Goal: Task Accomplishment & Management: Manage account settings

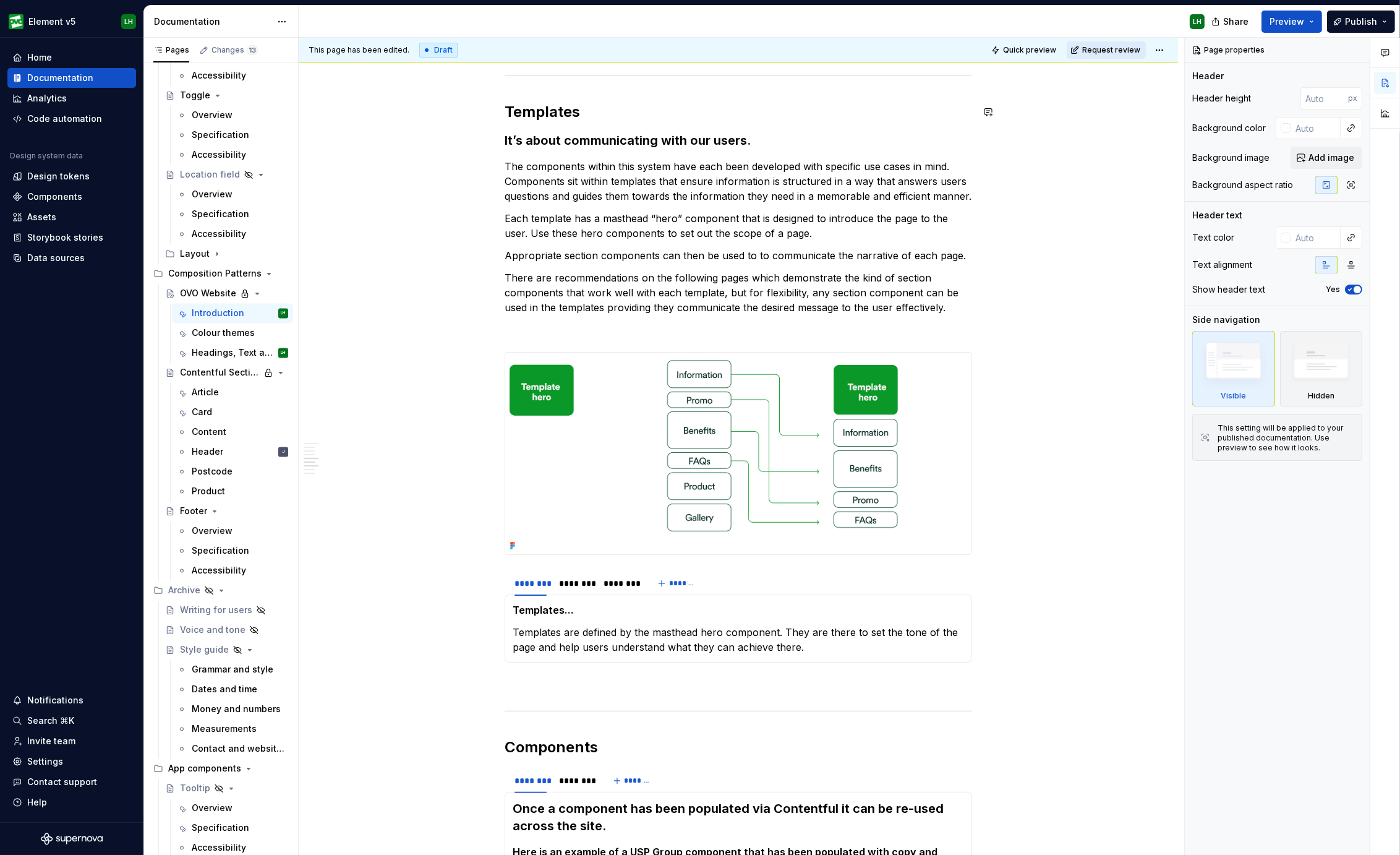
scroll to position [309, 0]
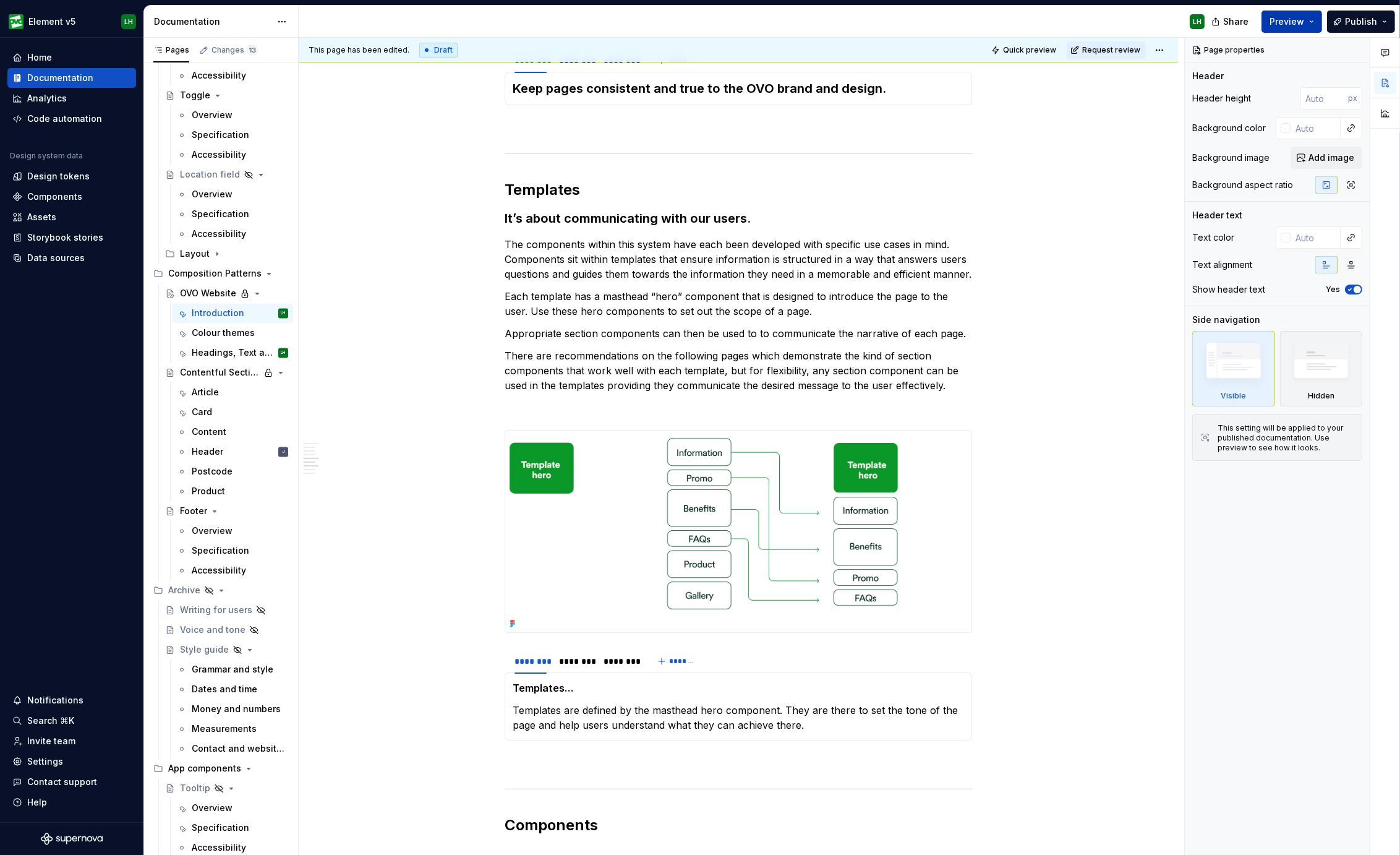
click at [1295, 24] on span "Preview" at bounding box center [1286, 22] width 35 height 12
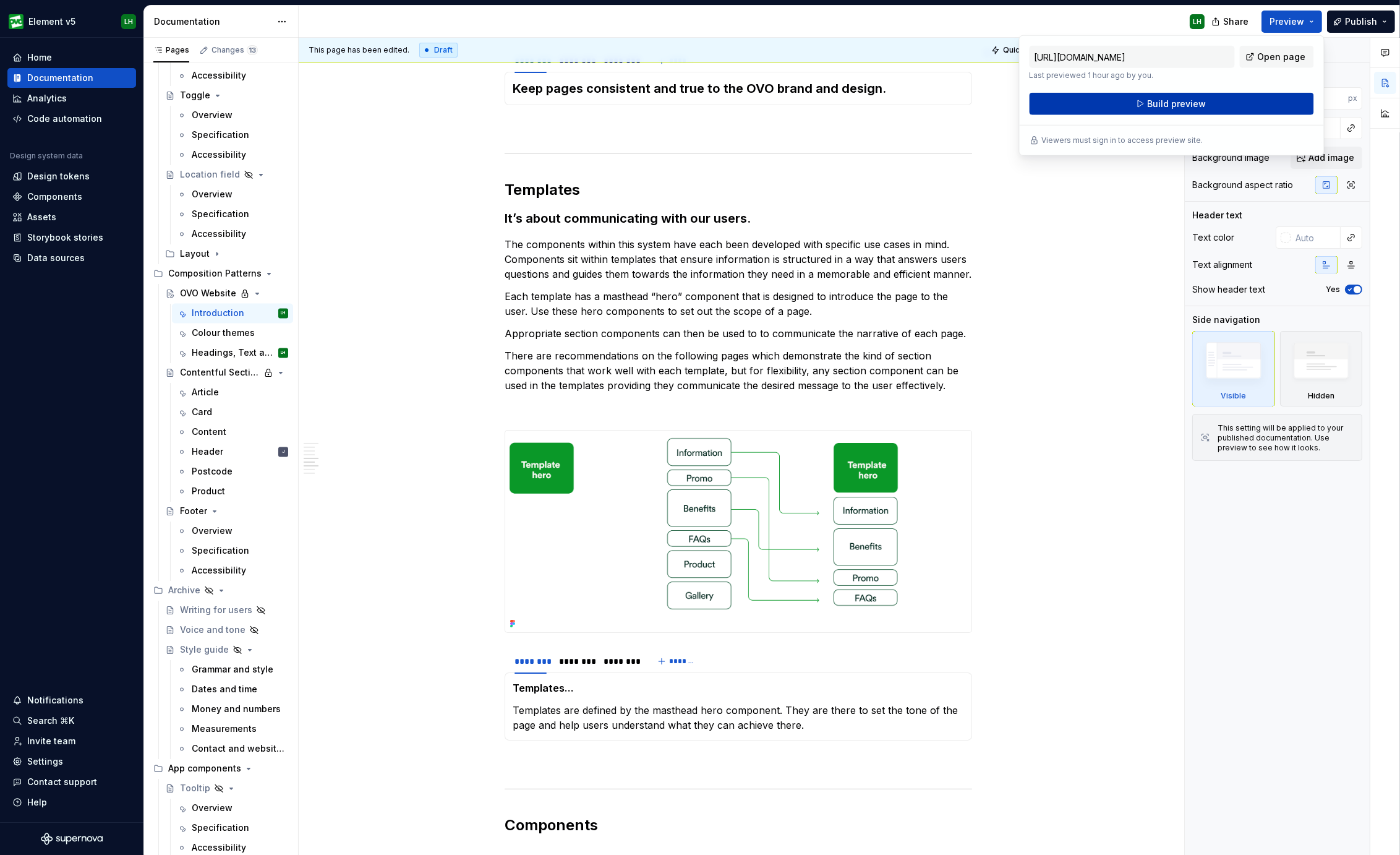
click at [1156, 103] on span "Build preview" at bounding box center [1176, 104] width 58 height 12
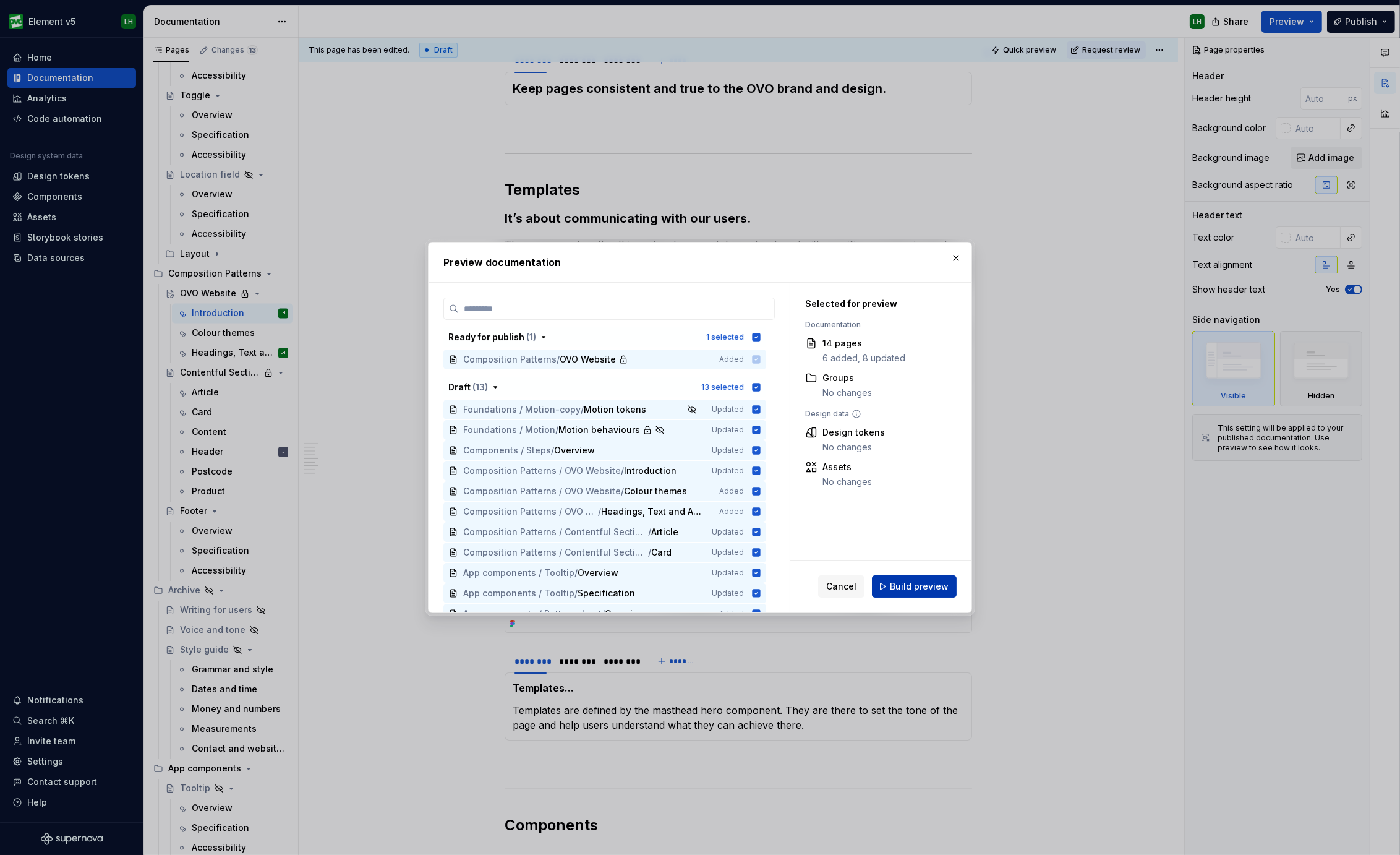
click at [902, 597] on button "Build preview" at bounding box center [914, 586] width 84 height 22
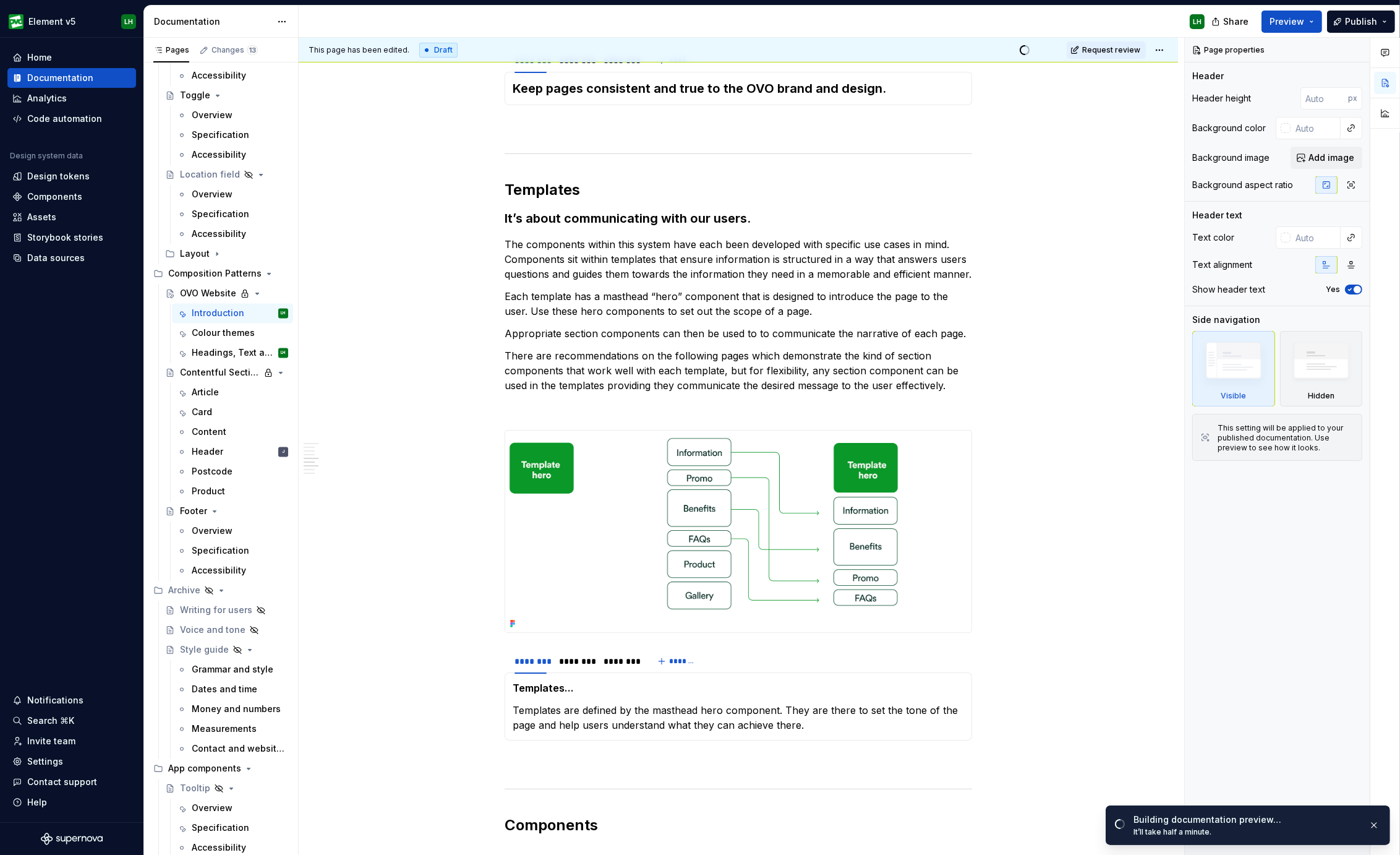
drag, startPoint x: 313, startPoint y: 208, endPoint x: 314, endPoint y: 273, distance: 65.0
click at [313, 208] on div "Introduction We use templates and components to create engaging pages with conf…" at bounding box center [738, 836] width 879 height 1860
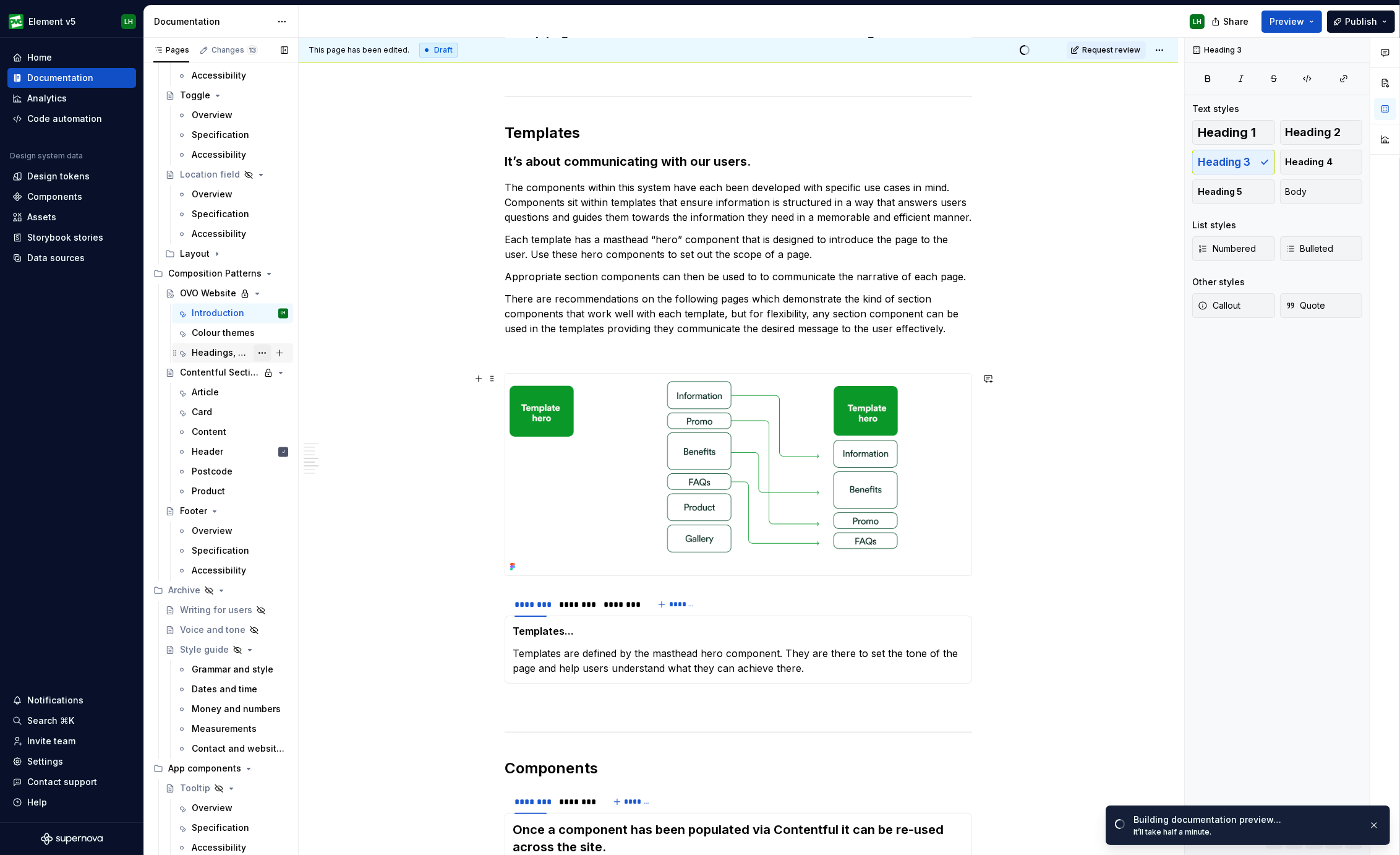
scroll to position [386, 0]
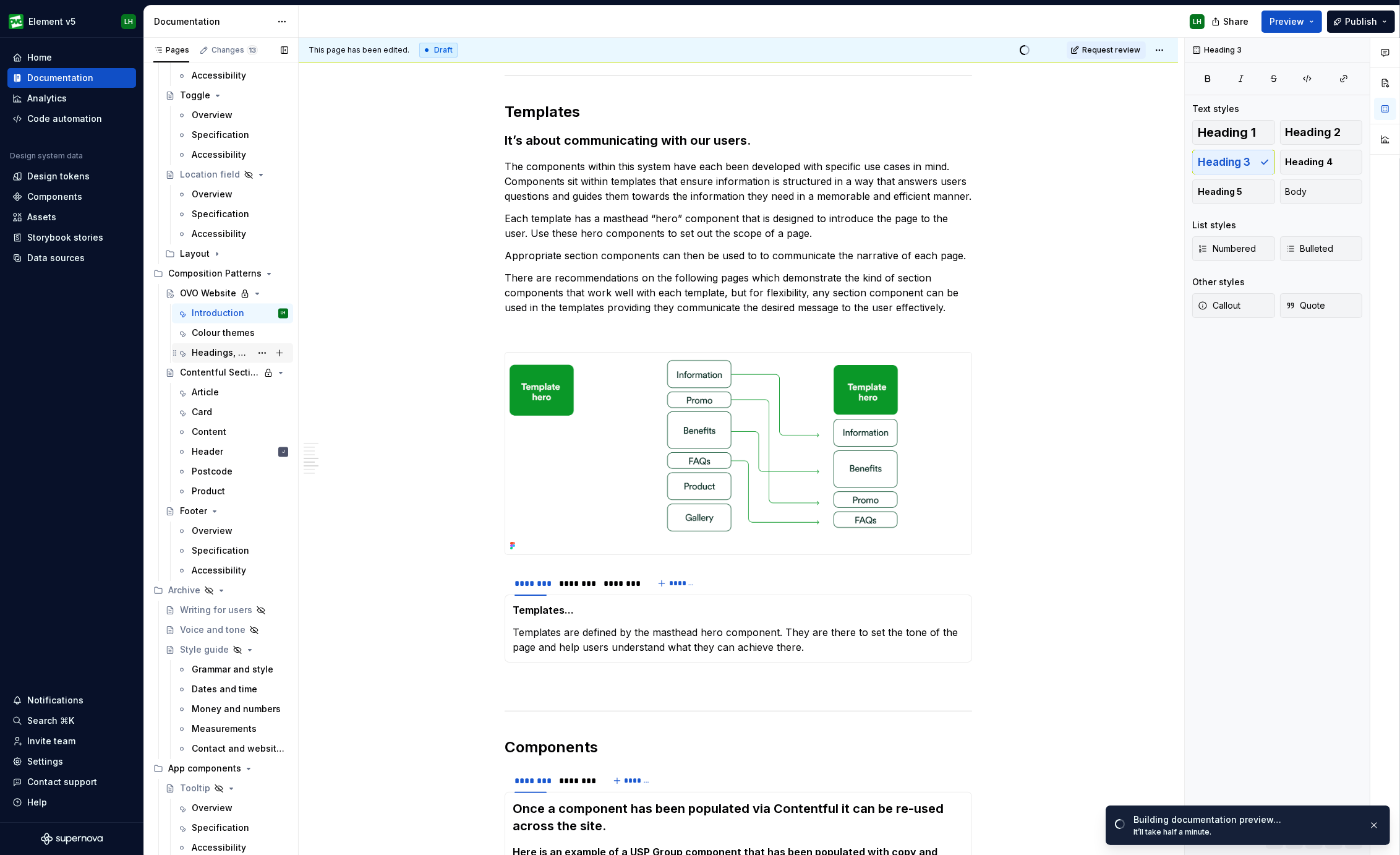
click at [217, 347] on div "Headings, Text and Actions" at bounding box center [221, 353] width 59 height 12
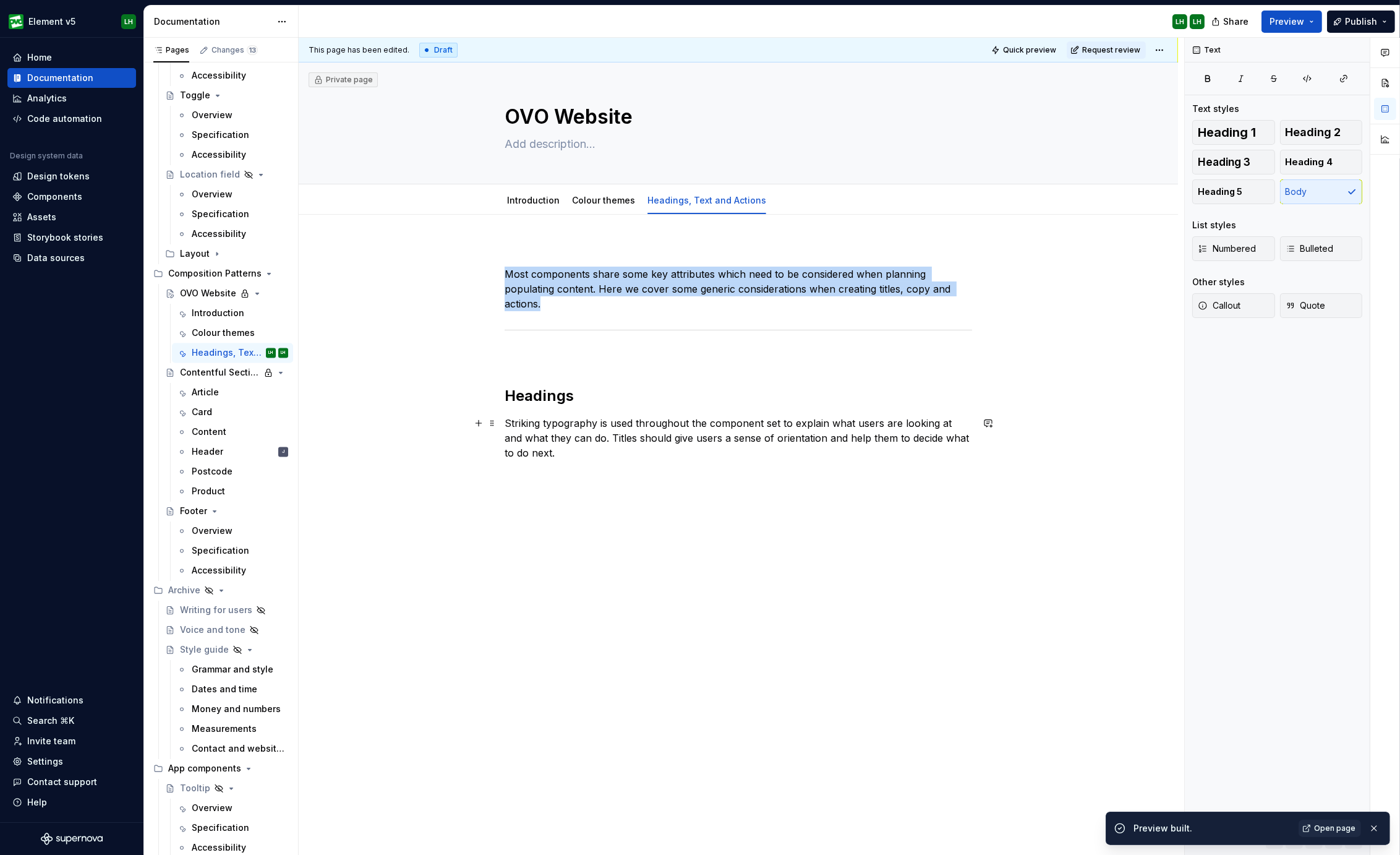
click at [597, 437] on p "Striking typography is used throughout the component set to explain what users …" at bounding box center [738, 438] width 468 height 45
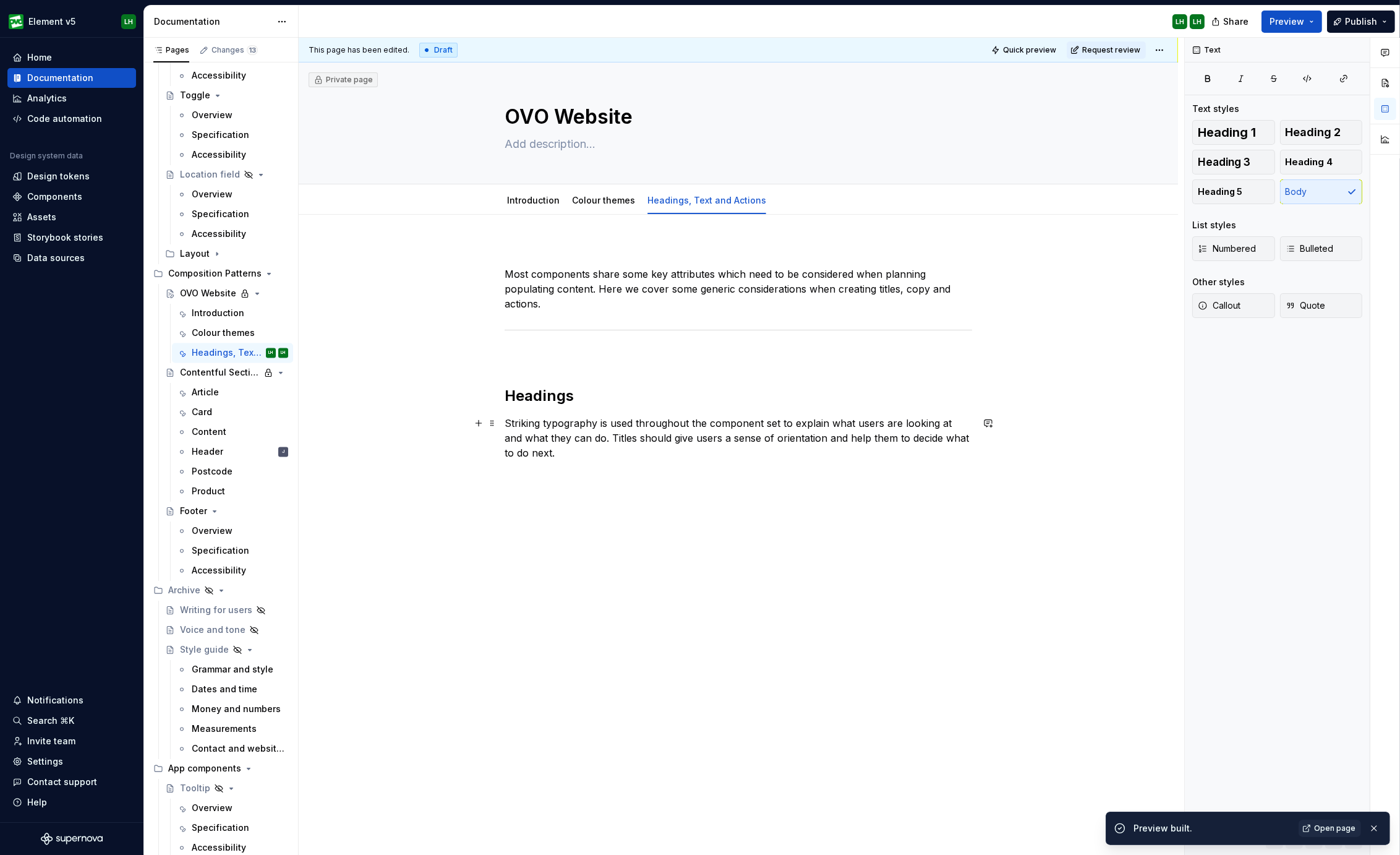
click at [597, 437] on p "Striking typography is used throughout the component set to explain what users …" at bounding box center [738, 438] width 468 height 45
type textarea "*"
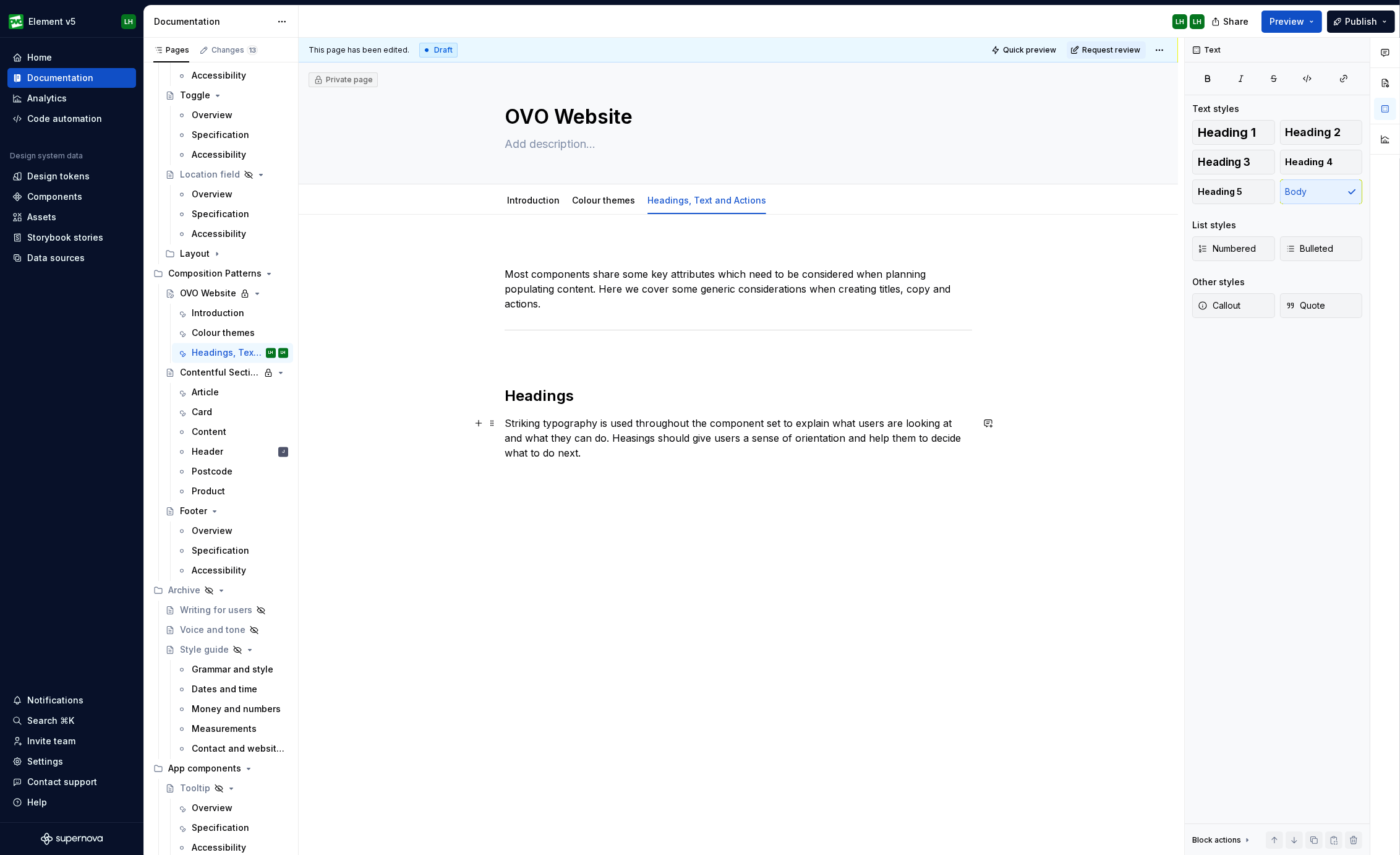
click at [612, 435] on p "Striking typography is used throughout the component set to explain what users …" at bounding box center [738, 438] width 468 height 45
drag, startPoint x: 356, startPoint y: 484, endPoint x: 384, endPoint y: 489, distance: 28.4
click at [356, 485] on div "This page has been edited. Draft Quick preview Request review Private page OVO …" at bounding box center [741, 446] width 885 height 817
click at [474, 422] on button "button" at bounding box center [478, 423] width 18 height 18
click at [559, 477] on p at bounding box center [738, 475] width 468 height 15
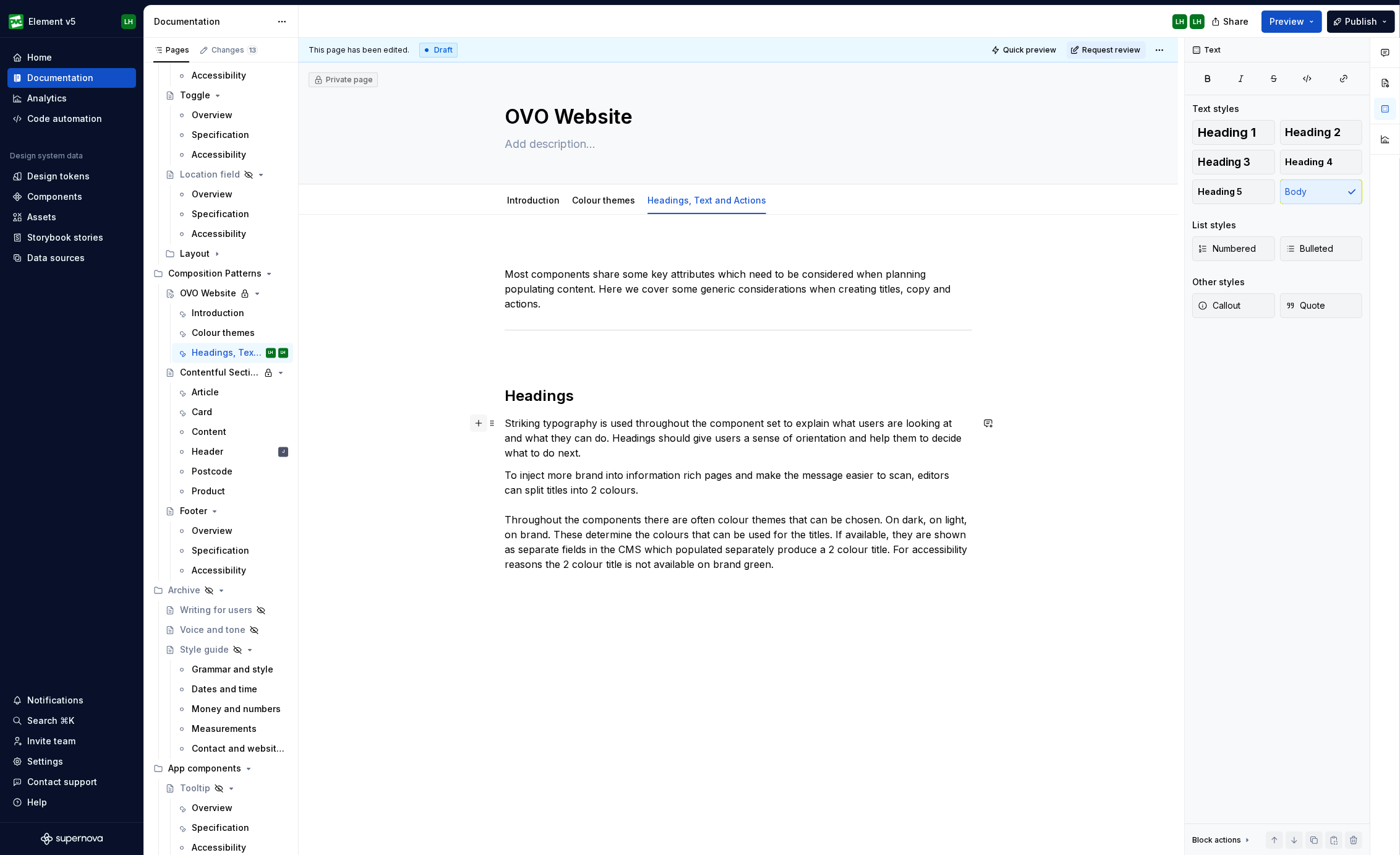
click at [475, 426] on button "button" at bounding box center [478, 423] width 18 height 18
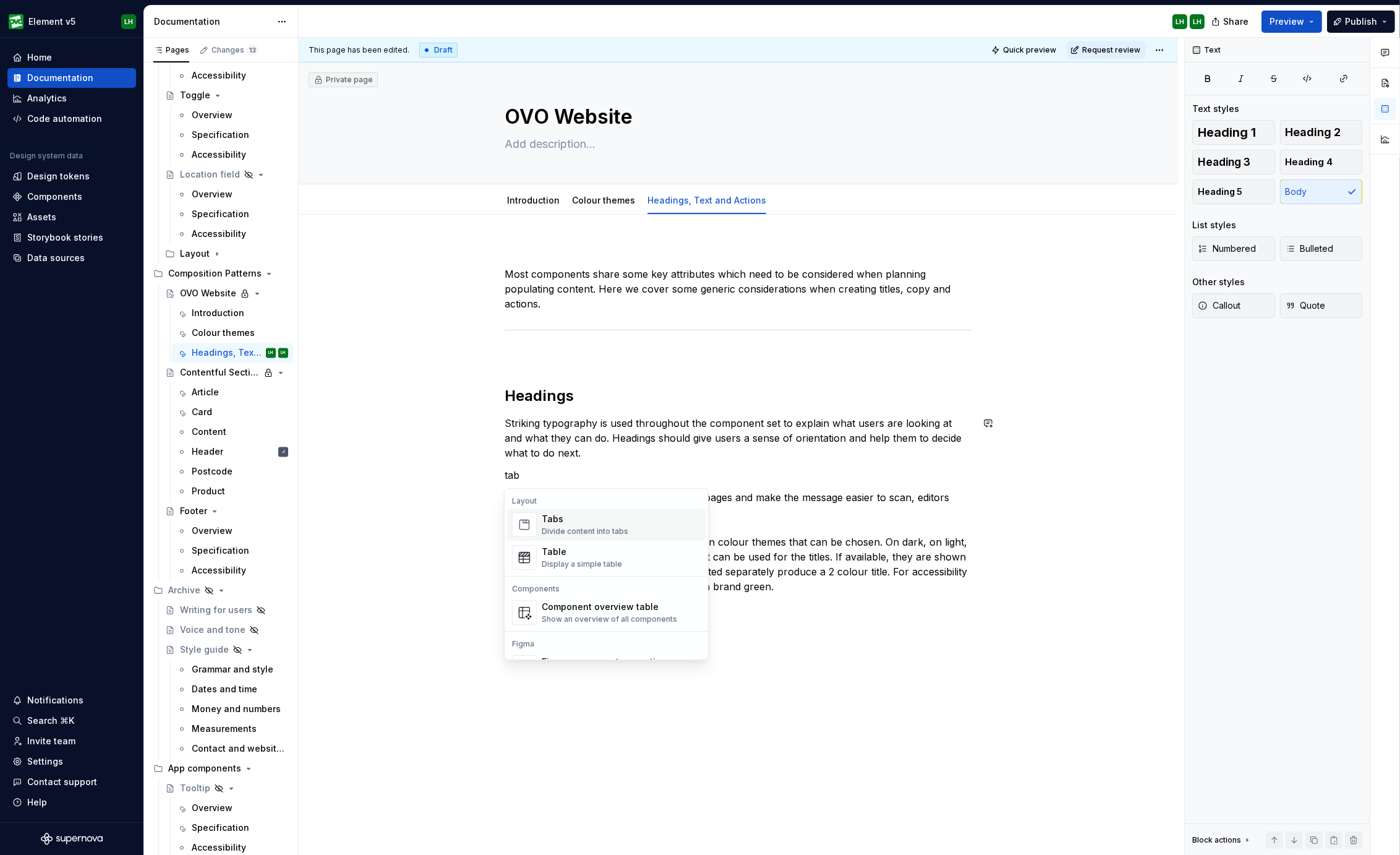
click at [567, 533] on div "Divide content into tabs" at bounding box center [584, 531] width 87 height 10
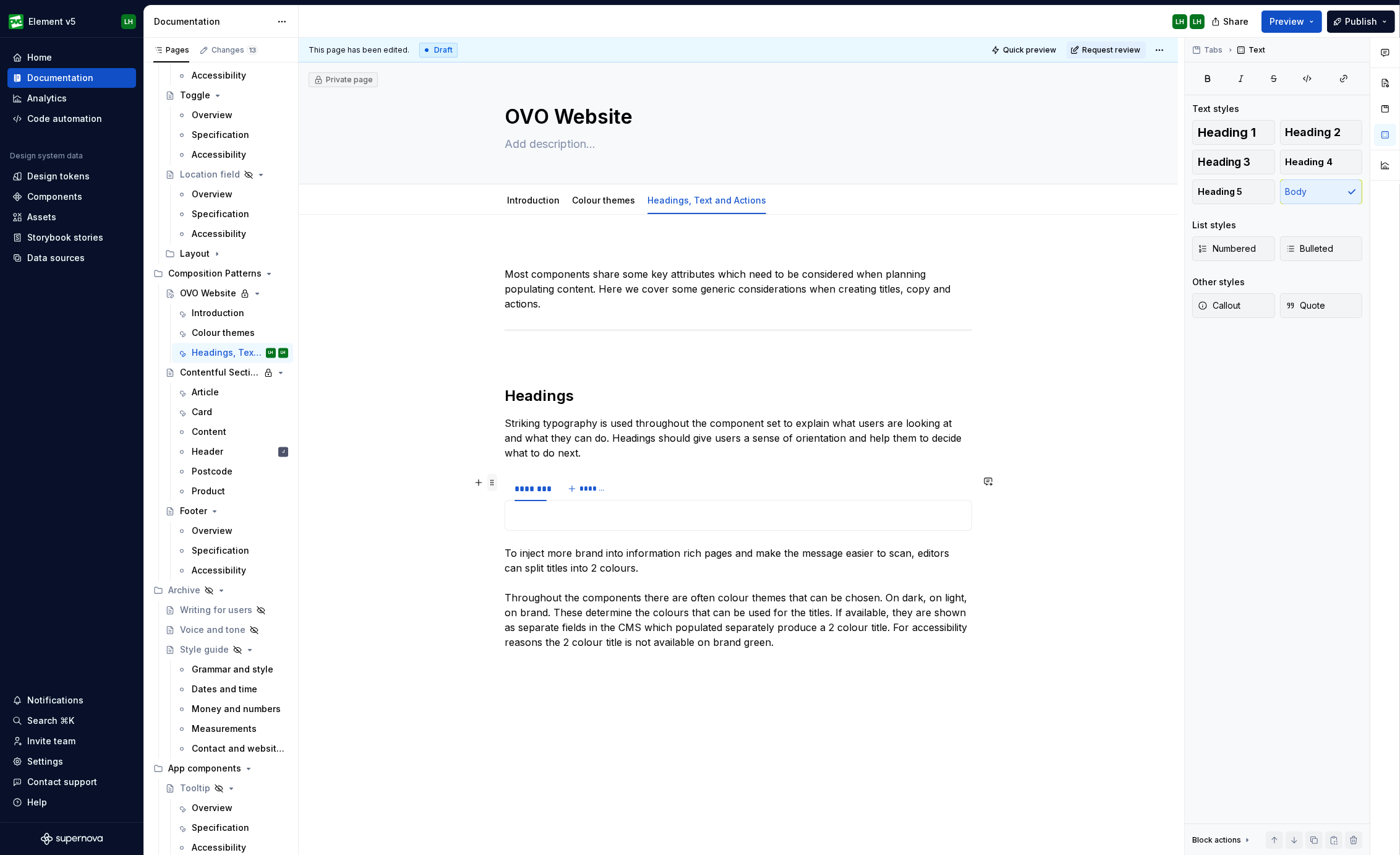
click at [491, 487] on span at bounding box center [491, 482] width 10 height 18
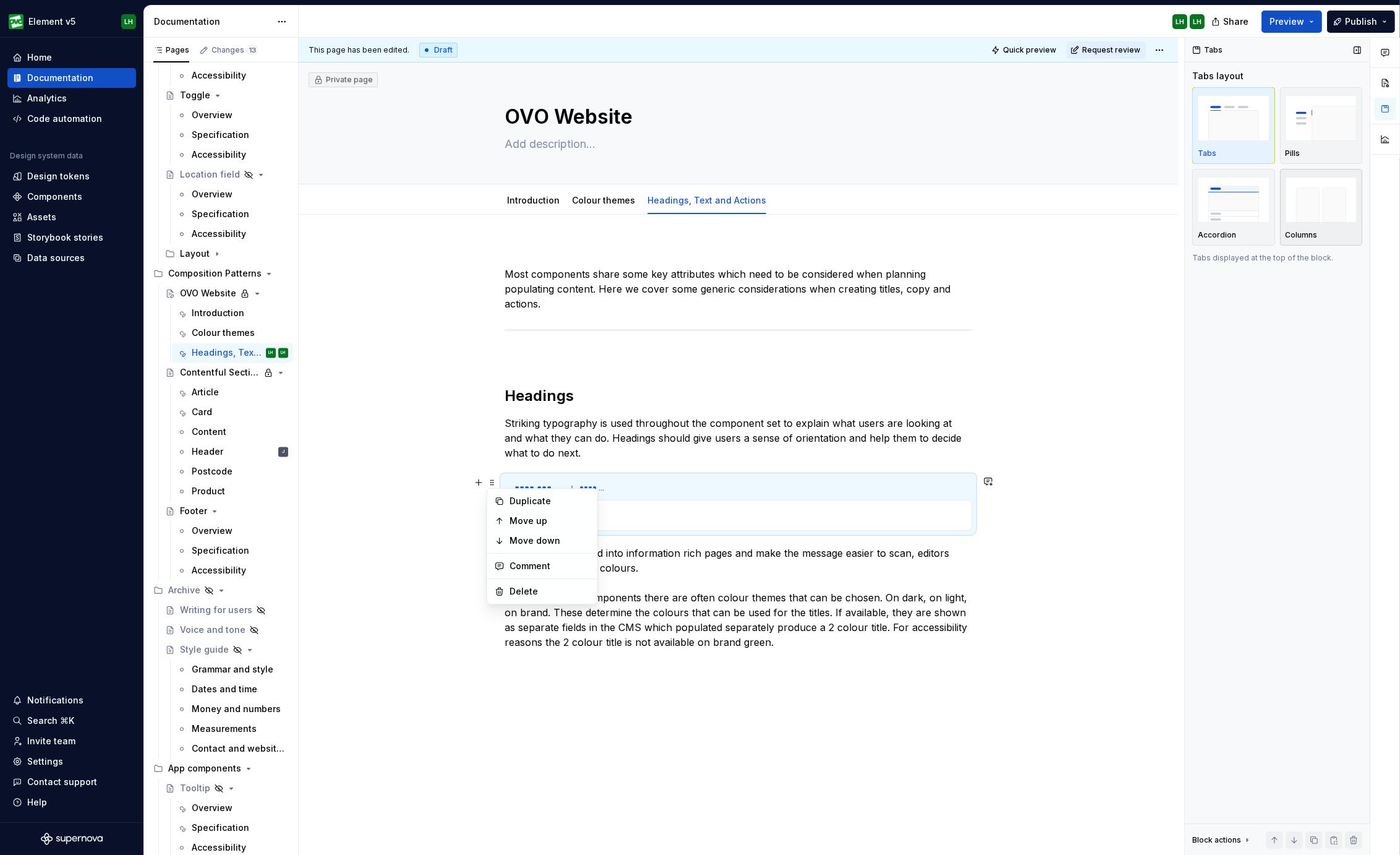
click at [1310, 199] on img "button" at bounding box center [1321, 199] width 71 height 45
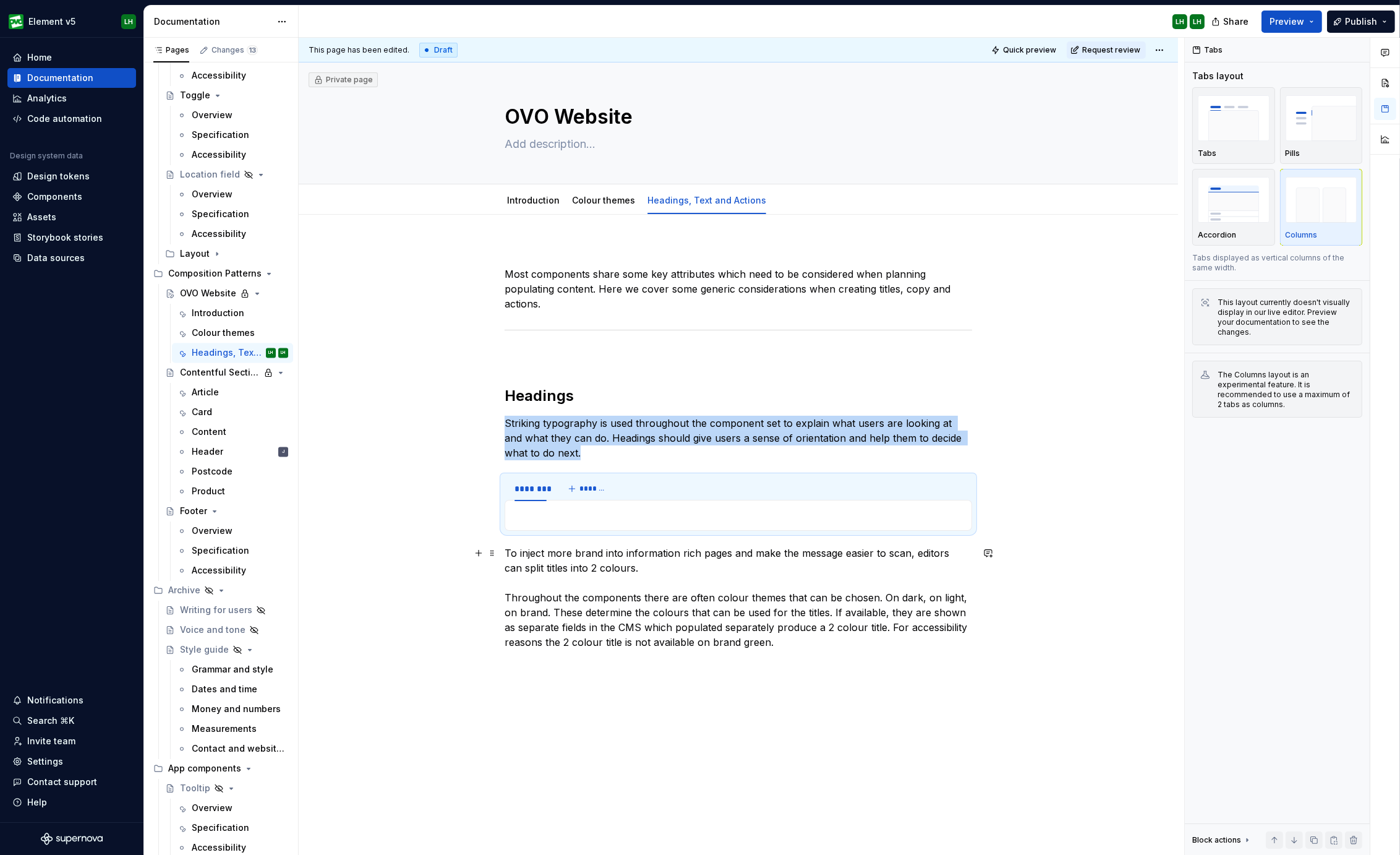
click at [581, 572] on p "To inject more brand into information rich pages and make the message easier to…" at bounding box center [738, 605] width 468 height 119
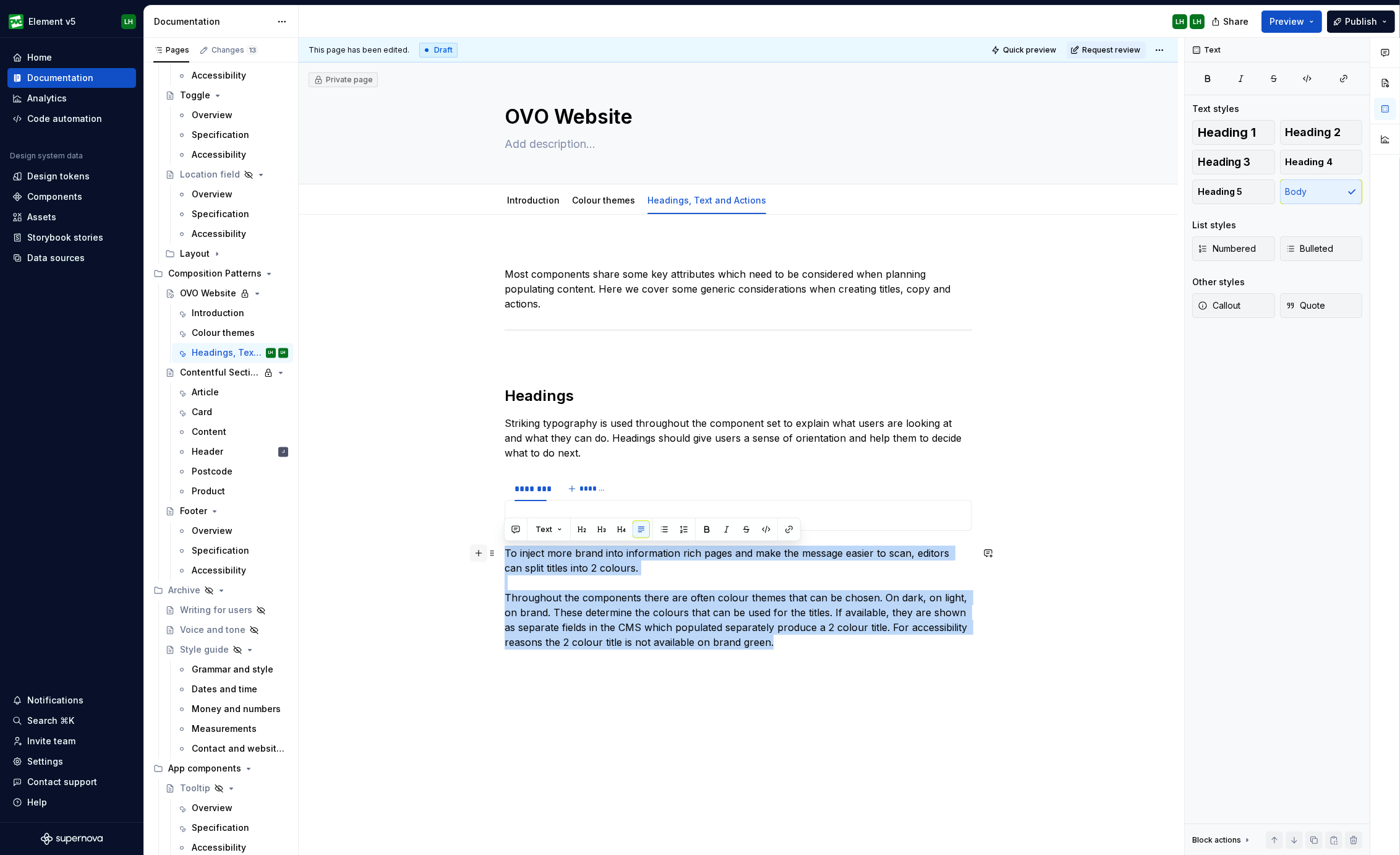
drag, startPoint x: 794, startPoint y: 642, endPoint x: 474, endPoint y: 555, distance: 331.6
click at [505, 555] on div "Most components share some key attributes which need to be considered when plan…" at bounding box center [738, 472] width 468 height 457
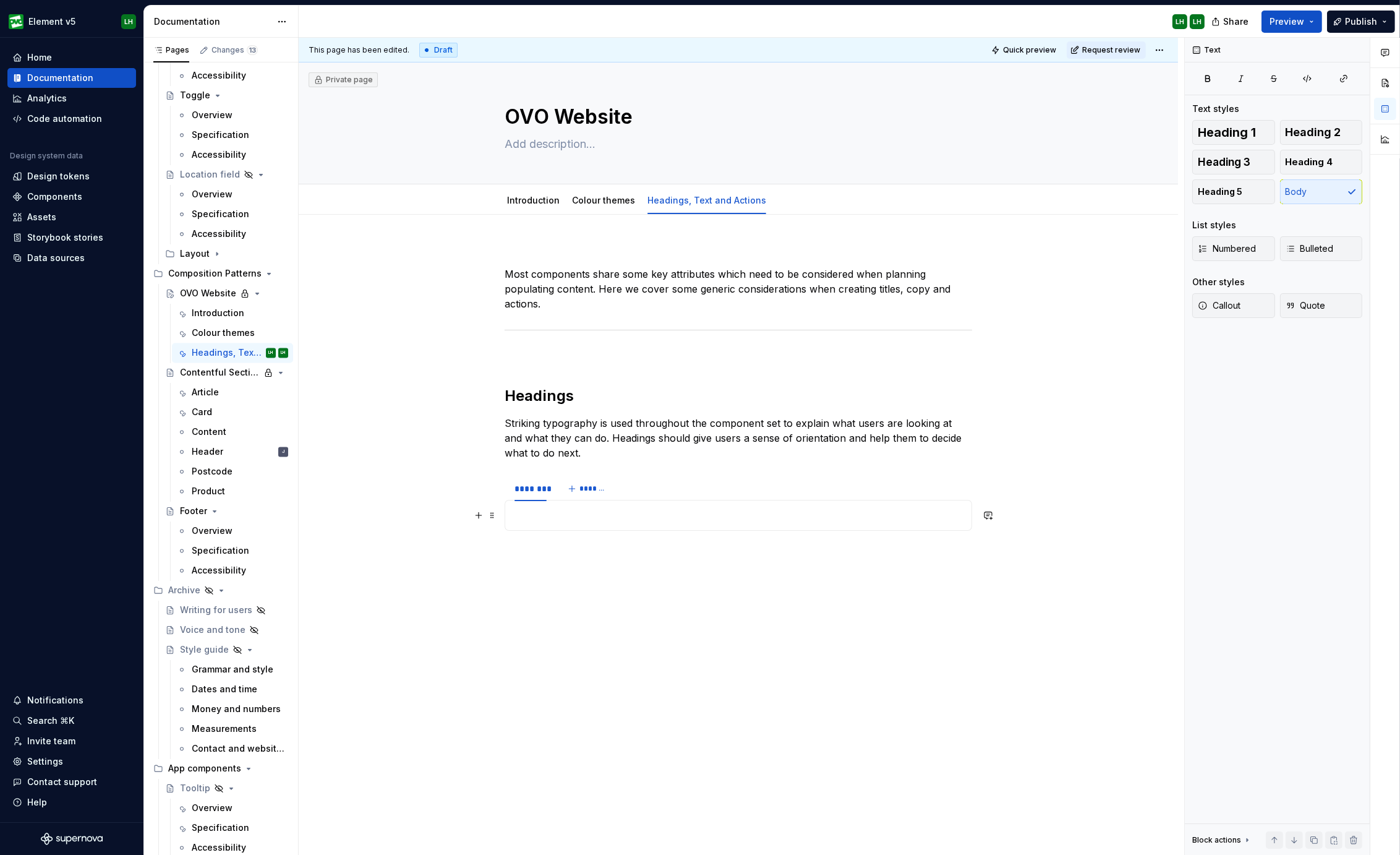
click at [547, 512] on p at bounding box center [738, 515] width 452 height 15
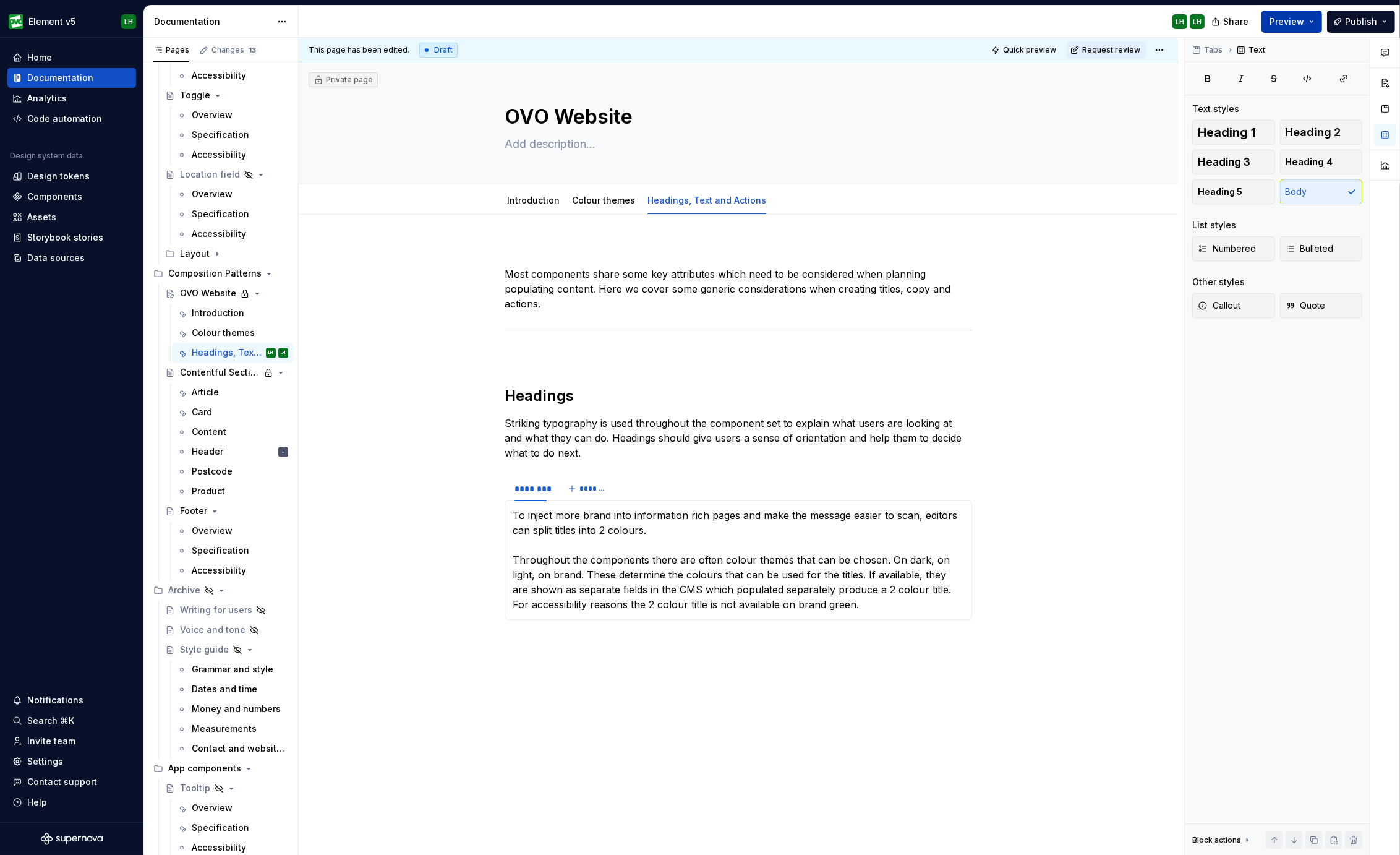
click at [1290, 20] on span "Preview" at bounding box center [1286, 22] width 35 height 12
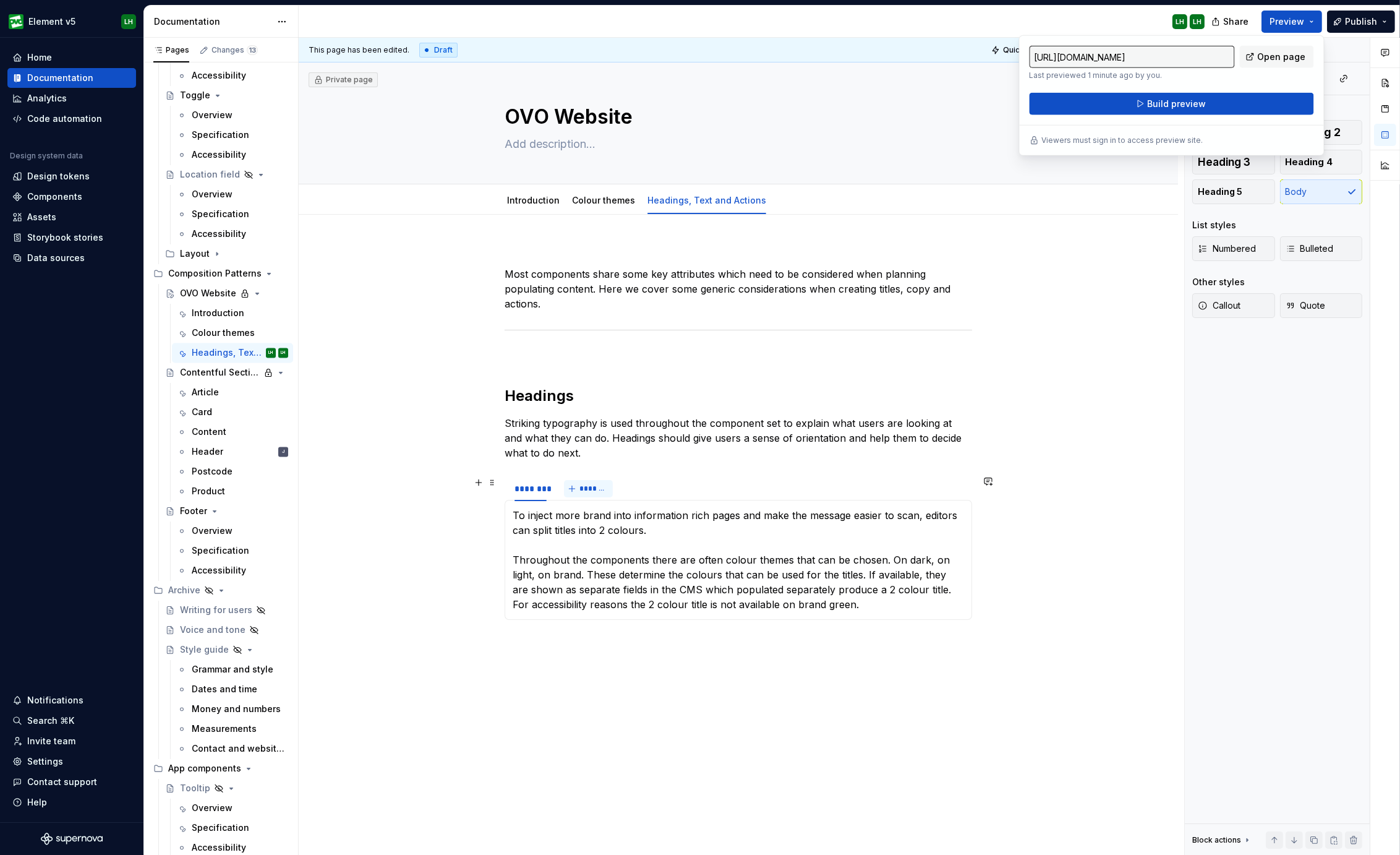
click at [590, 486] on span "*******" at bounding box center [593, 489] width 28 height 10
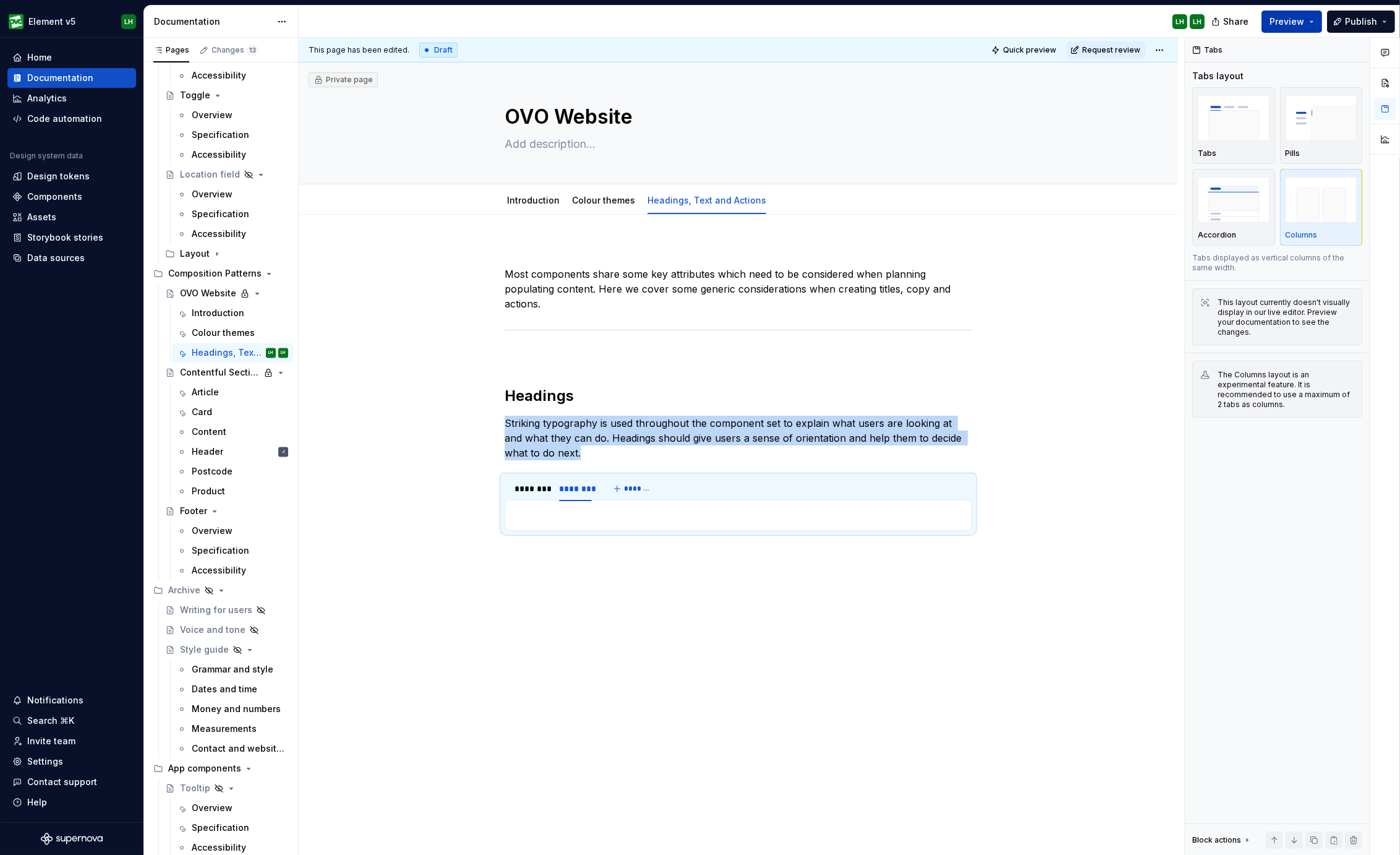
click at [1286, 24] on span "Preview" at bounding box center [1286, 22] width 35 height 12
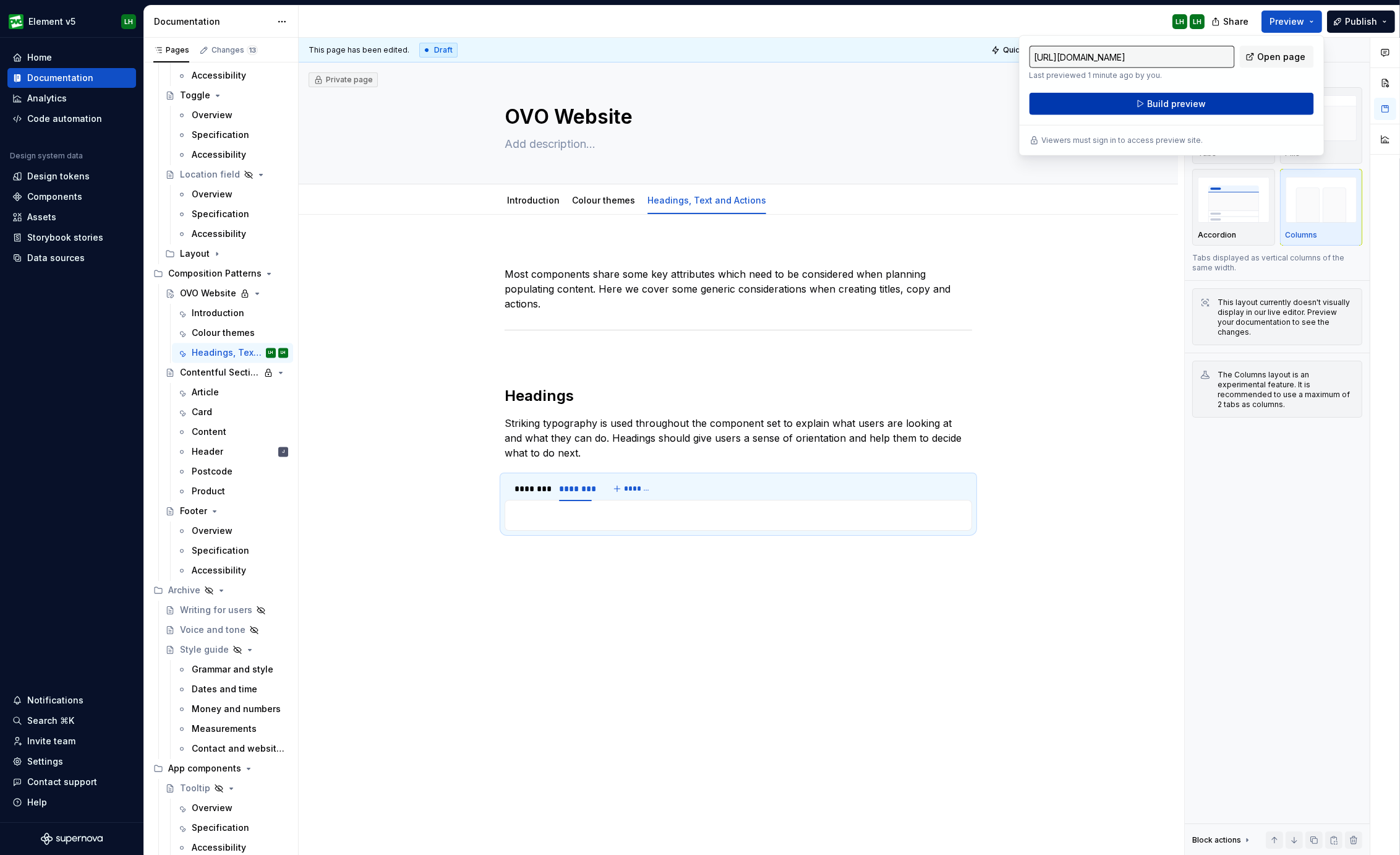
click at [1202, 101] on span "Build preview" at bounding box center [1176, 104] width 58 height 12
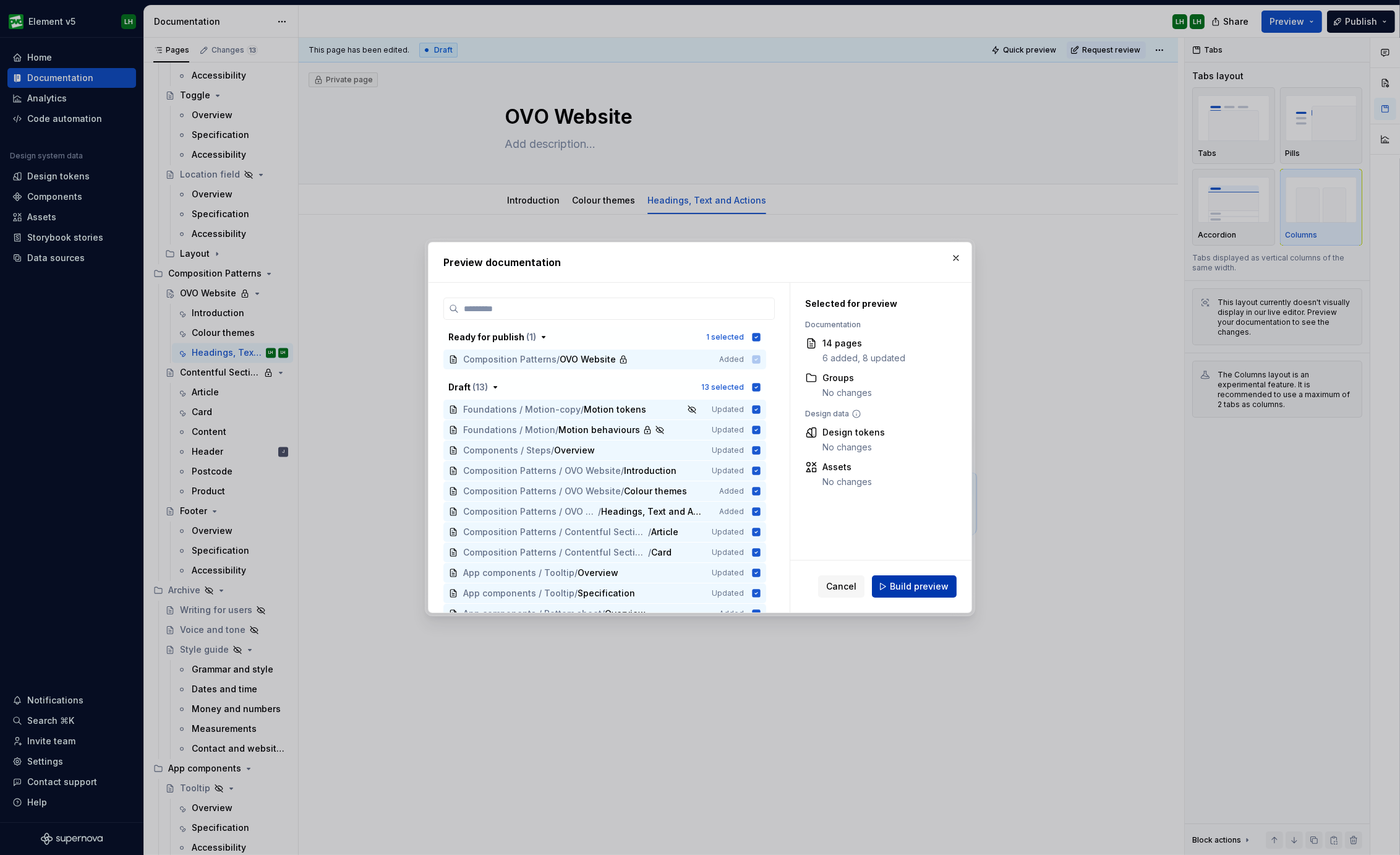
click at [915, 590] on span "Build preview" at bounding box center [918, 586] width 58 height 12
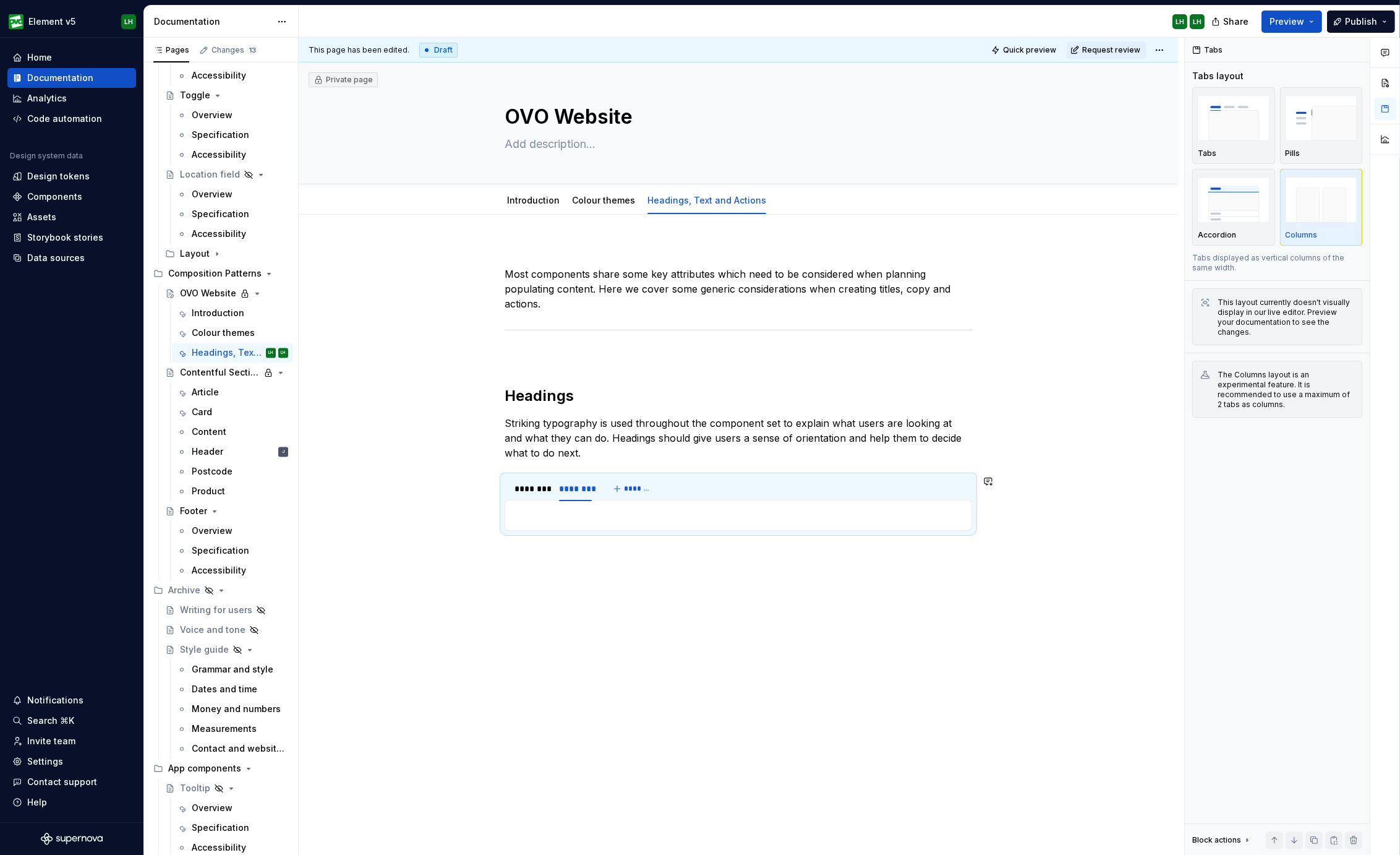
click at [564, 523] on div "To inject more brand into information rich pages and make the message easier to…" at bounding box center [738, 515] width 468 height 31
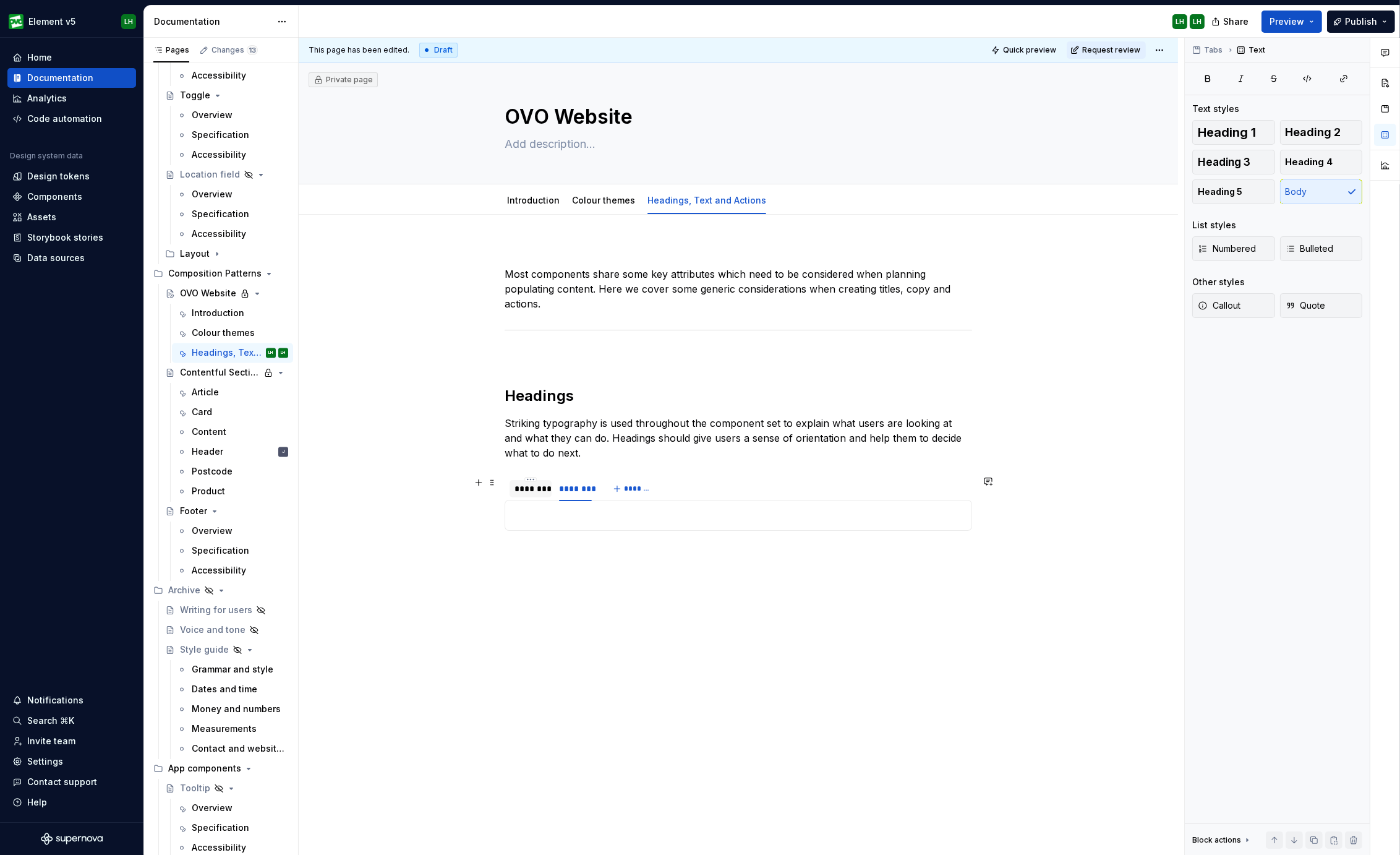
click at [527, 493] on div "********" at bounding box center [531, 489] width 32 height 12
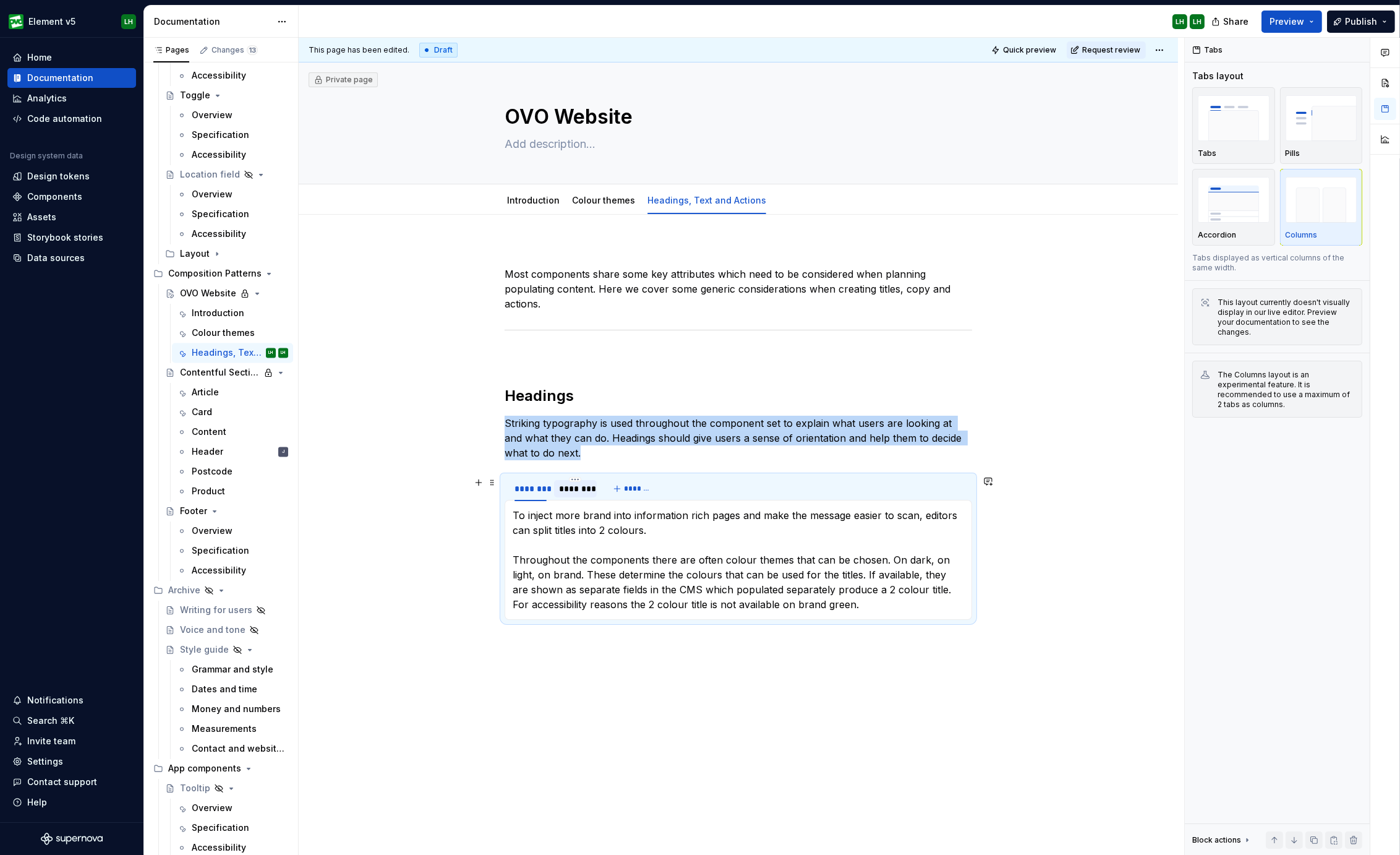
click at [561, 492] on div "********" at bounding box center [575, 489] width 32 height 12
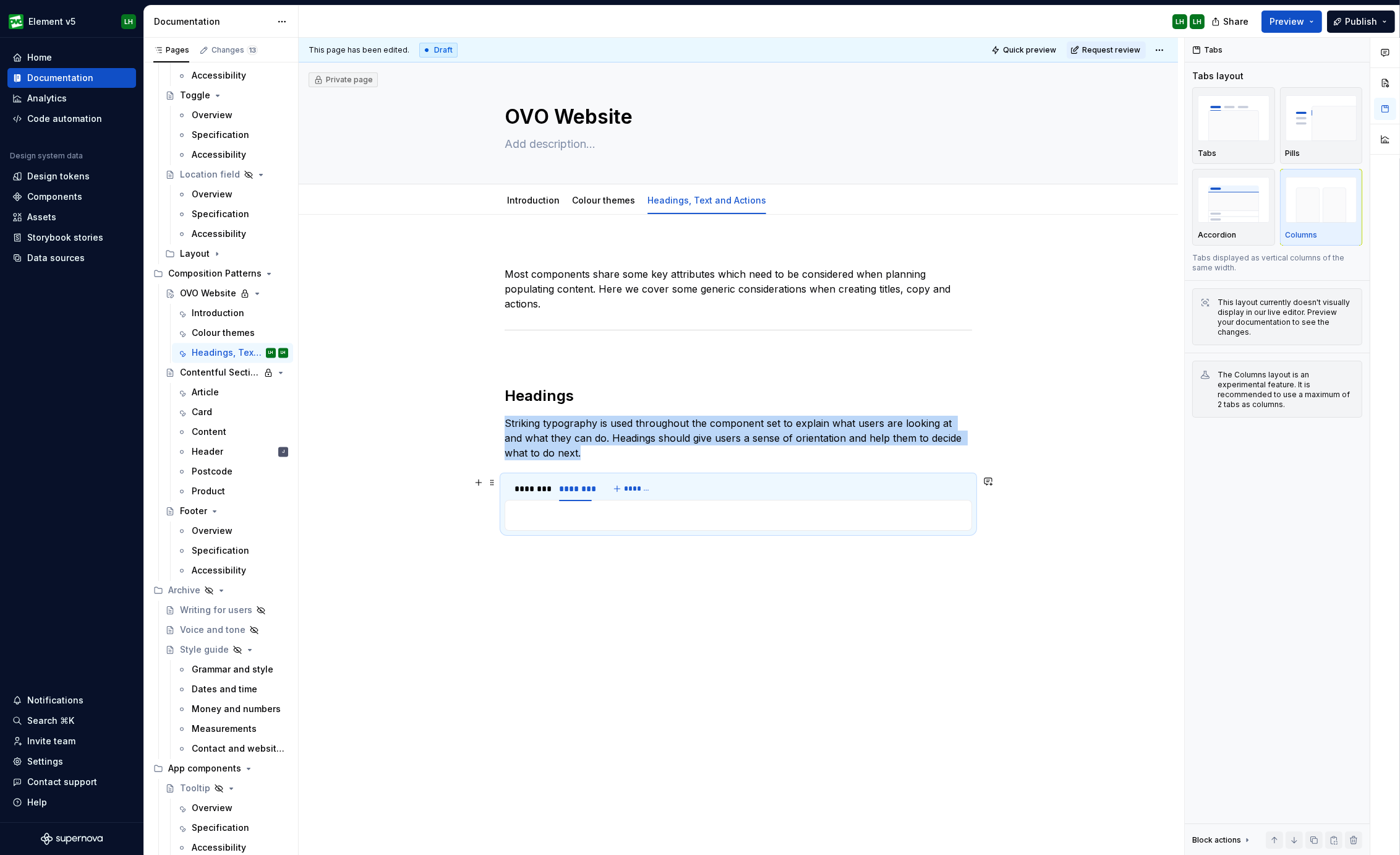
click at [303, 487] on div "Most components share some key attributes which need to be considered when plan…" at bounding box center [738, 542] width 879 height 655
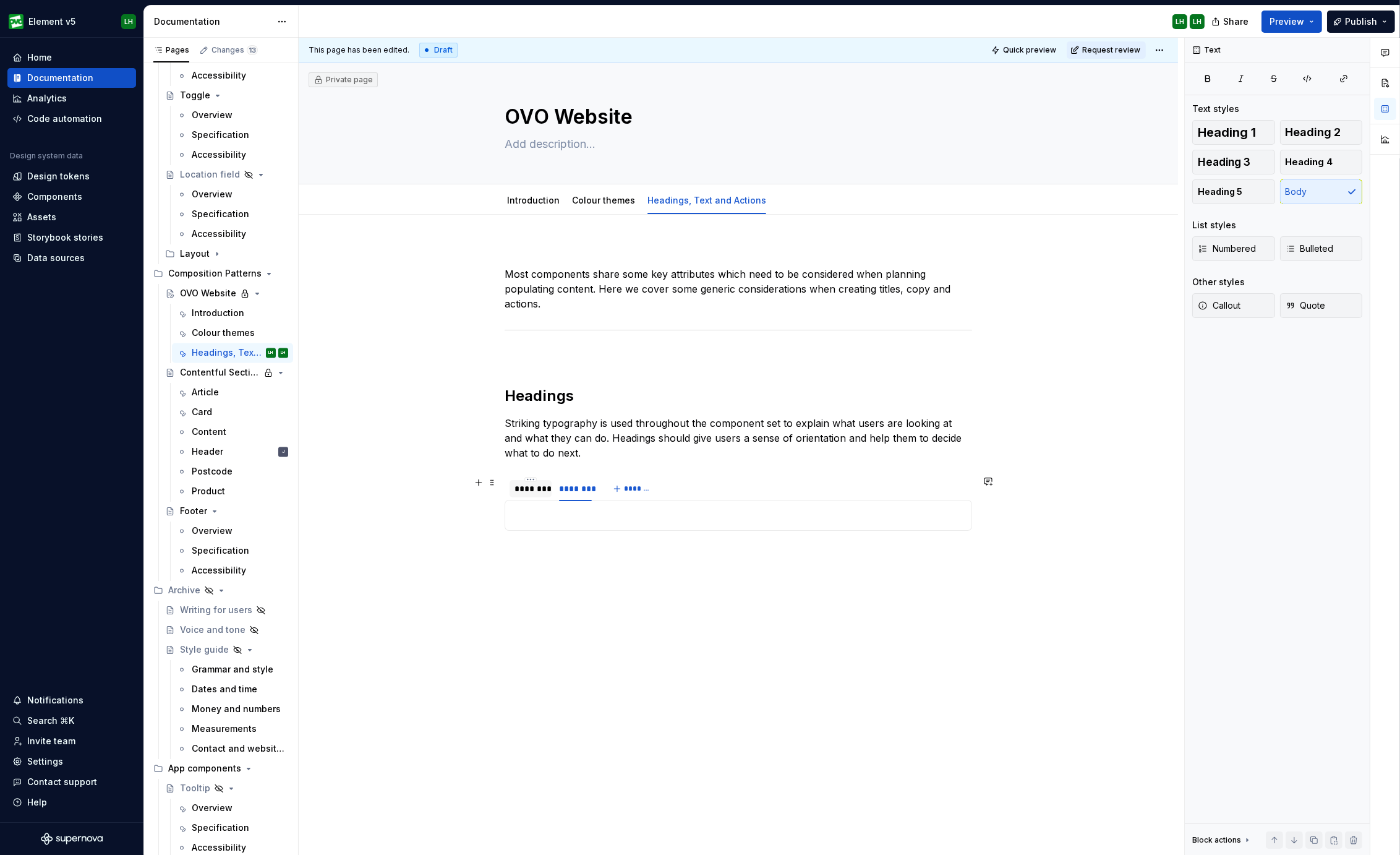
click at [512, 490] on div "********" at bounding box center [530, 489] width 42 height 18
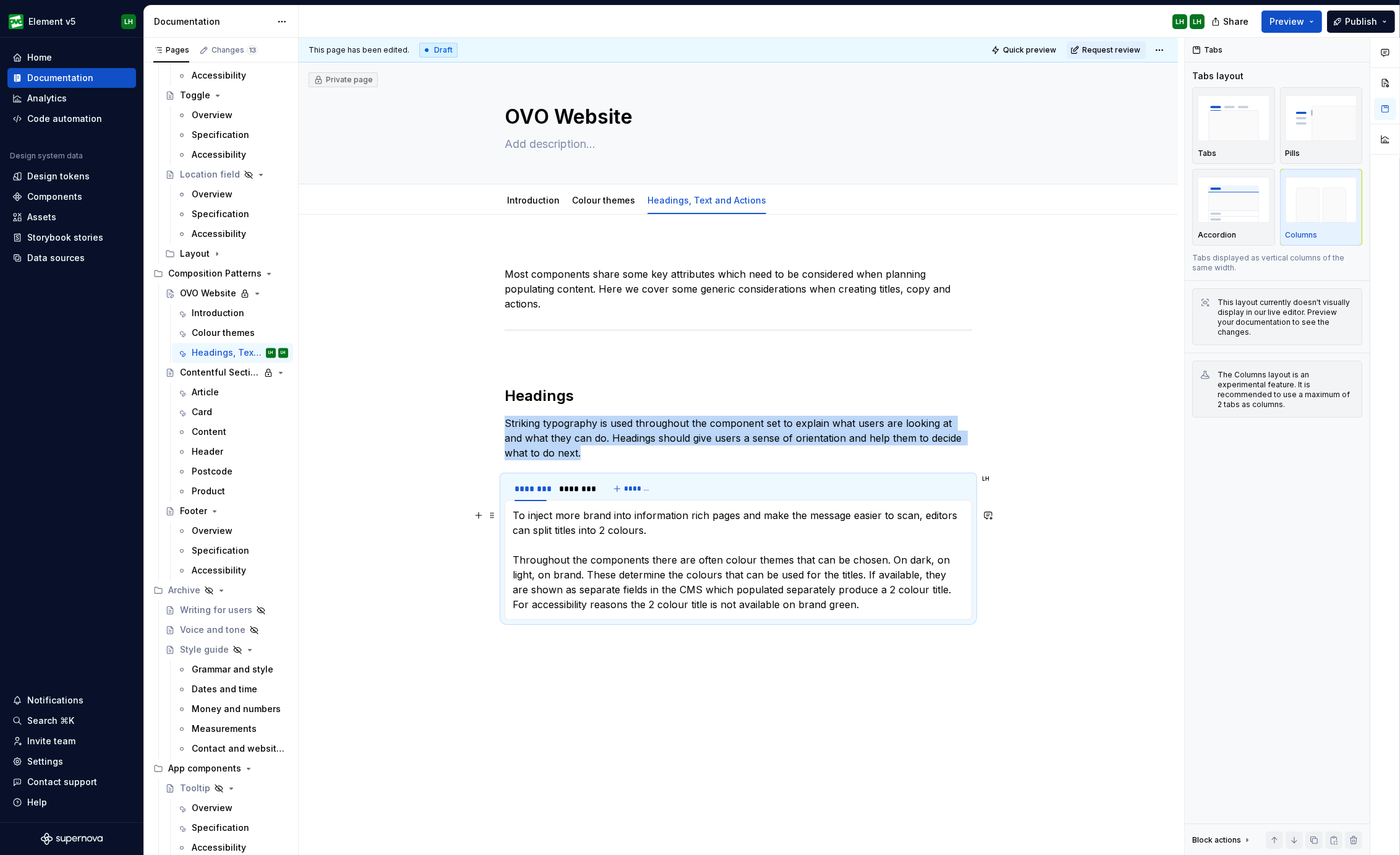
drag, startPoint x: 319, startPoint y: 552, endPoint x: 730, endPoint y: 492, distance: 415.4
click at [319, 552] on div "Most components share some key attributes which need to be considered when plan…" at bounding box center [738, 586] width 879 height 744
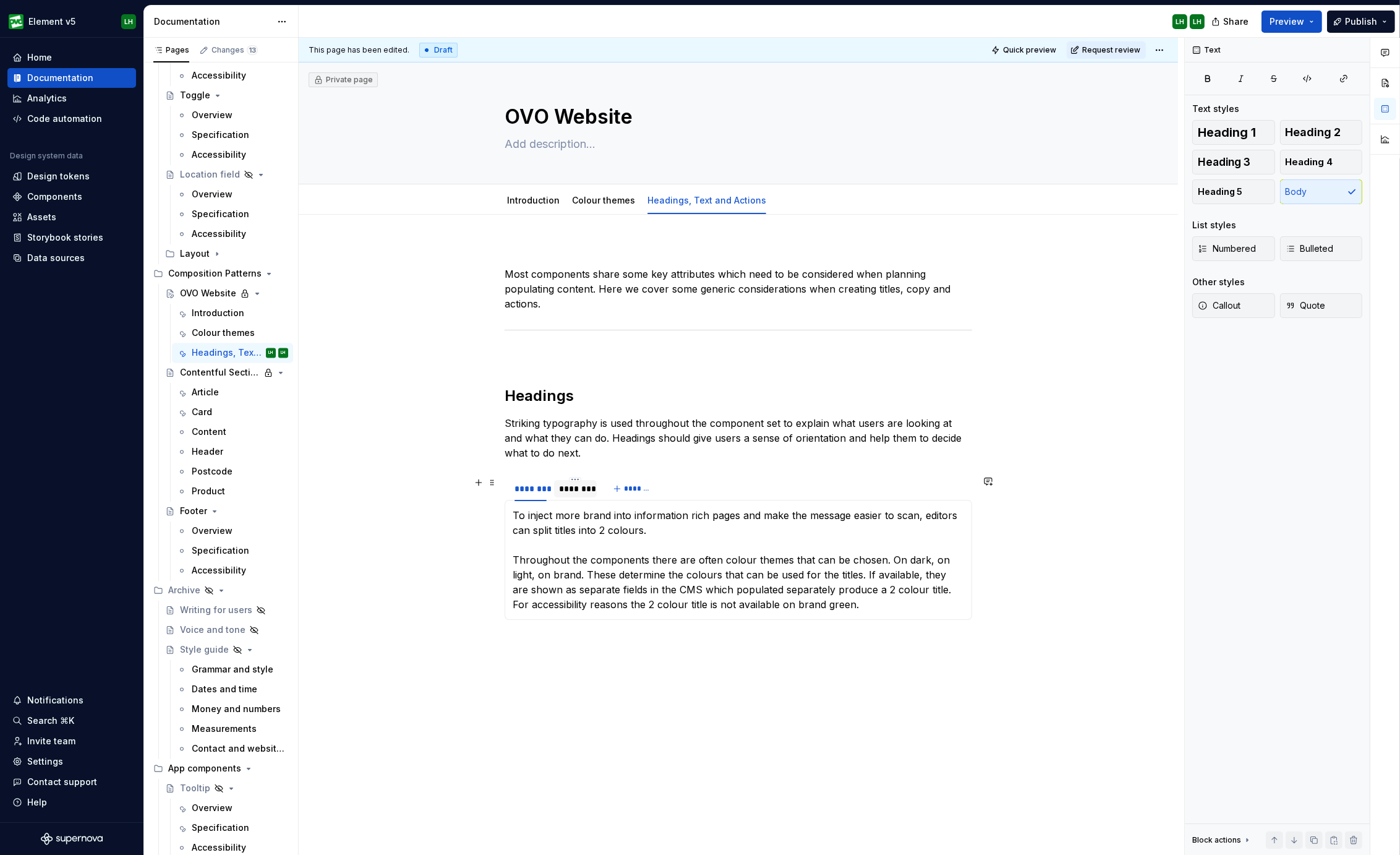
click at [572, 484] on div "********" at bounding box center [575, 489] width 32 height 12
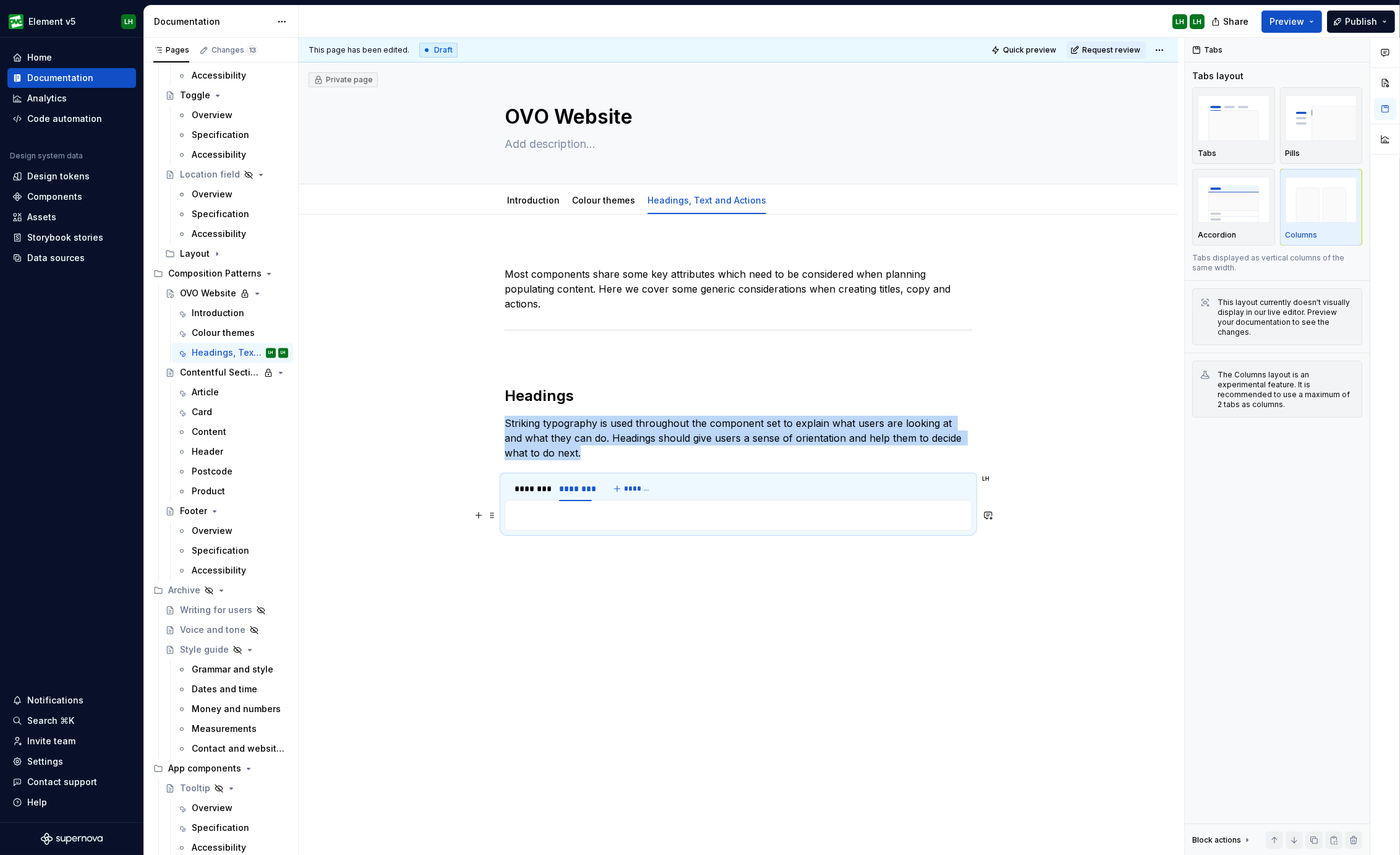
click at [588, 511] on p at bounding box center [738, 515] width 452 height 15
click at [471, 515] on button "button" at bounding box center [478, 515] width 18 height 18
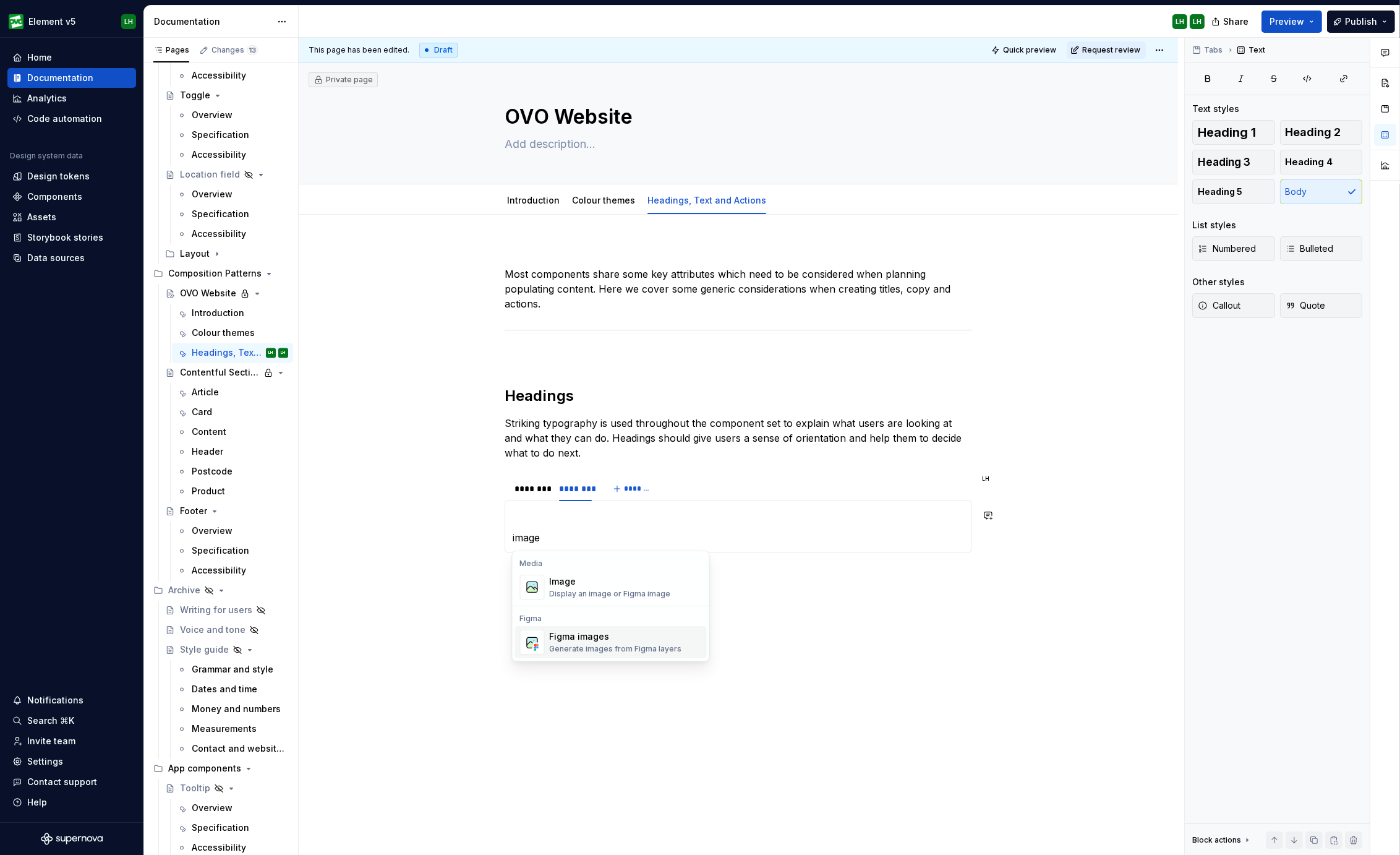
click at [637, 596] on div "Display an image or Figma image" at bounding box center [611, 593] width 121 height 10
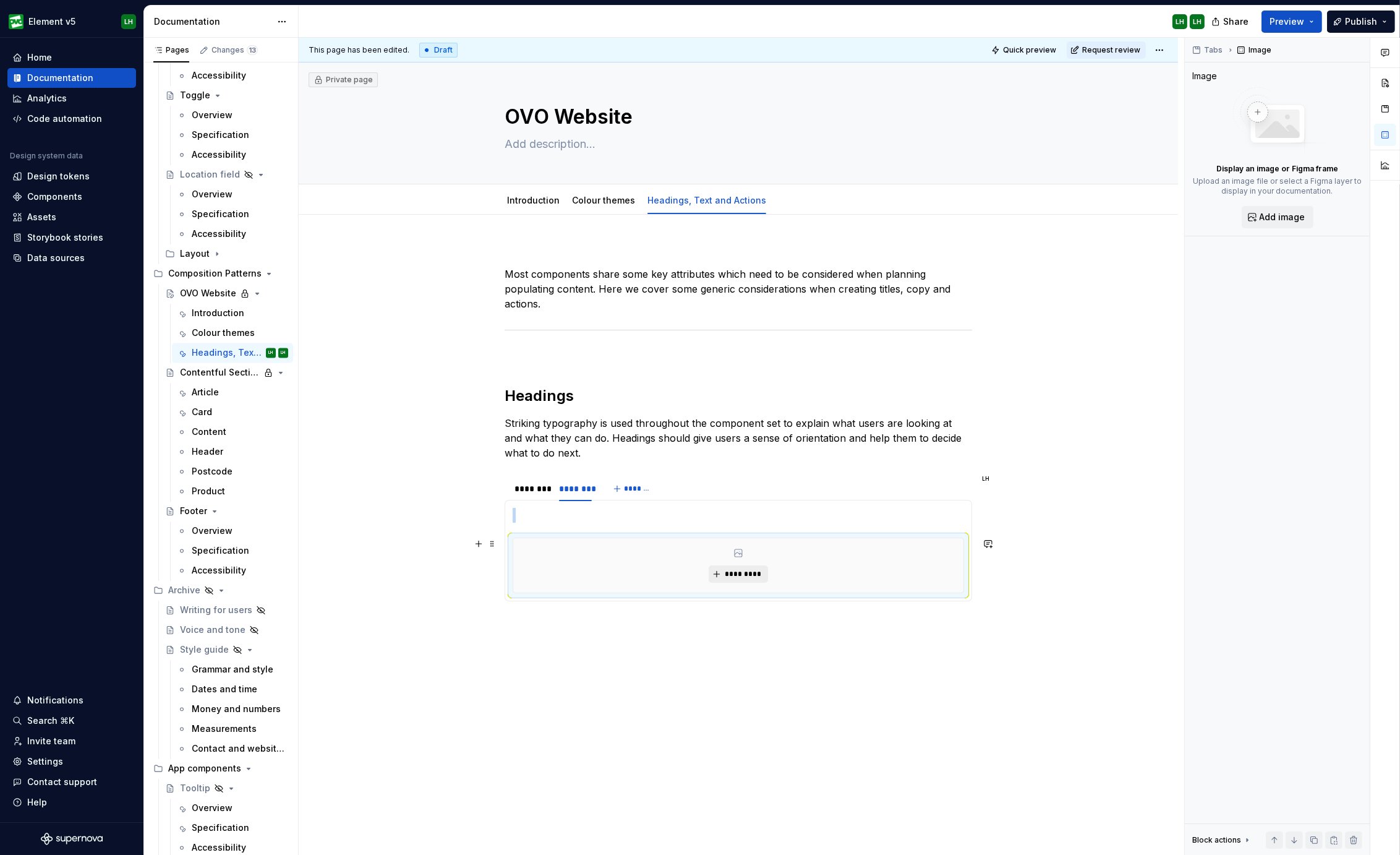
click at [733, 572] on span "*********" at bounding box center [743, 574] width 38 height 10
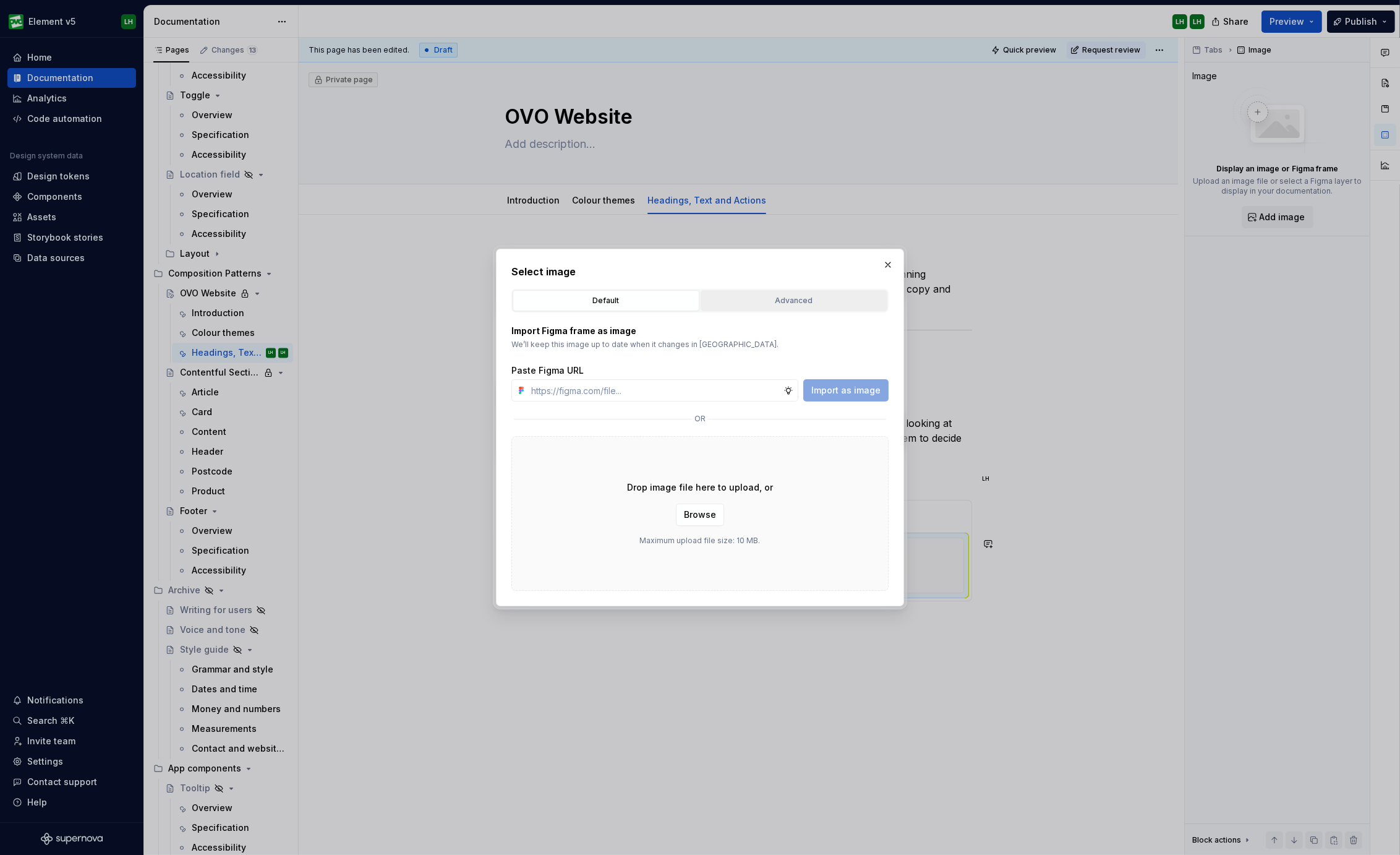
click at [785, 300] on div "Advanced" at bounding box center [794, 300] width 178 height 12
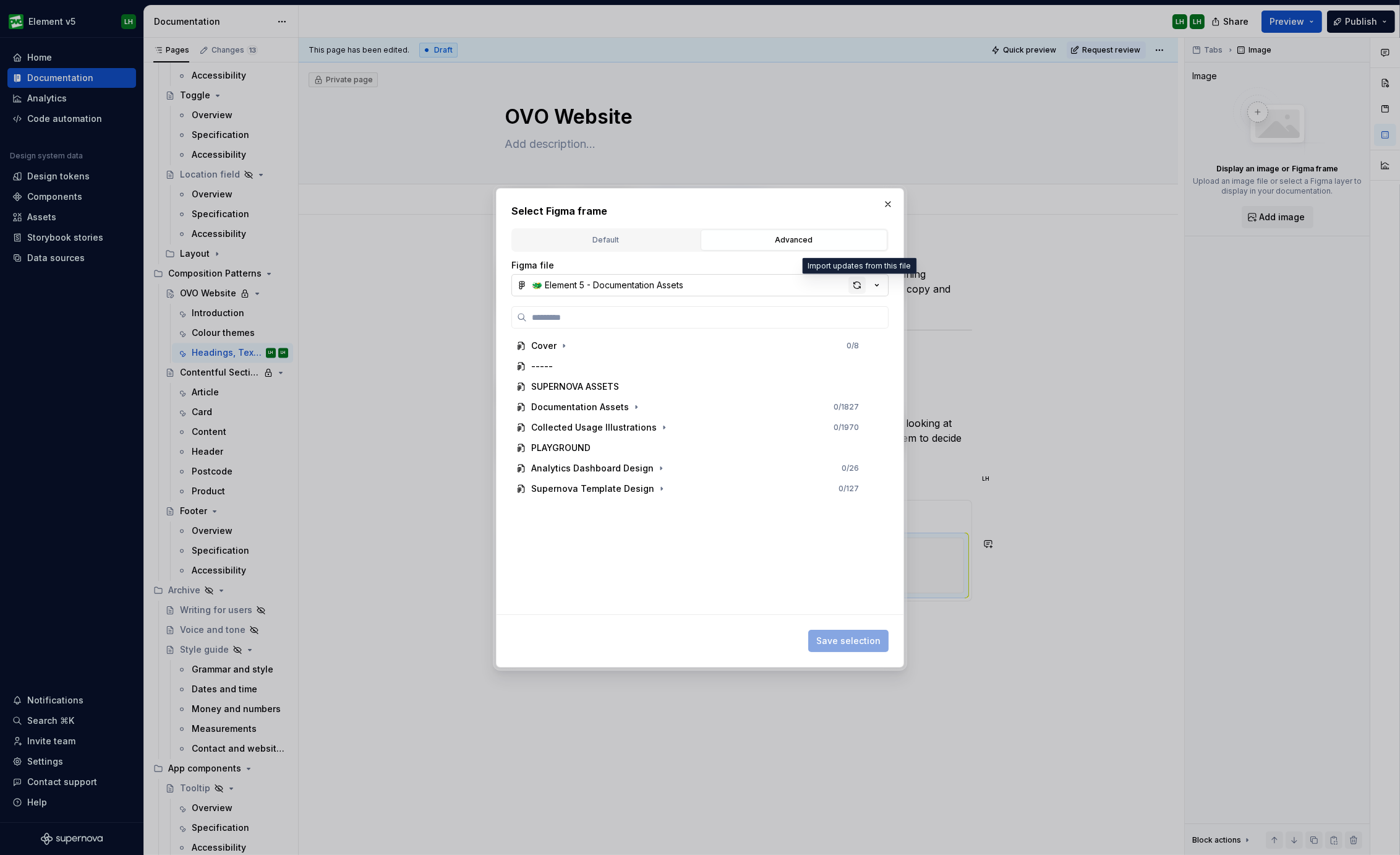
click at [856, 283] on div "button" at bounding box center [856, 285] width 18 height 18
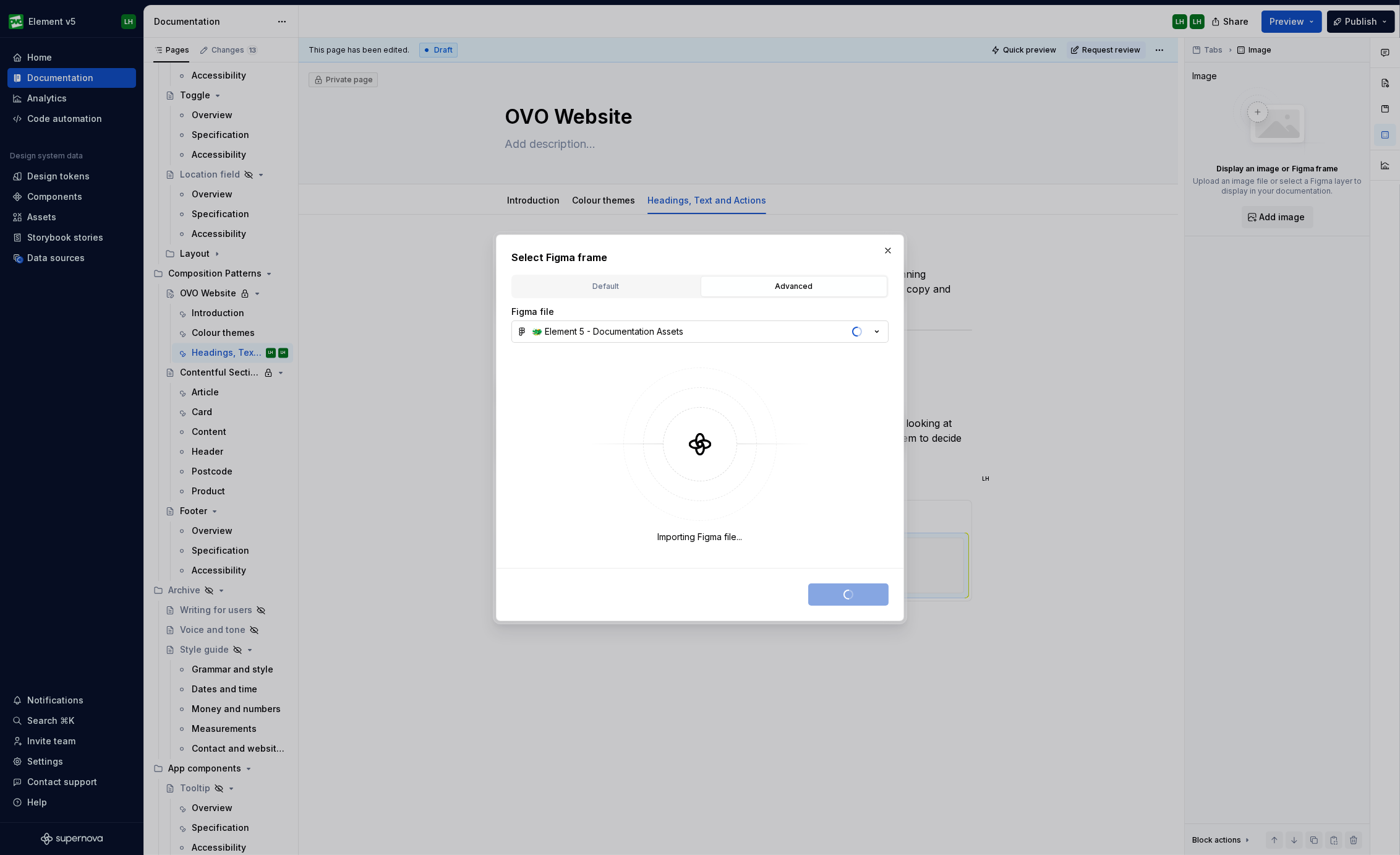
type textarea "*"
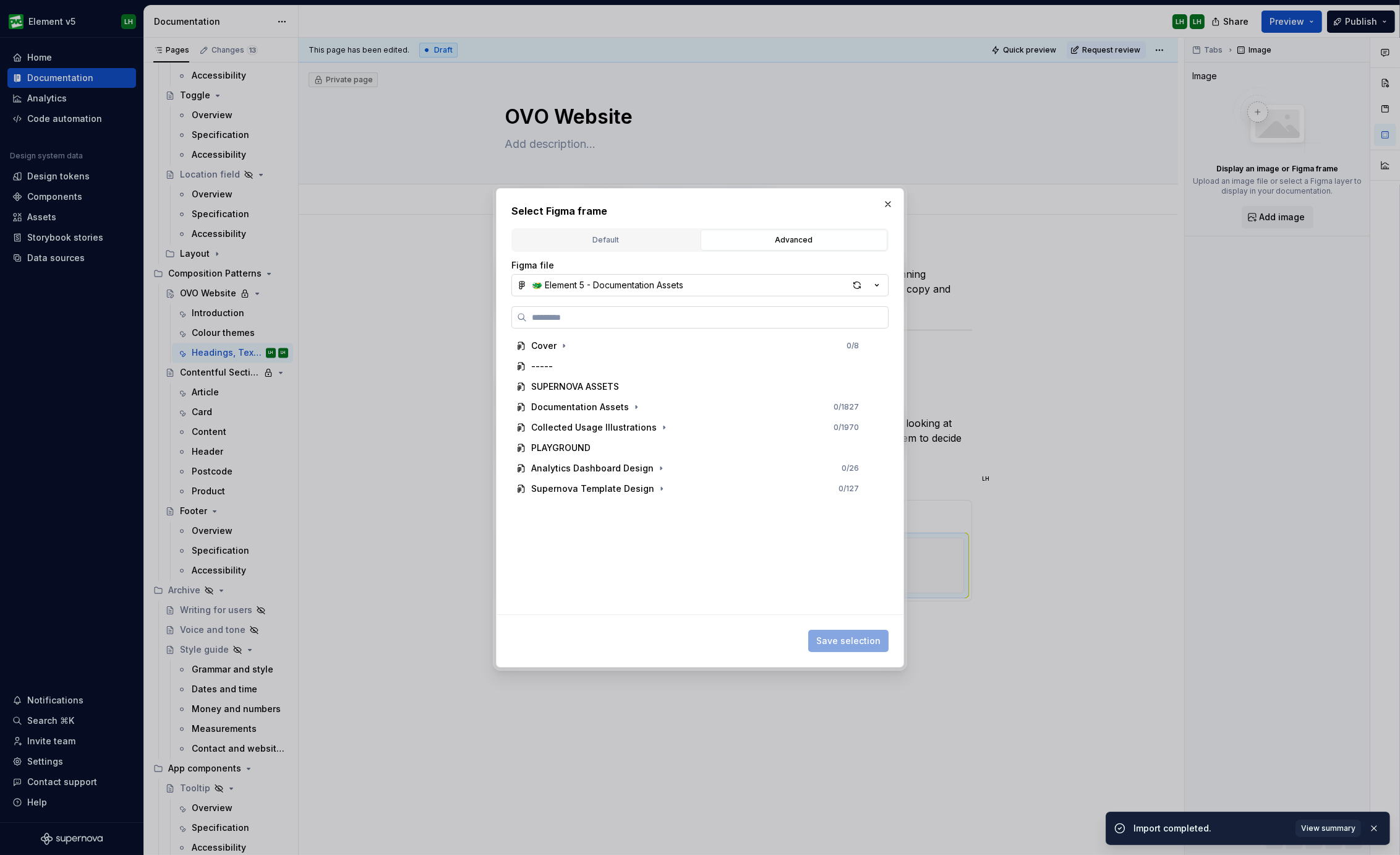
click at [677, 315] on input "search" at bounding box center [707, 317] width 361 height 12
type input "******"
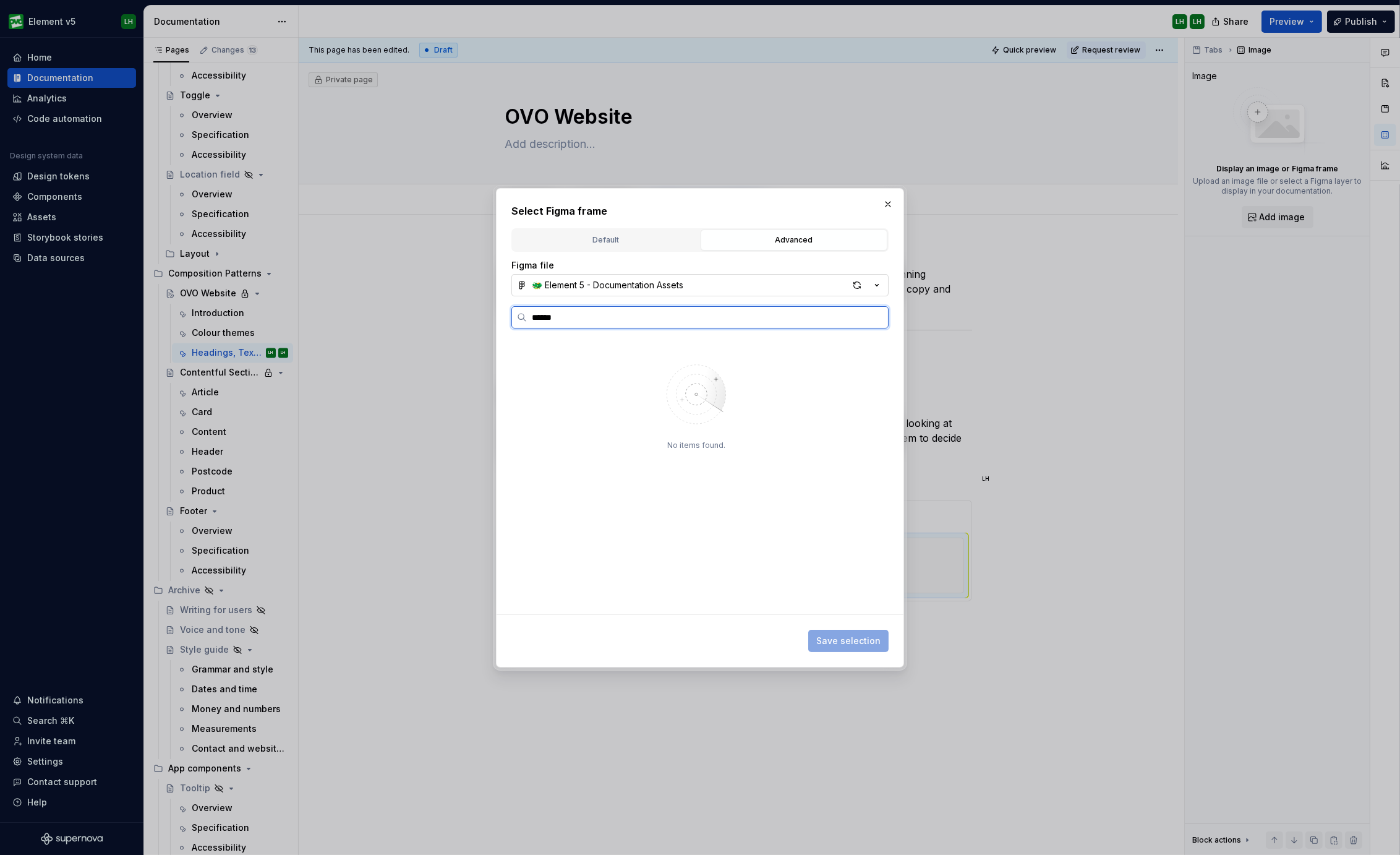
type textarea "*"
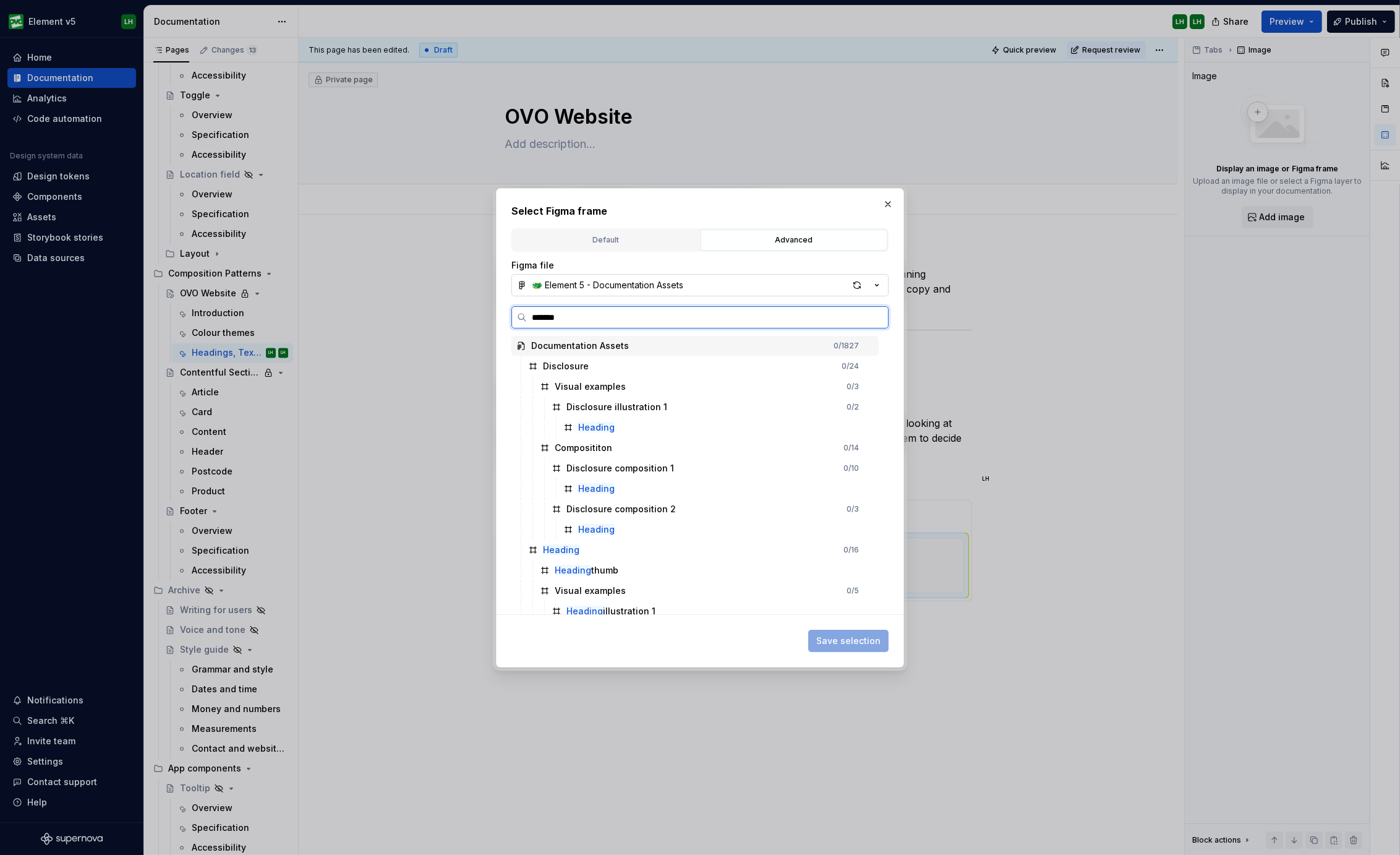
type input "********"
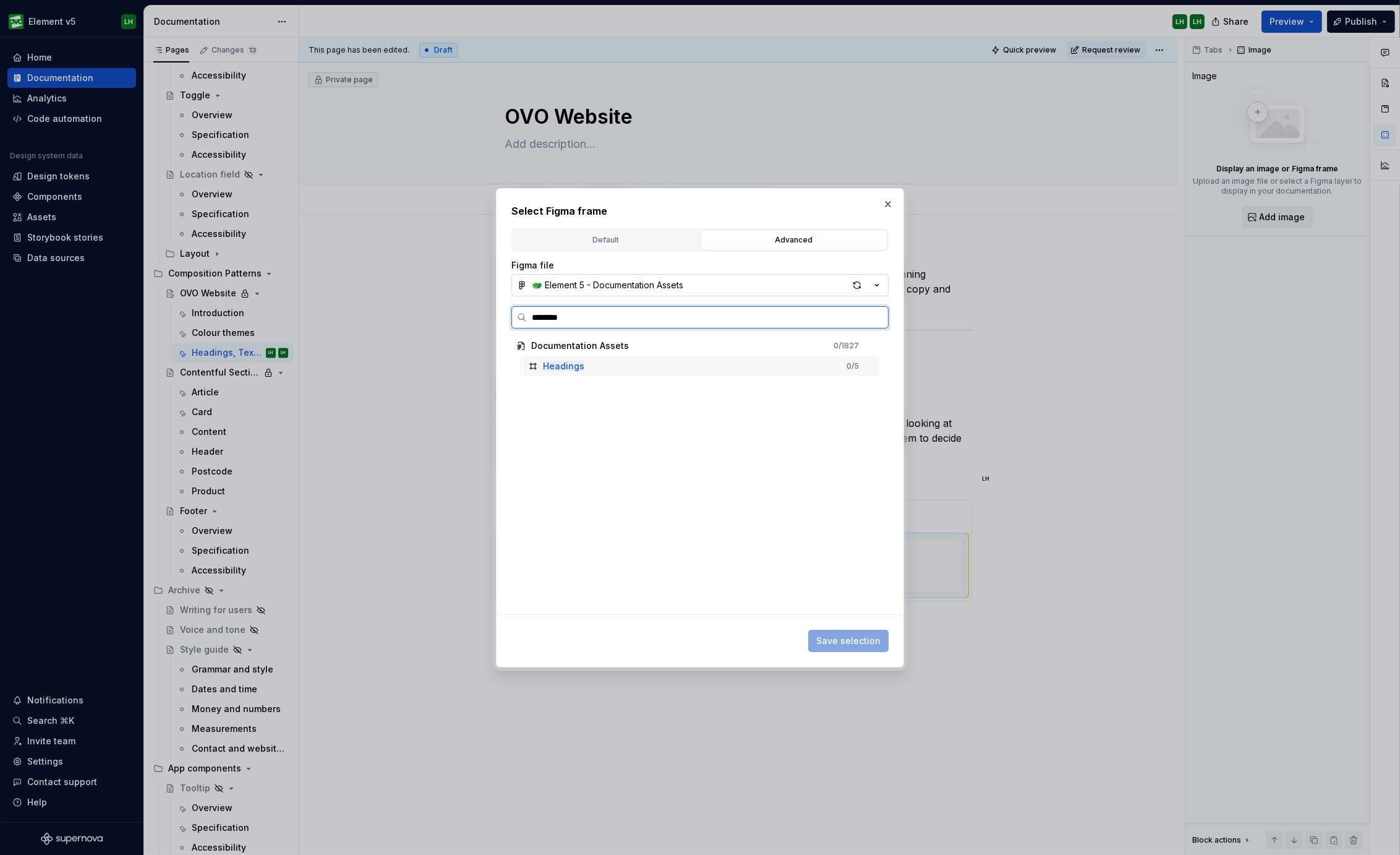
click at [646, 363] on div "Headings 0 / 5" at bounding box center [700, 366] width 356 height 20
click at [856, 634] on button "Save selection" at bounding box center [848, 640] width 81 height 22
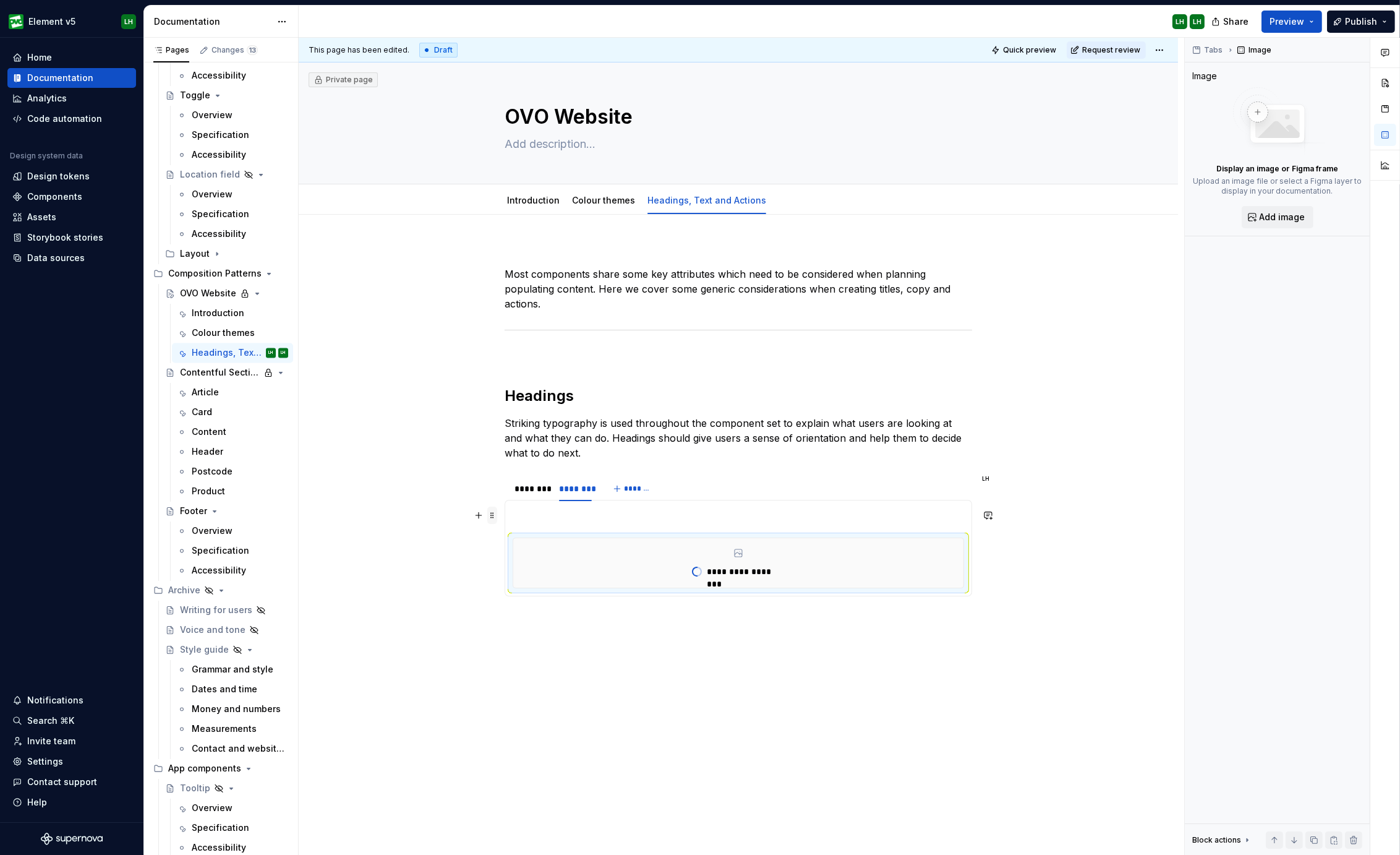
click at [493, 515] on span at bounding box center [491, 515] width 10 height 18
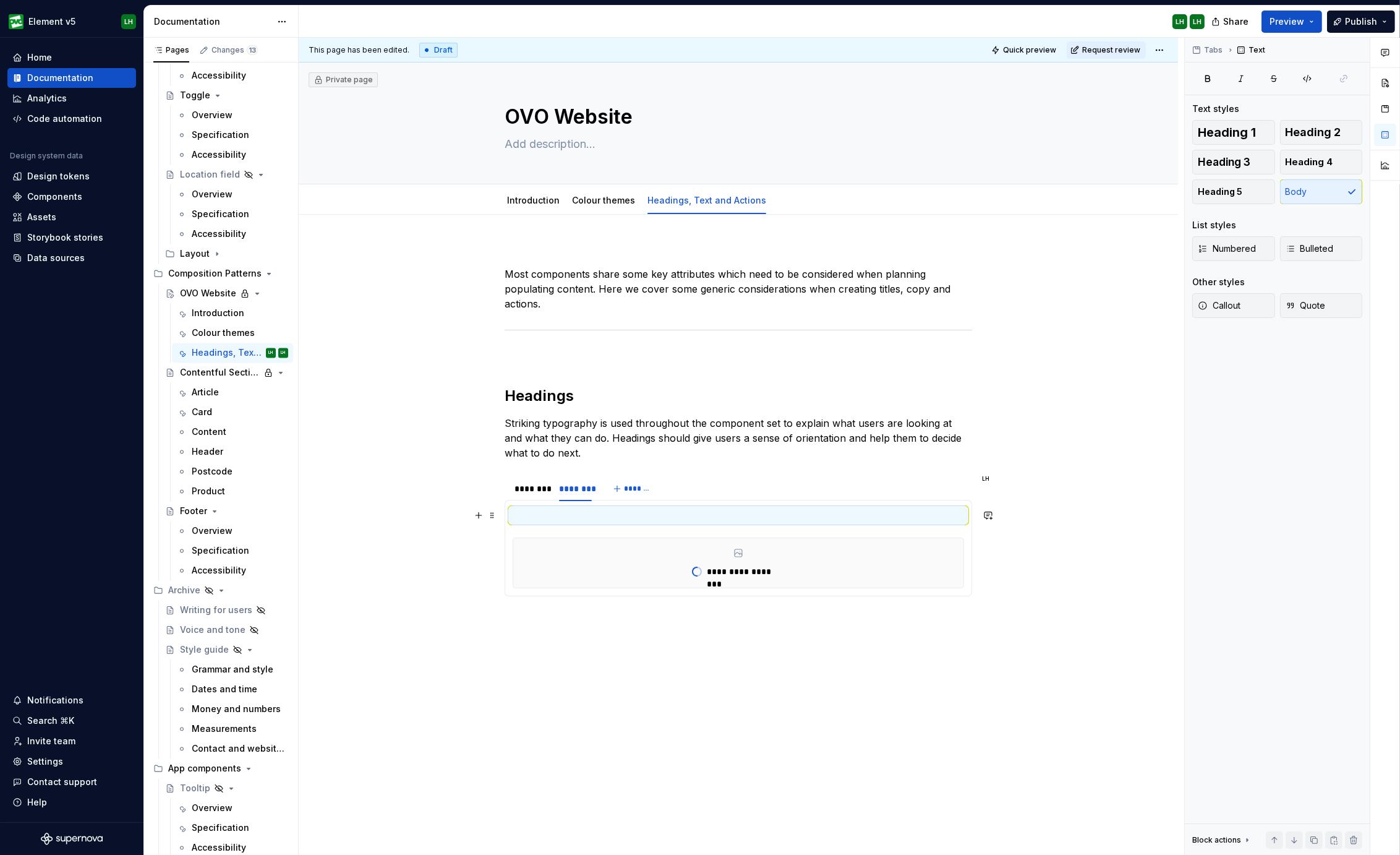
click at [541, 614] on p at bounding box center [738, 625] width 468 height 30
click at [498, 515] on div "Most components share some key attributes which need to be considered when plan…" at bounding box center [738, 555] width 879 height 681
click at [495, 515] on span at bounding box center [491, 515] width 10 height 18
click at [531, 613] on div "Duplicate Move up Move down Comment Delete" at bounding box center [542, 579] width 111 height 116
drag, startPoint x: 530, startPoint y: 616, endPoint x: 458, endPoint y: 515, distance: 124.0
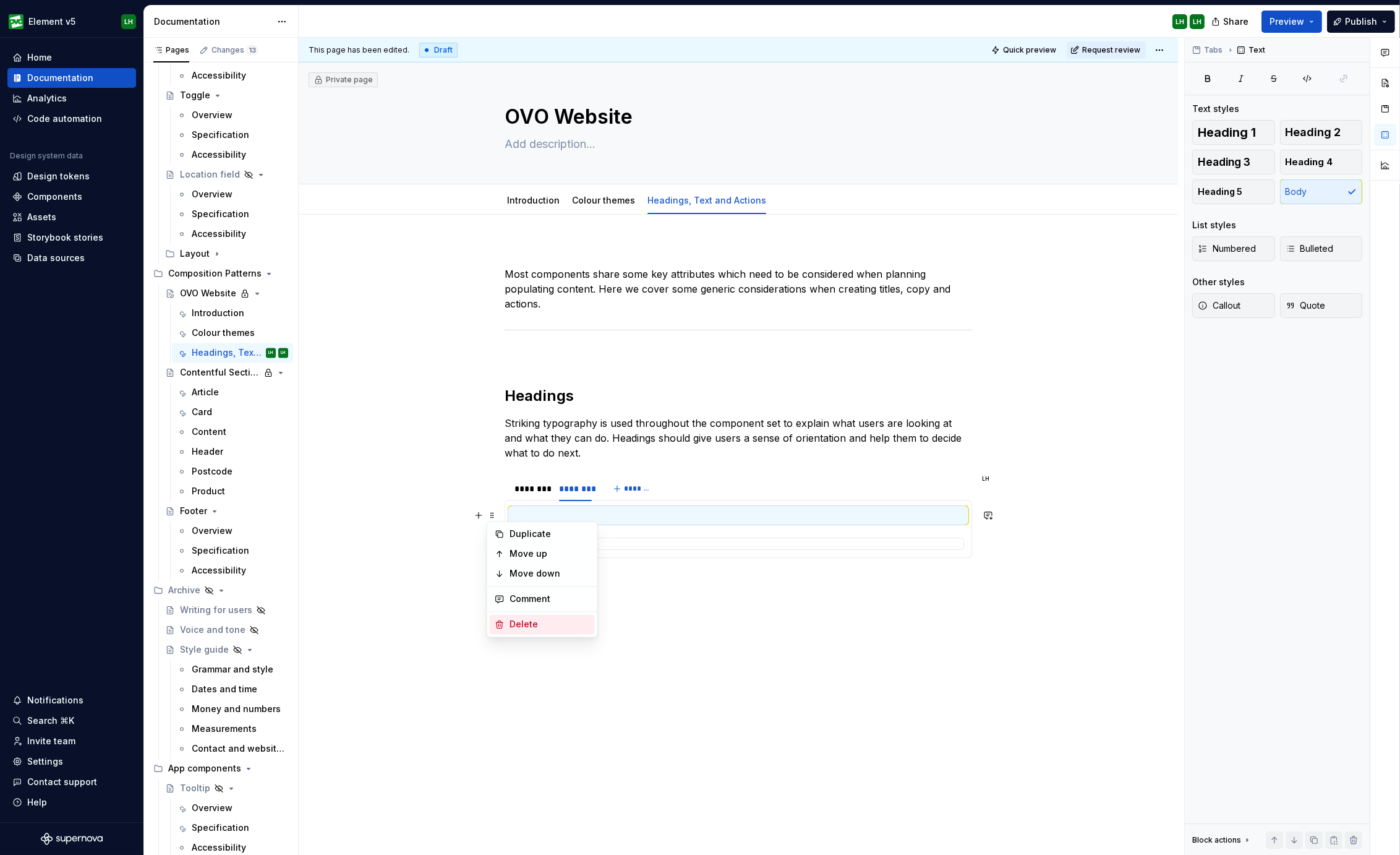
click at [530, 617] on div "Delete" at bounding box center [542, 625] width 105 height 20
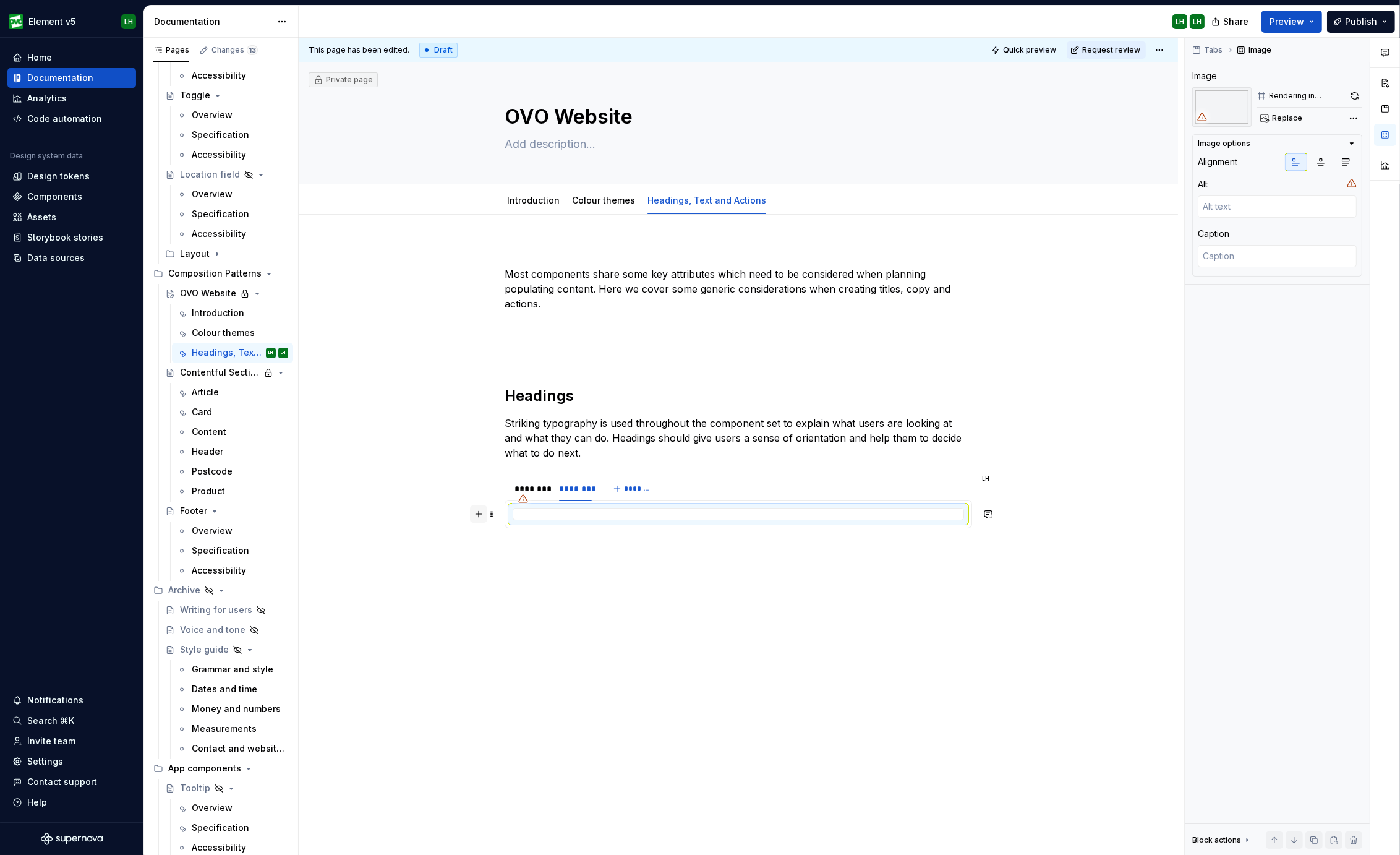
click at [474, 512] on button "button" at bounding box center [478, 514] width 18 height 18
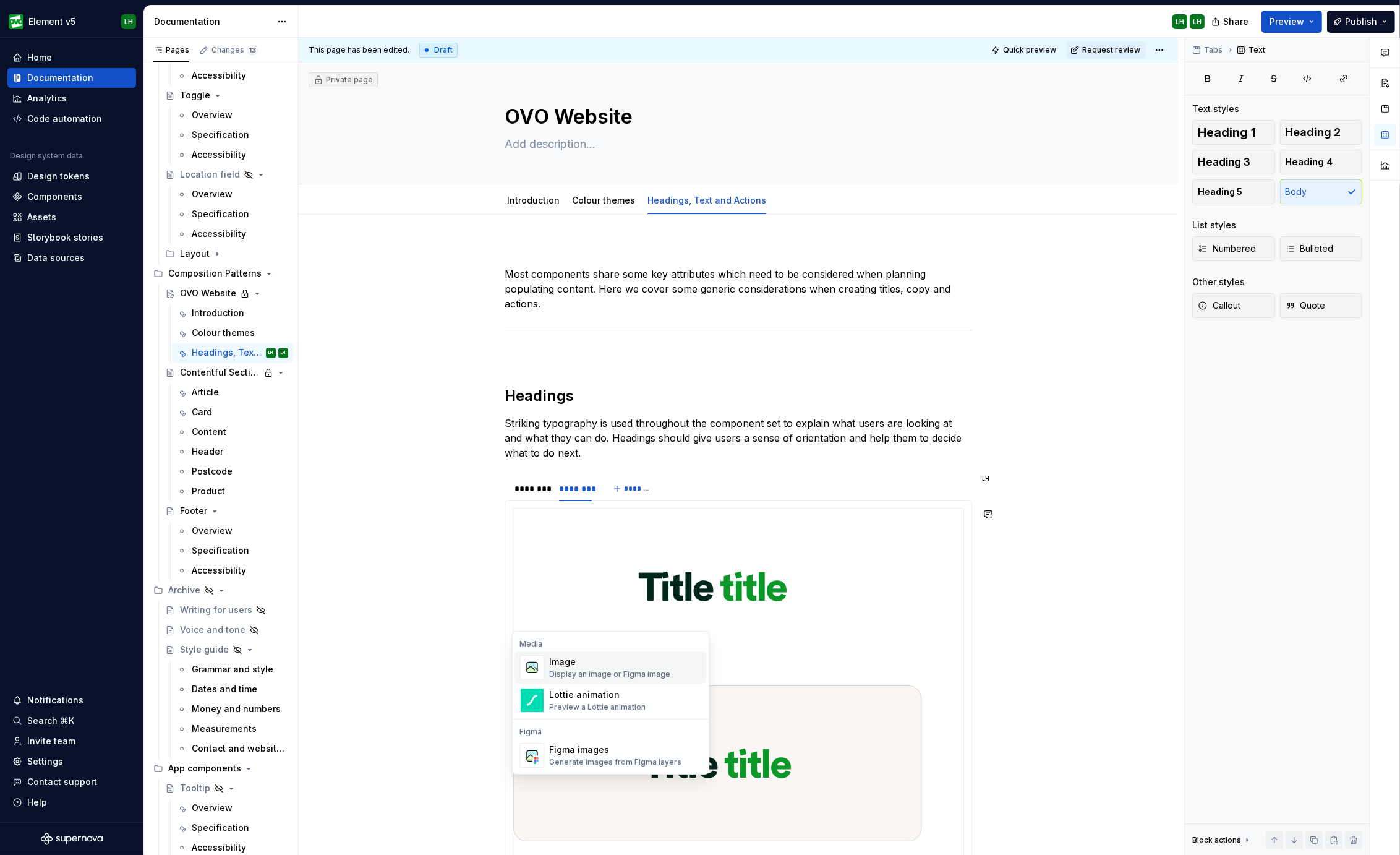
scroll to position [429, 0]
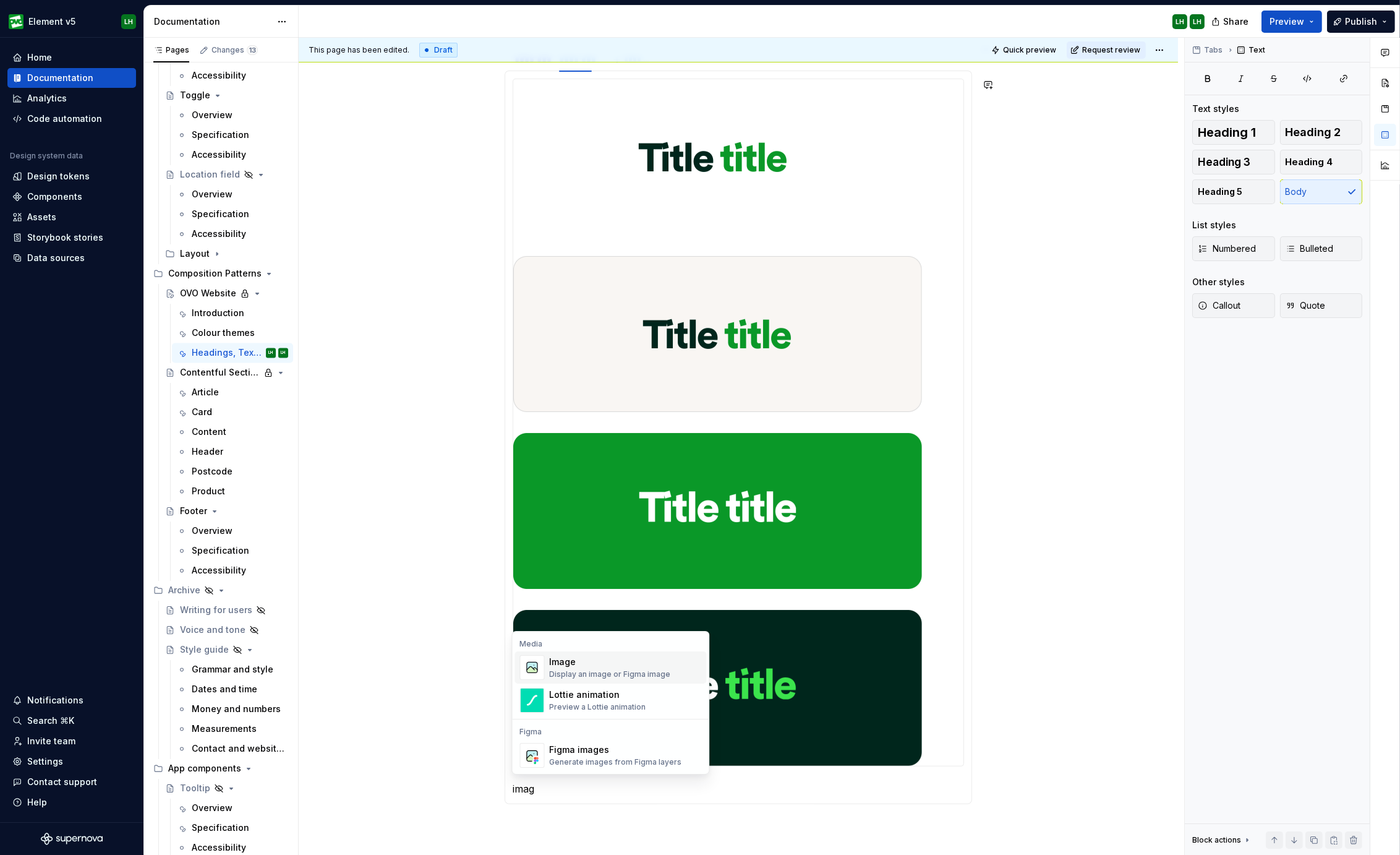
click at [1077, 225] on div "Most components share some key attributes which need to be considered when plan…" at bounding box center [738, 464] width 879 height 1357
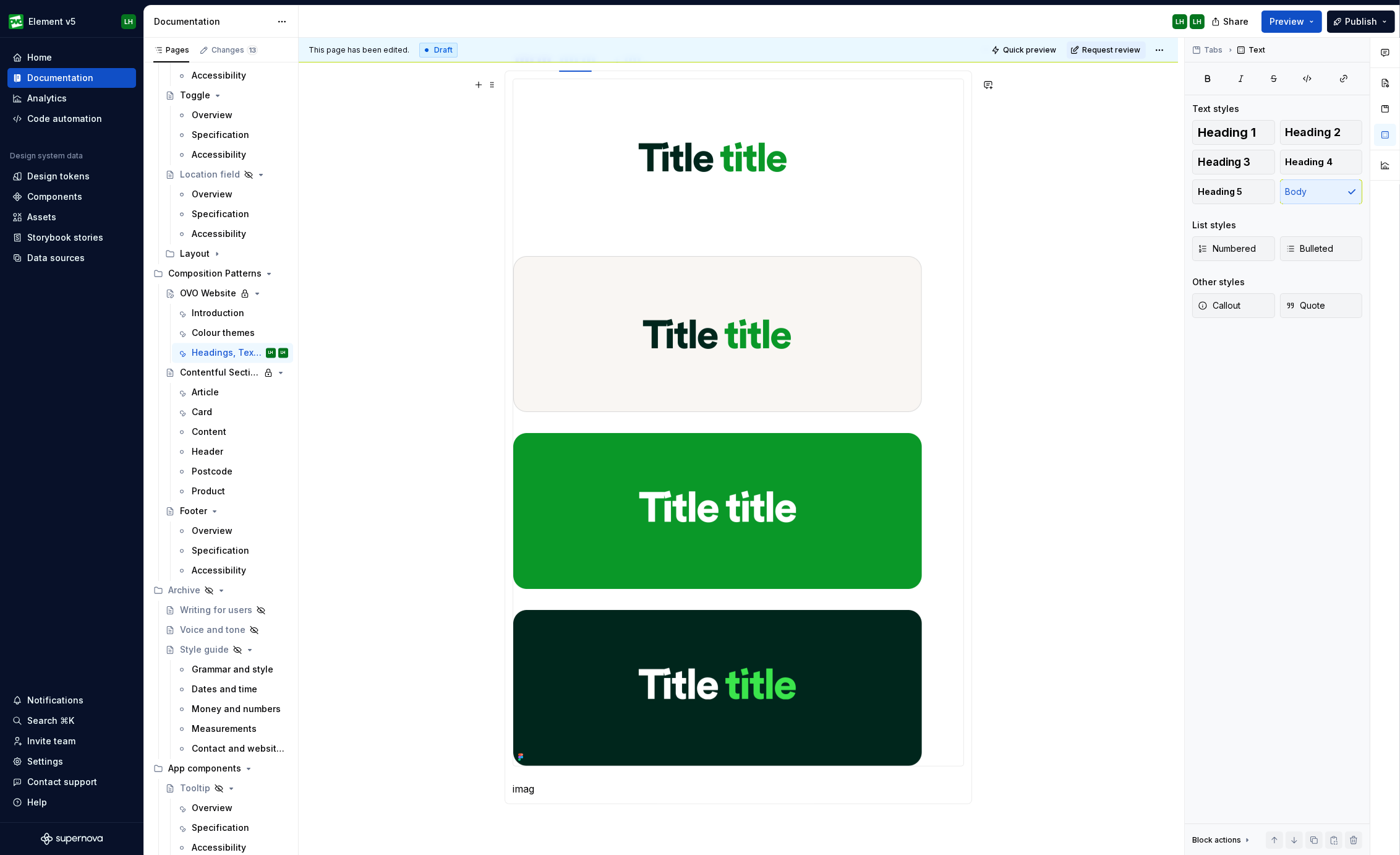
scroll to position [197, 0]
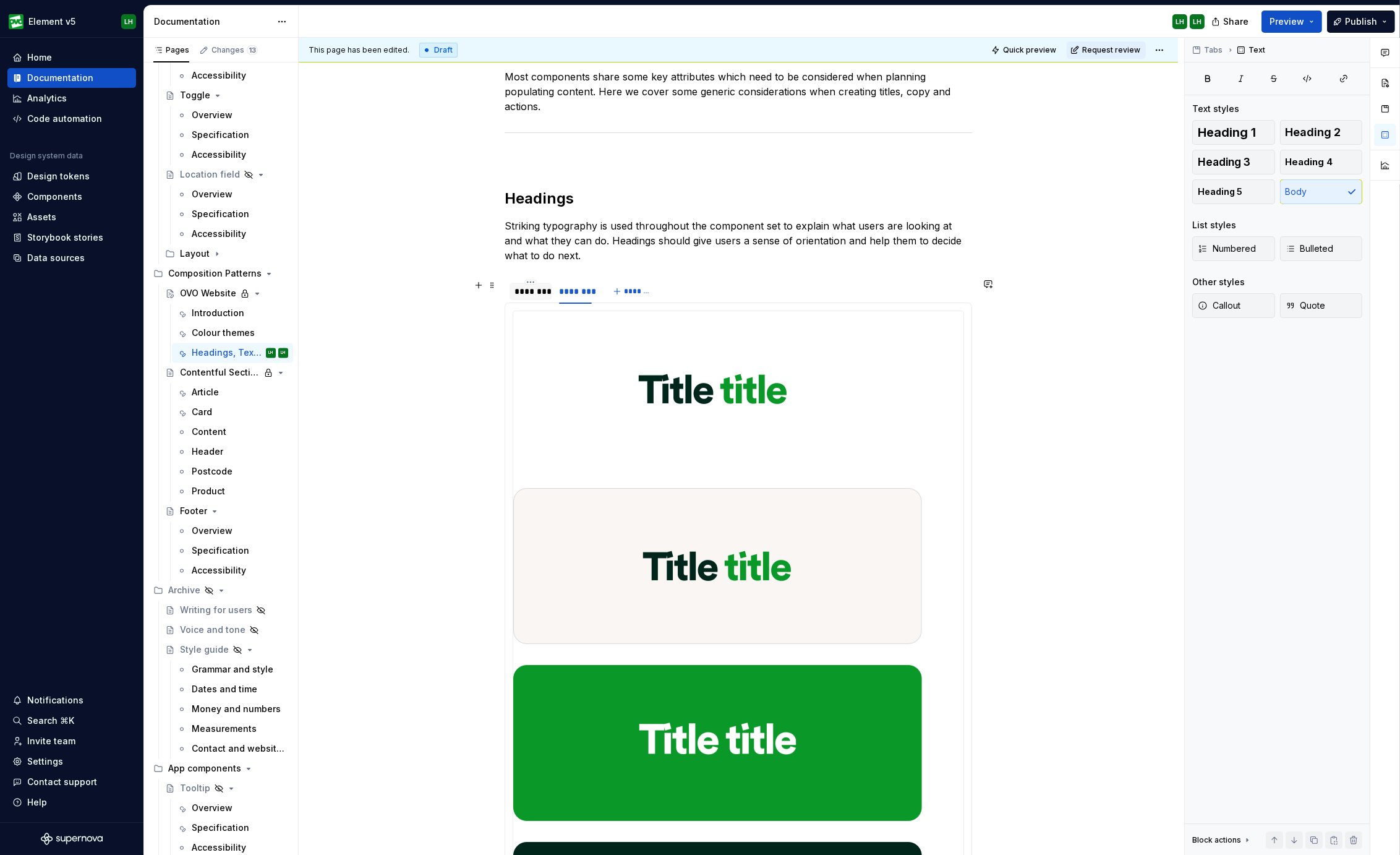
click at [525, 286] on div "********" at bounding box center [531, 291] width 32 height 12
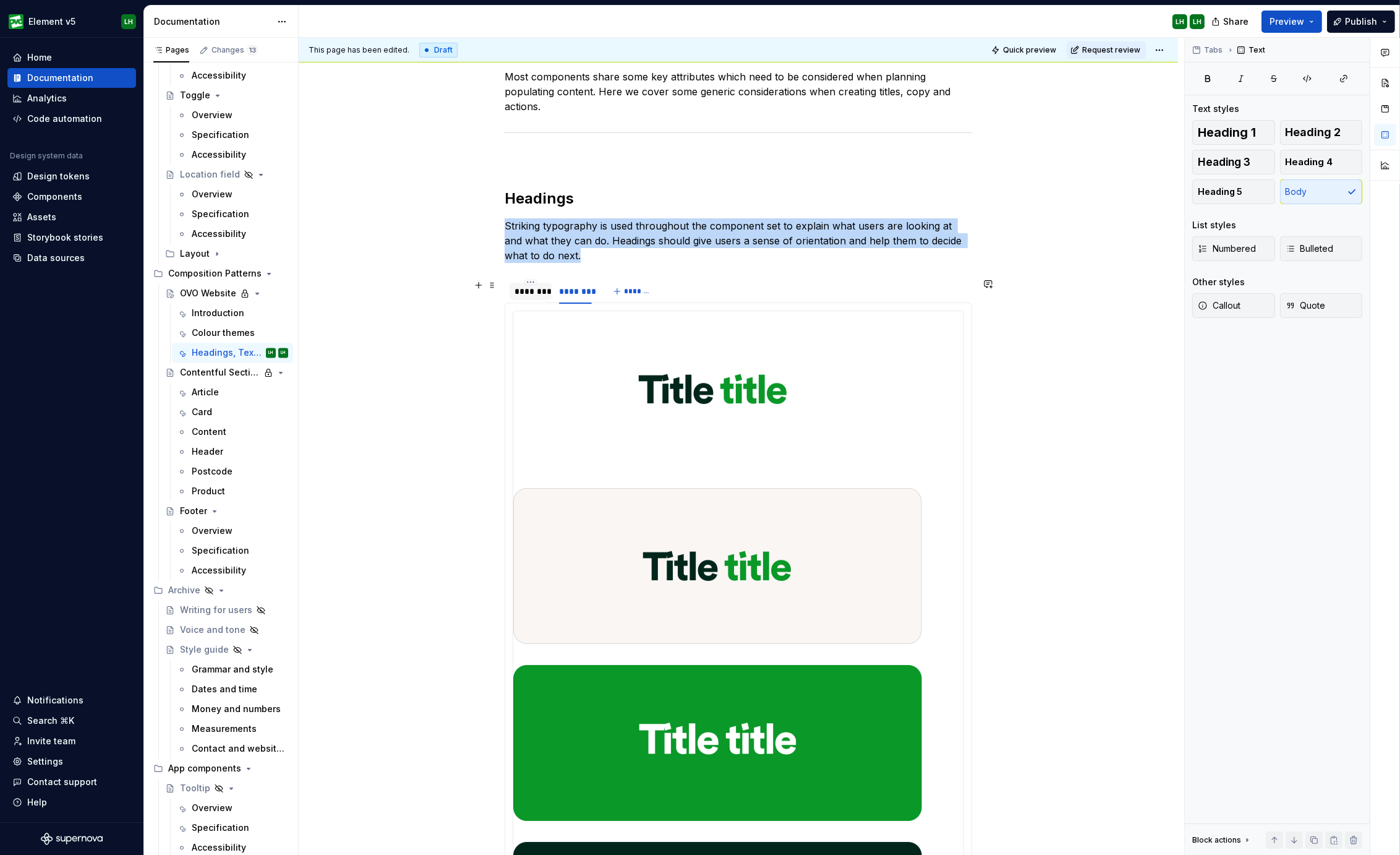
scroll to position [101, 0]
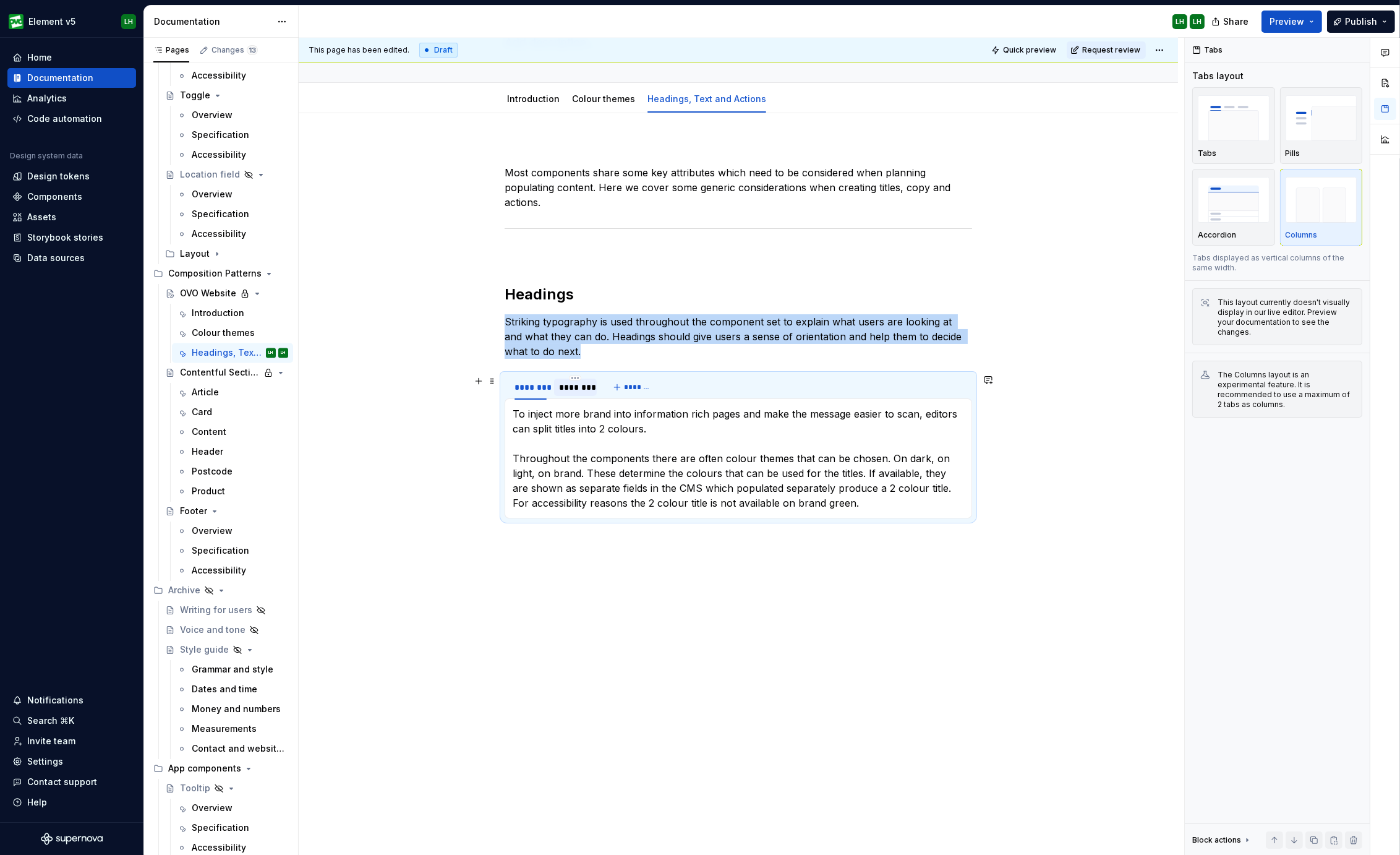
click at [554, 391] on div "********" at bounding box center [574, 387] width 42 height 18
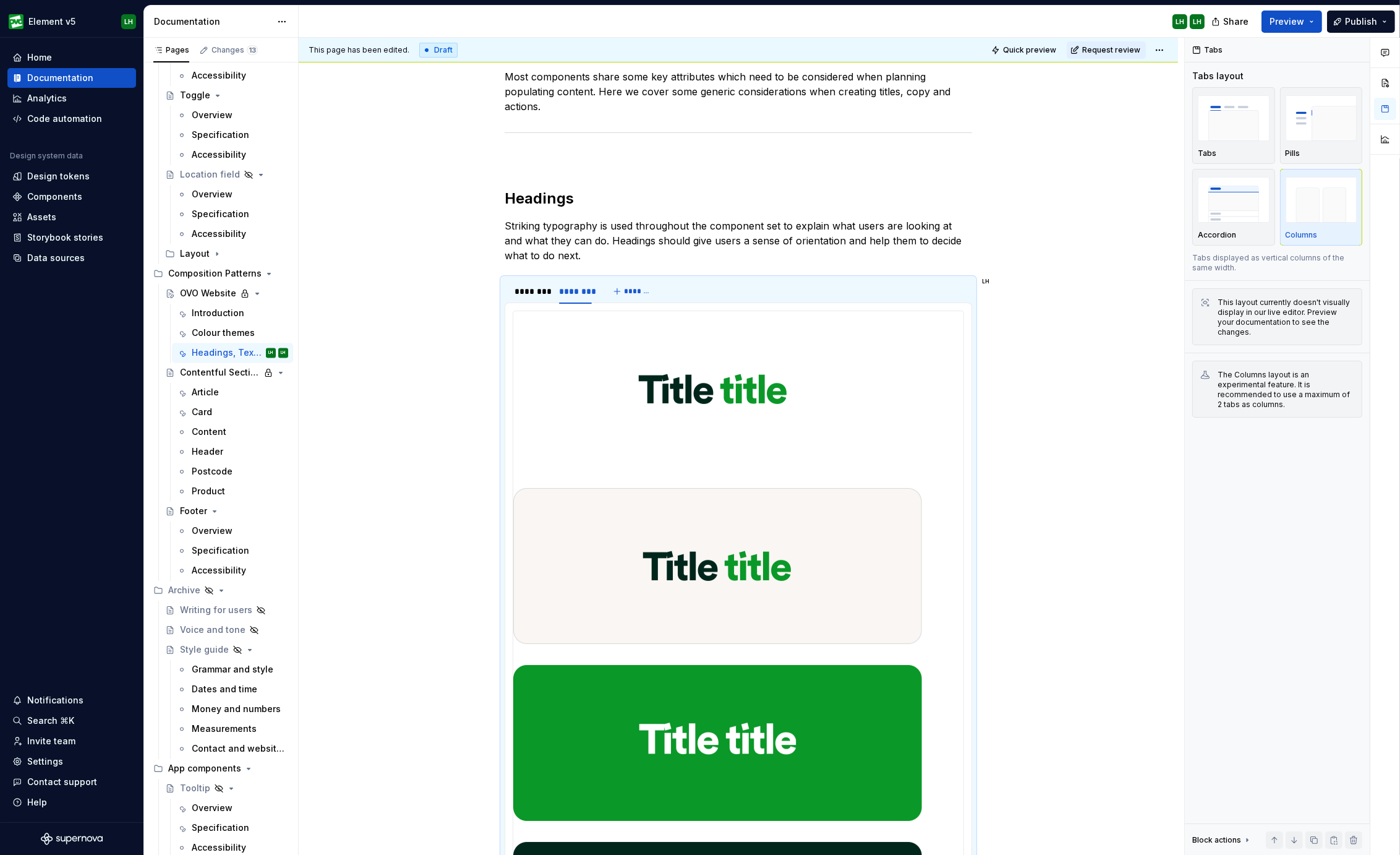
click at [1302, 7] on div "Share Preview Publish" at bounding box center [1307, 21] width 186 height 31
click at [1297, 14] on button "Preview" at bounding box center [1291, 22] width 61 height 22
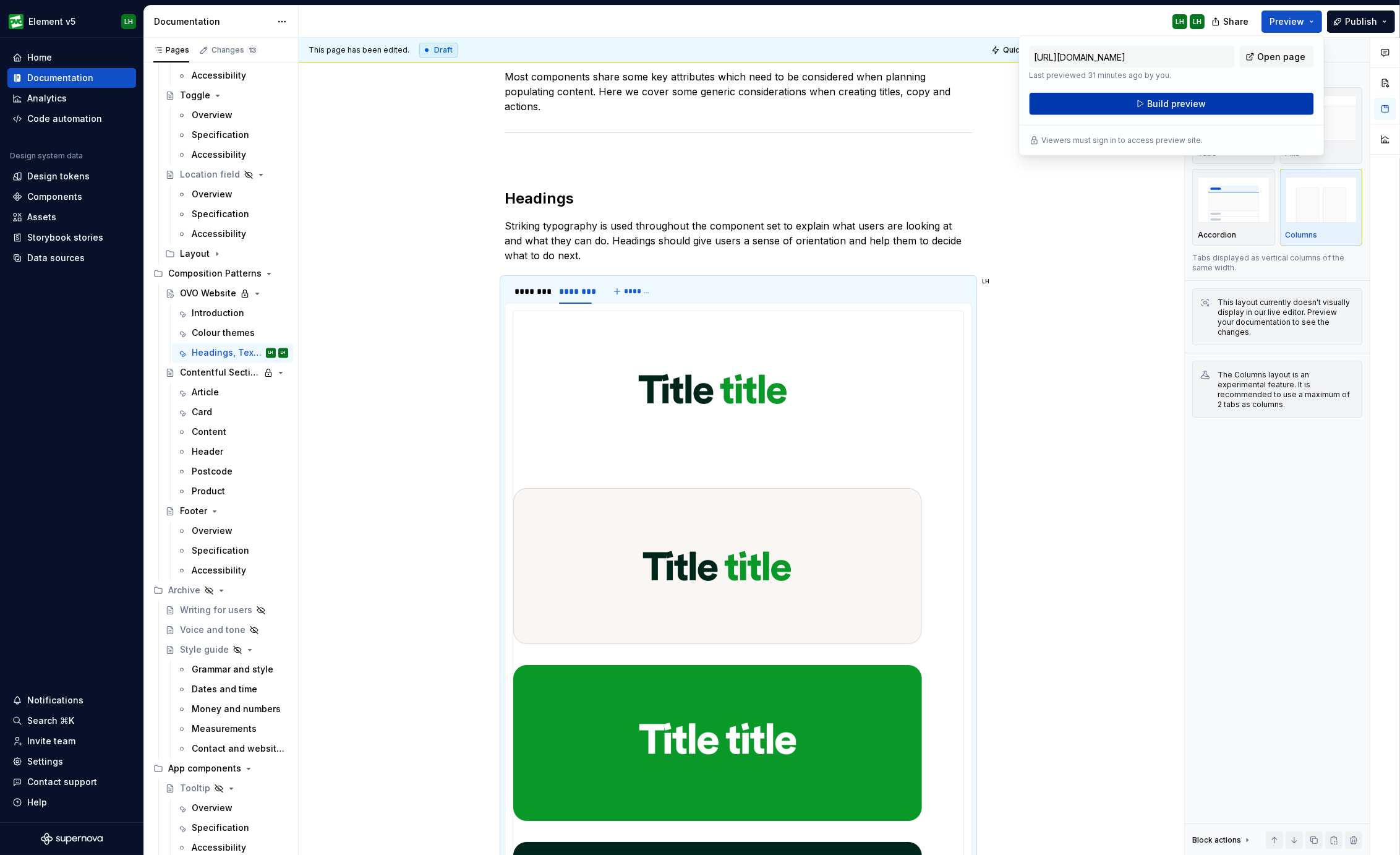
click at [1216, 106] on button "Build preview" at bounding box center [1171, 104] width 284 height 22
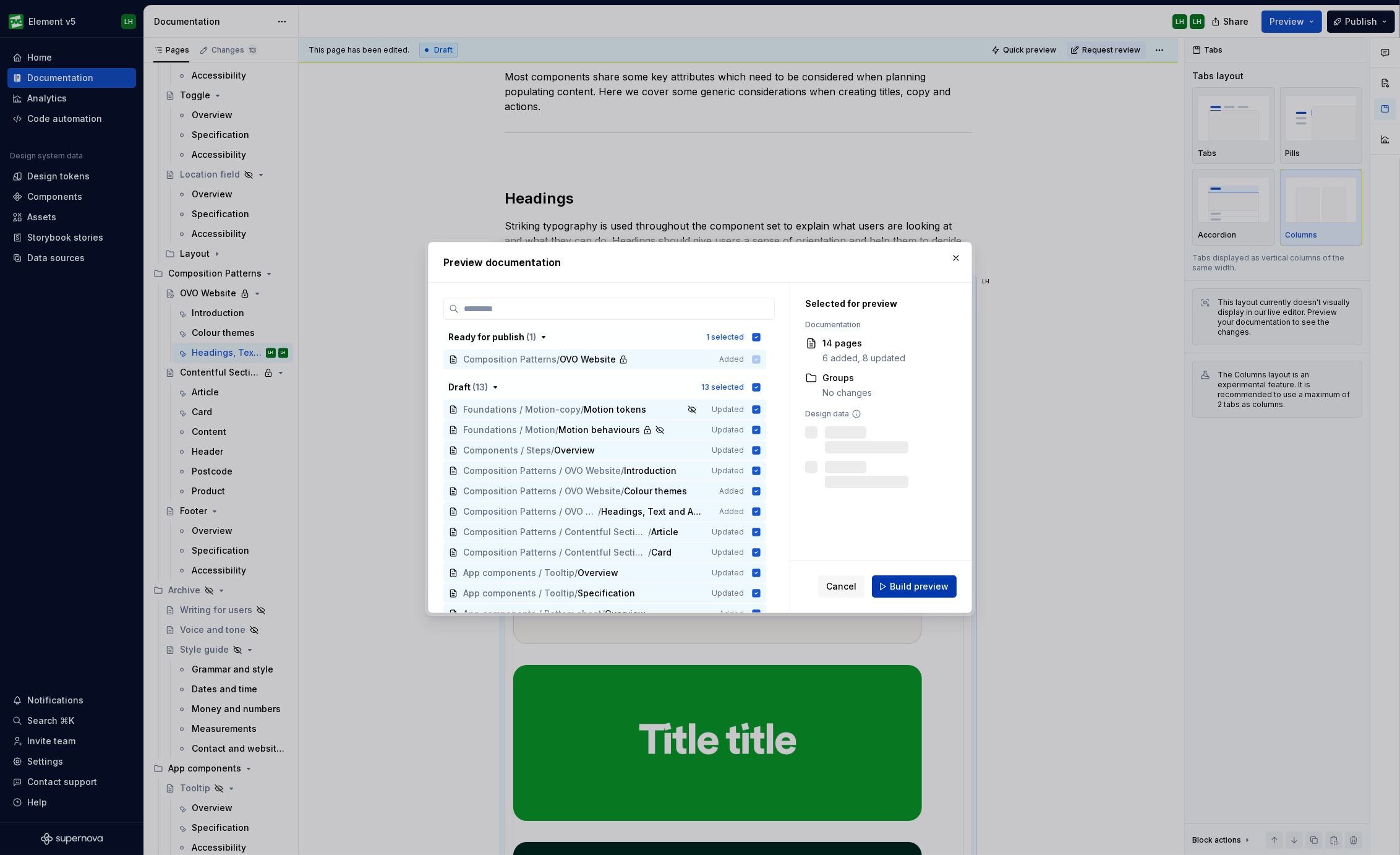
click at [924, 579] on button "Build preview" at bounding box center [914, 586] width 84 height 22
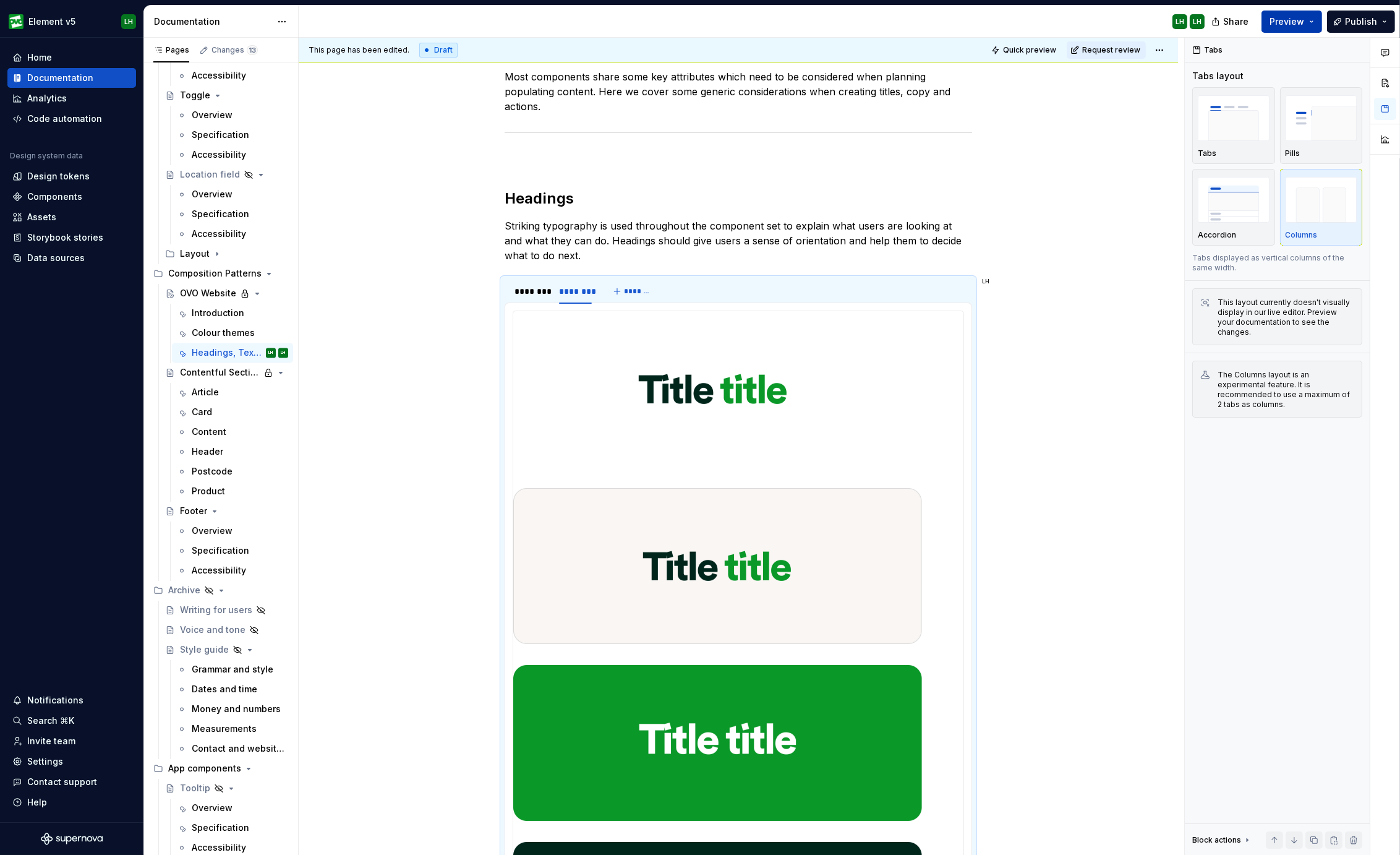
click at [1312, 24] on button "Preview" at bounding box center [1291, 22] width 61 height 22
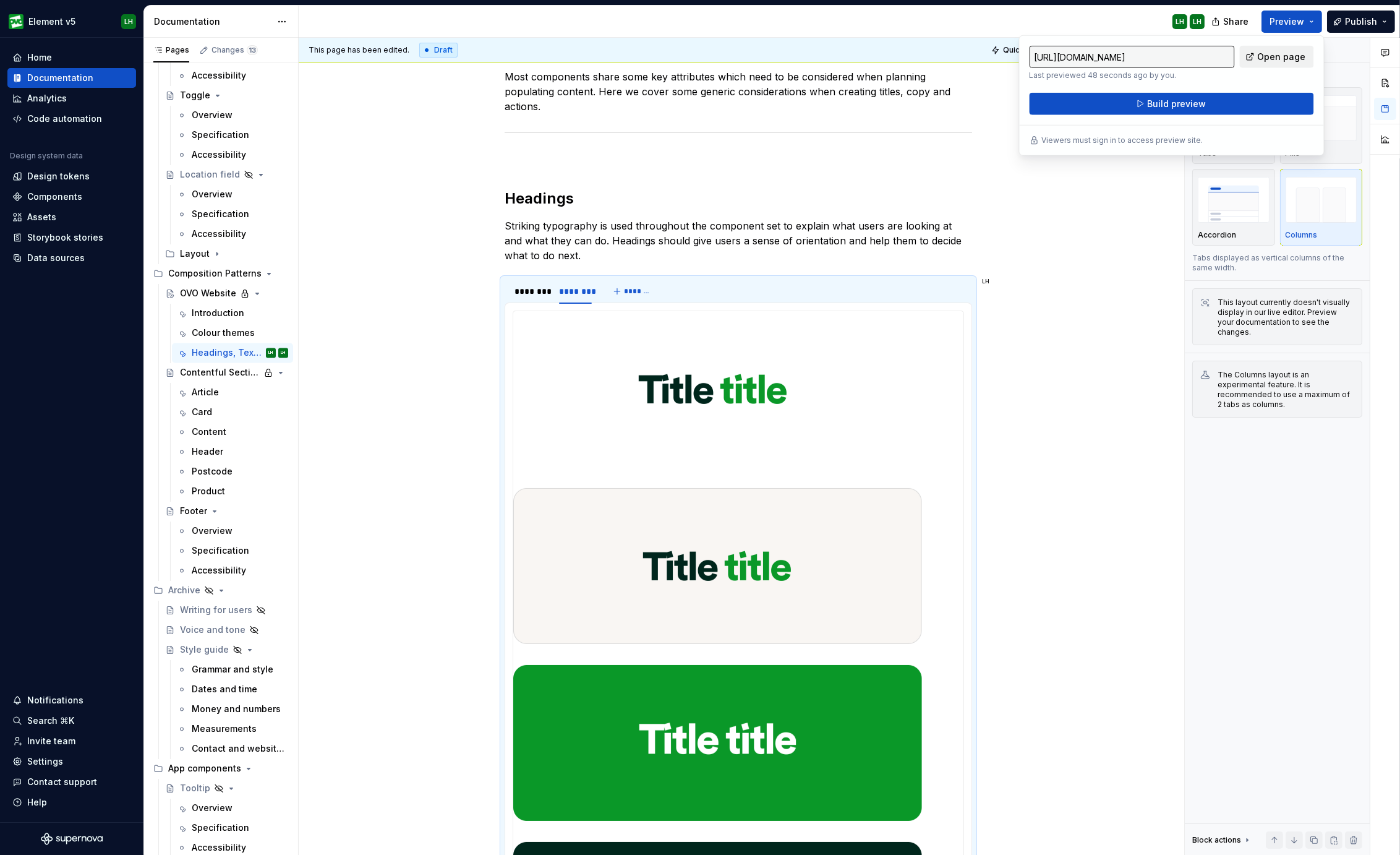
click at [1276, 54] on span "Open page" at bounding box center [1281, 57] width 48 height 12
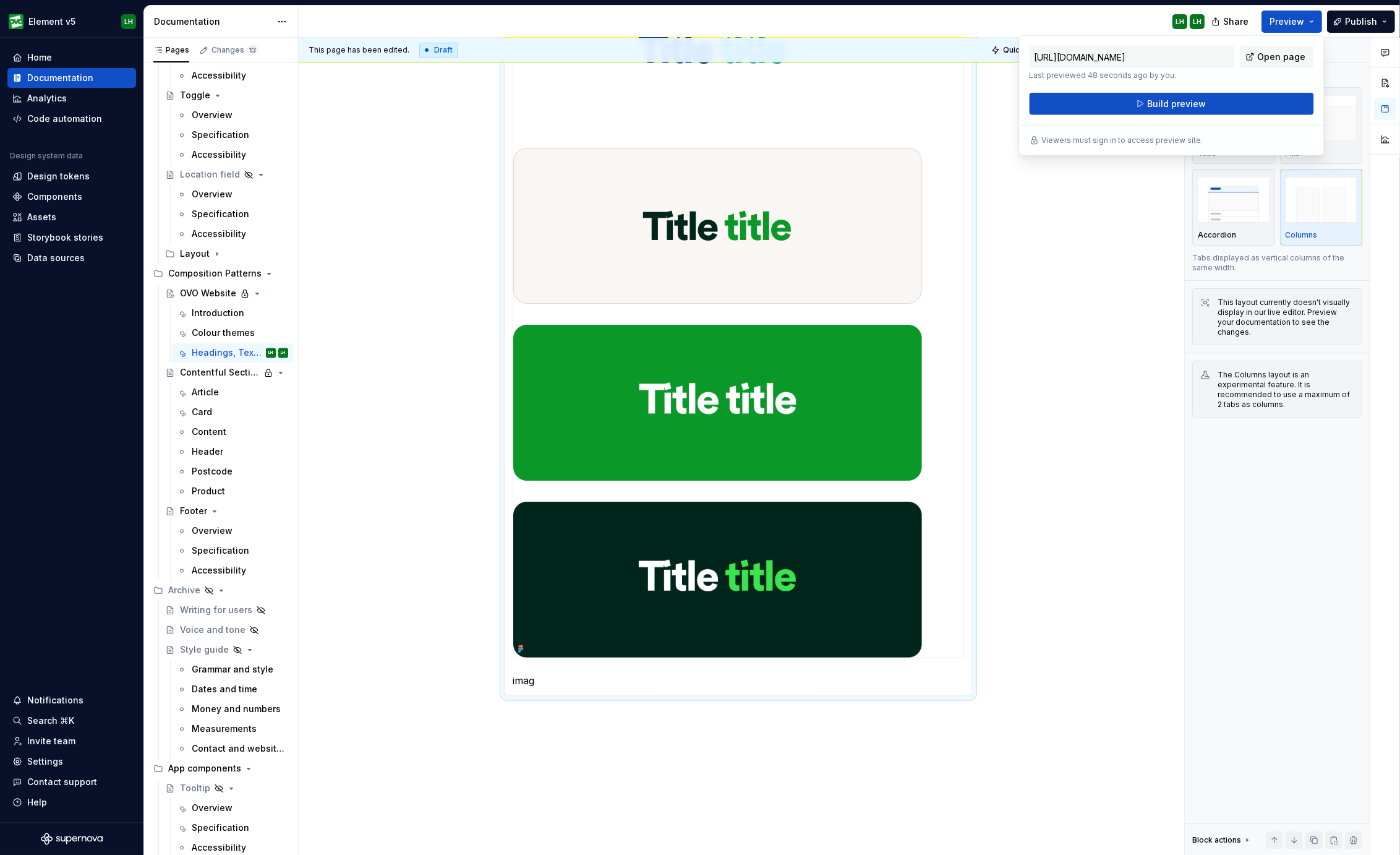
scroll to position [714, 0]
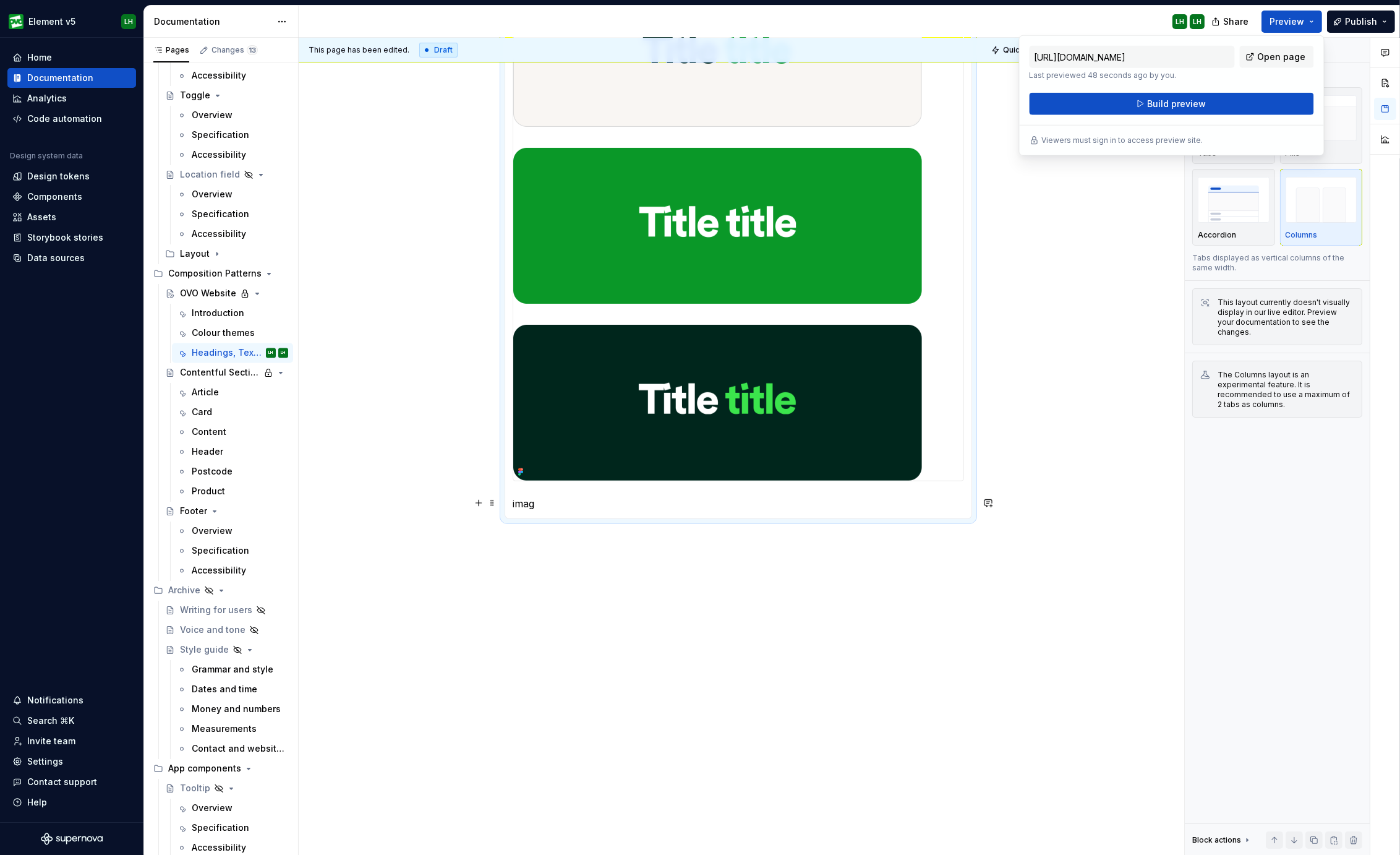
click at [516, 499] on p "imag" at bounding box center [738, 503] width 452 height 15
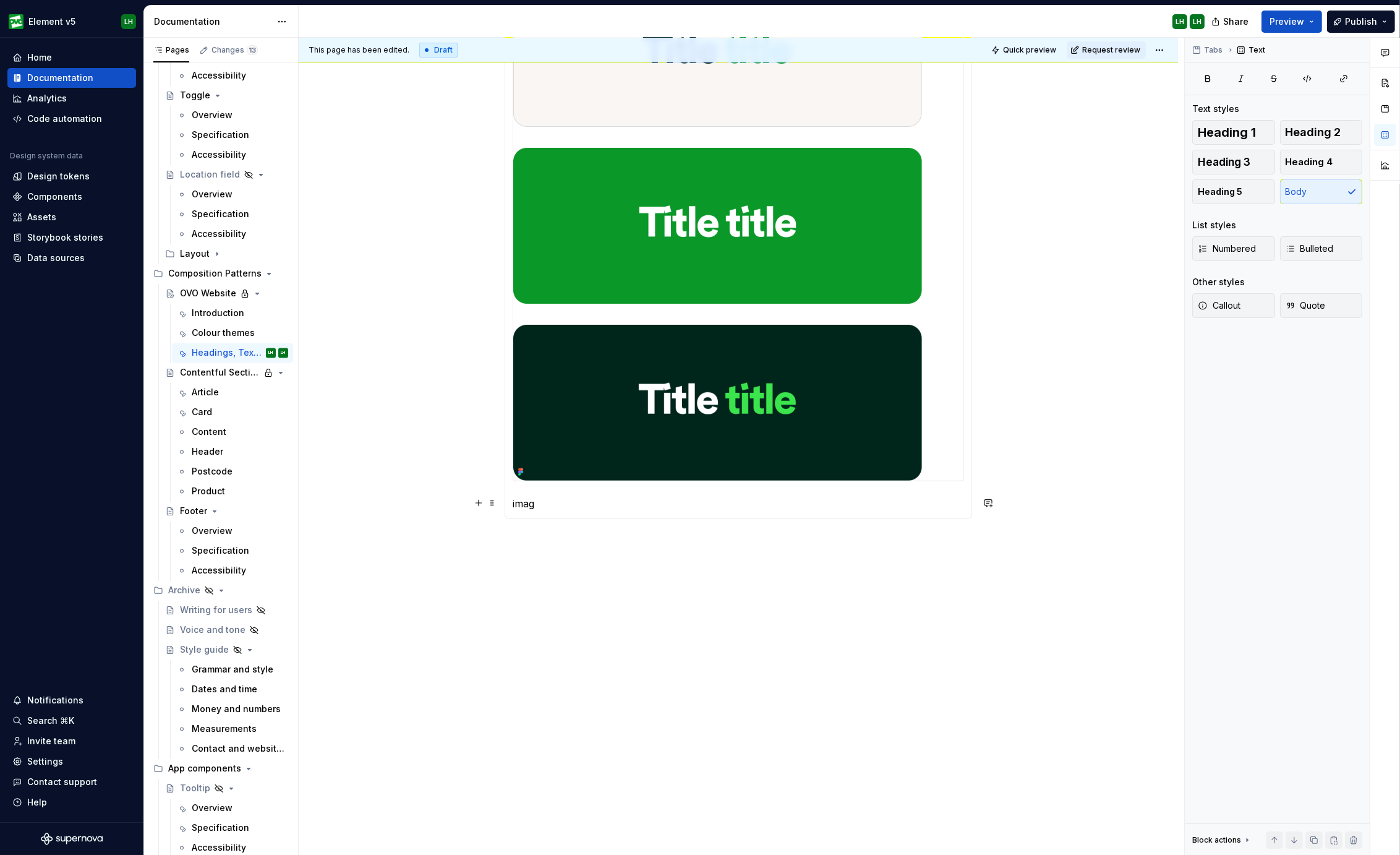
click at [516, 499] on p "imag" at bounding box center [738, 503] width 452 height 15
click at [521, 499] on p "imag" at bounding box center [738, 503] width 452 height 15
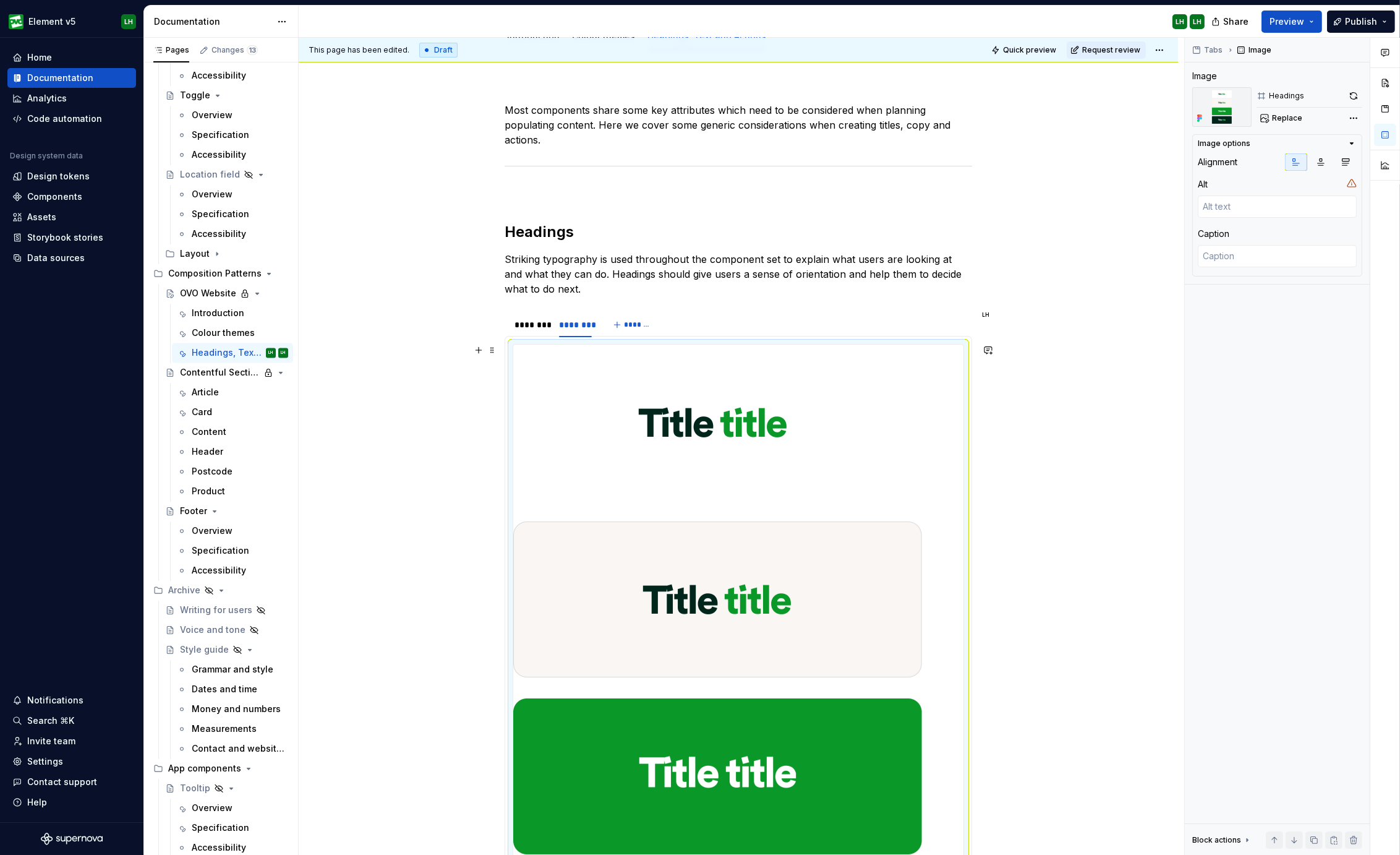
scroll to position [0, 0]
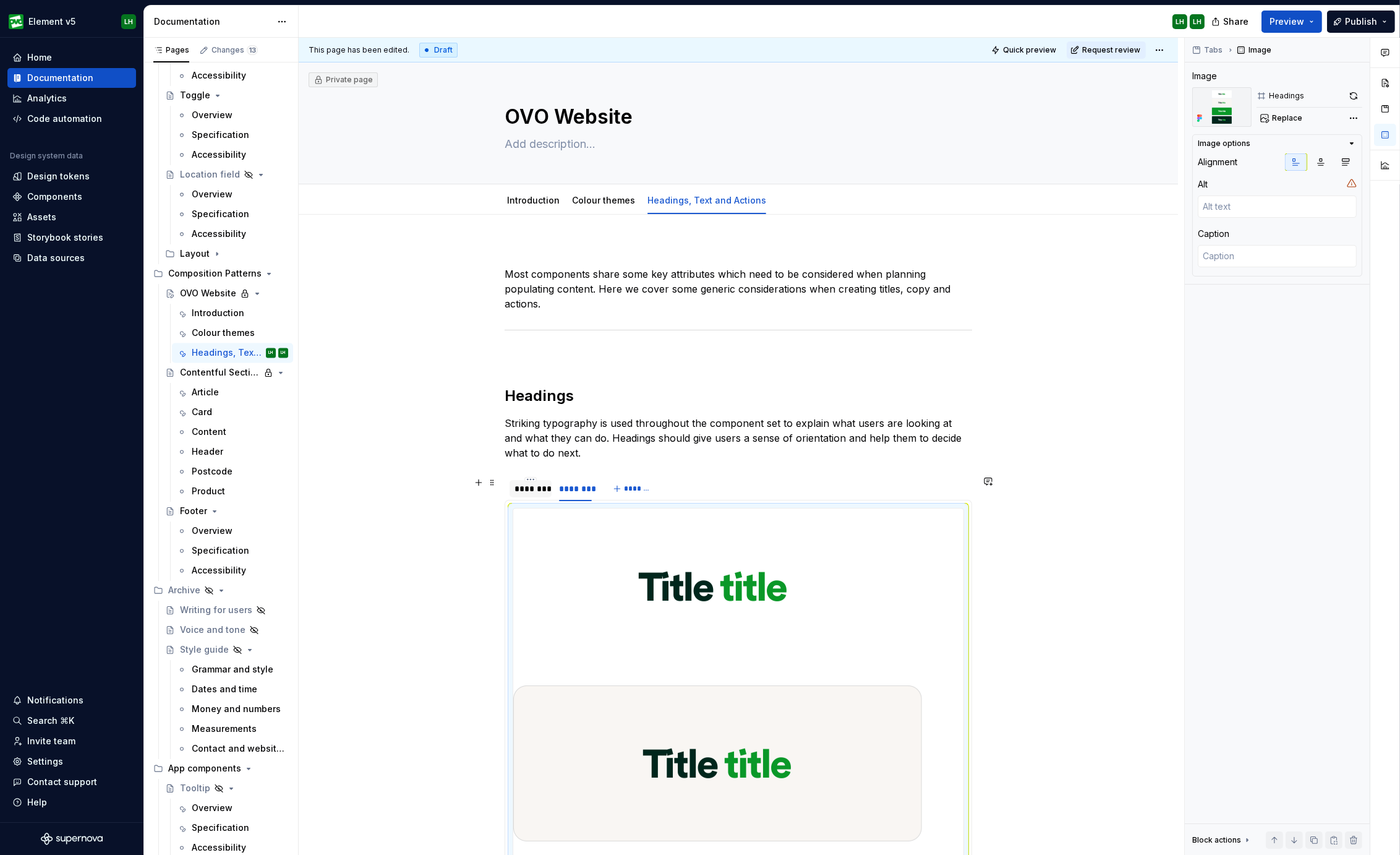
click at [538, 484] on div "********" at bounding box center [531, 489] width 32 height 12
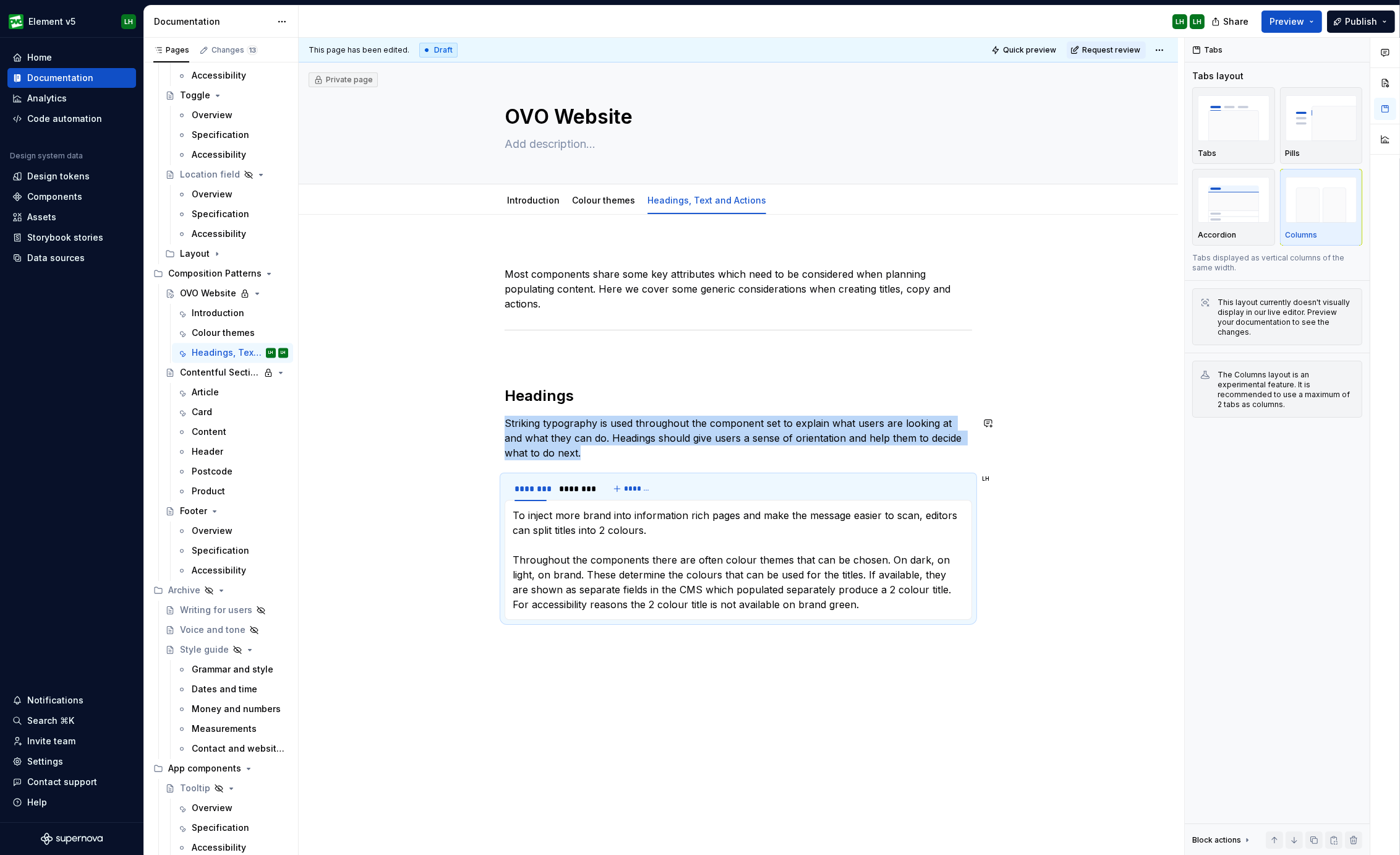
click at [593, 417] on p "Striking typography is used throughout the component set to explain what users …" at bounding box center [738, 438] width 468 height 45
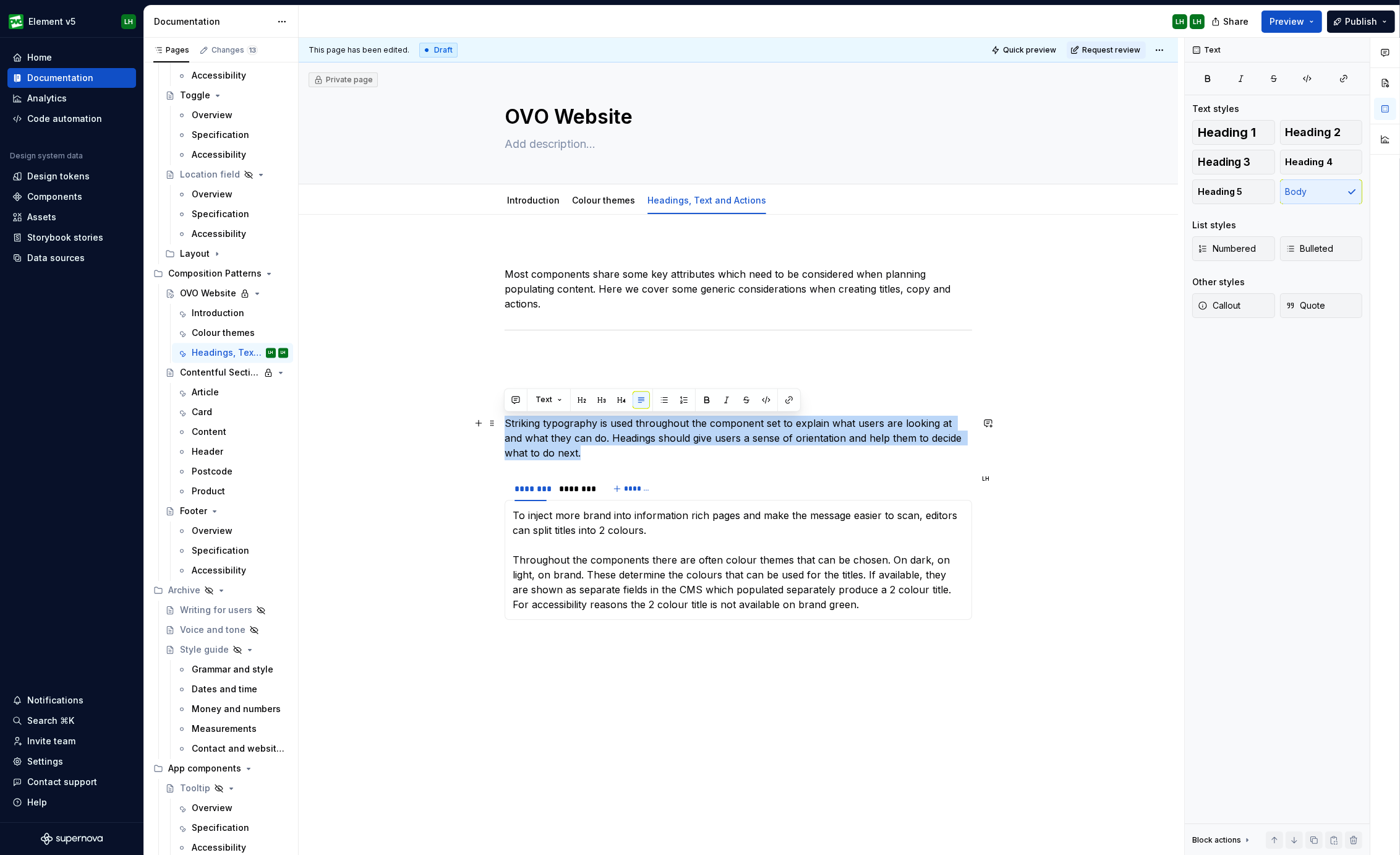
drag, startPoint x: 556, startPoint y: 450, endPoint x: 501, endPoint y: 417, distance: 64.1
click at [501, 417] on div "Most components share some key attributes which need to be considered when plan…" at bounding box center [738, 586] width 879 height 744
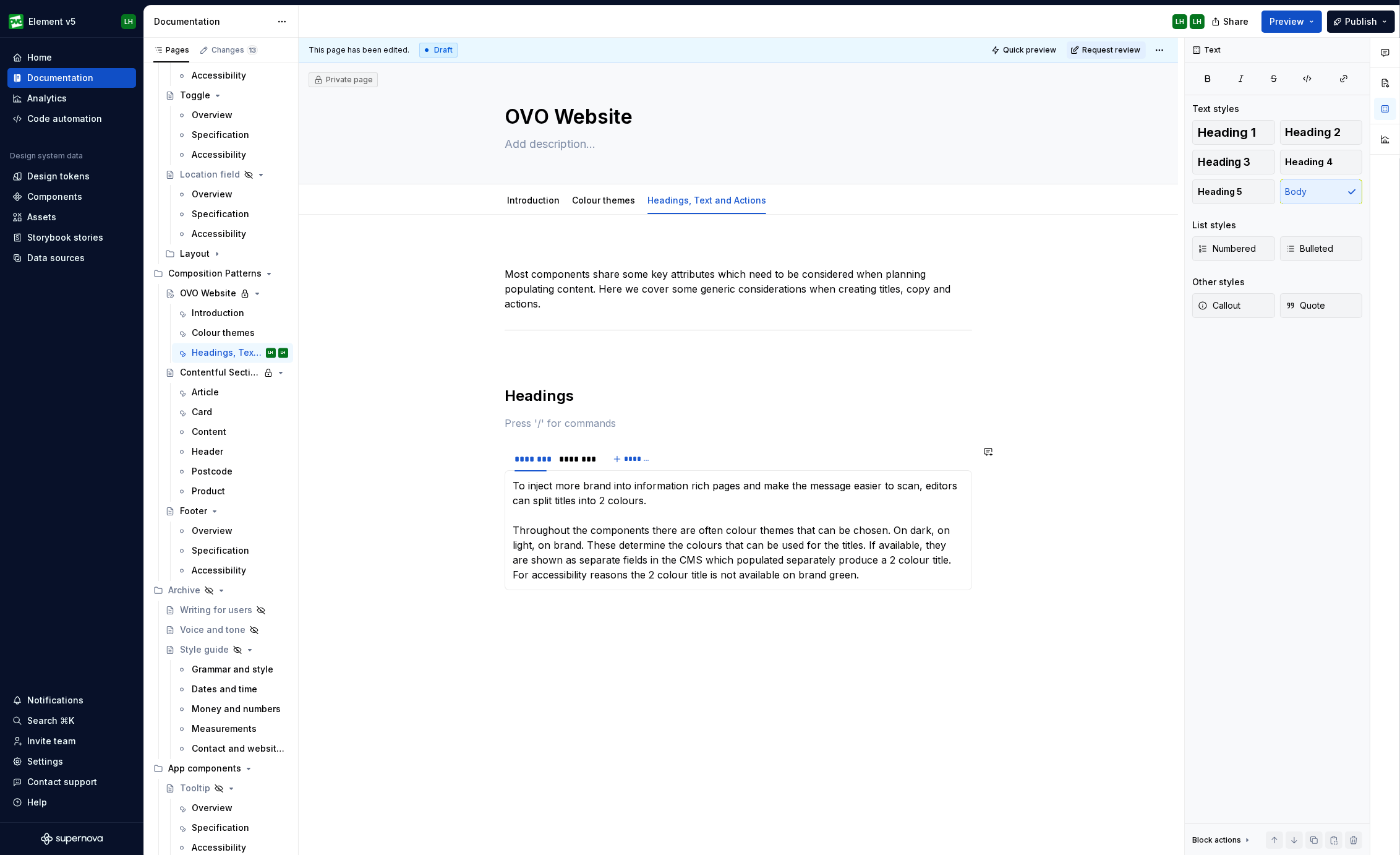
click at [513, 477] on div "To inject more brand into information rich pages and make the message easier to…" at bounding box center [738, 530] width 468 height 120
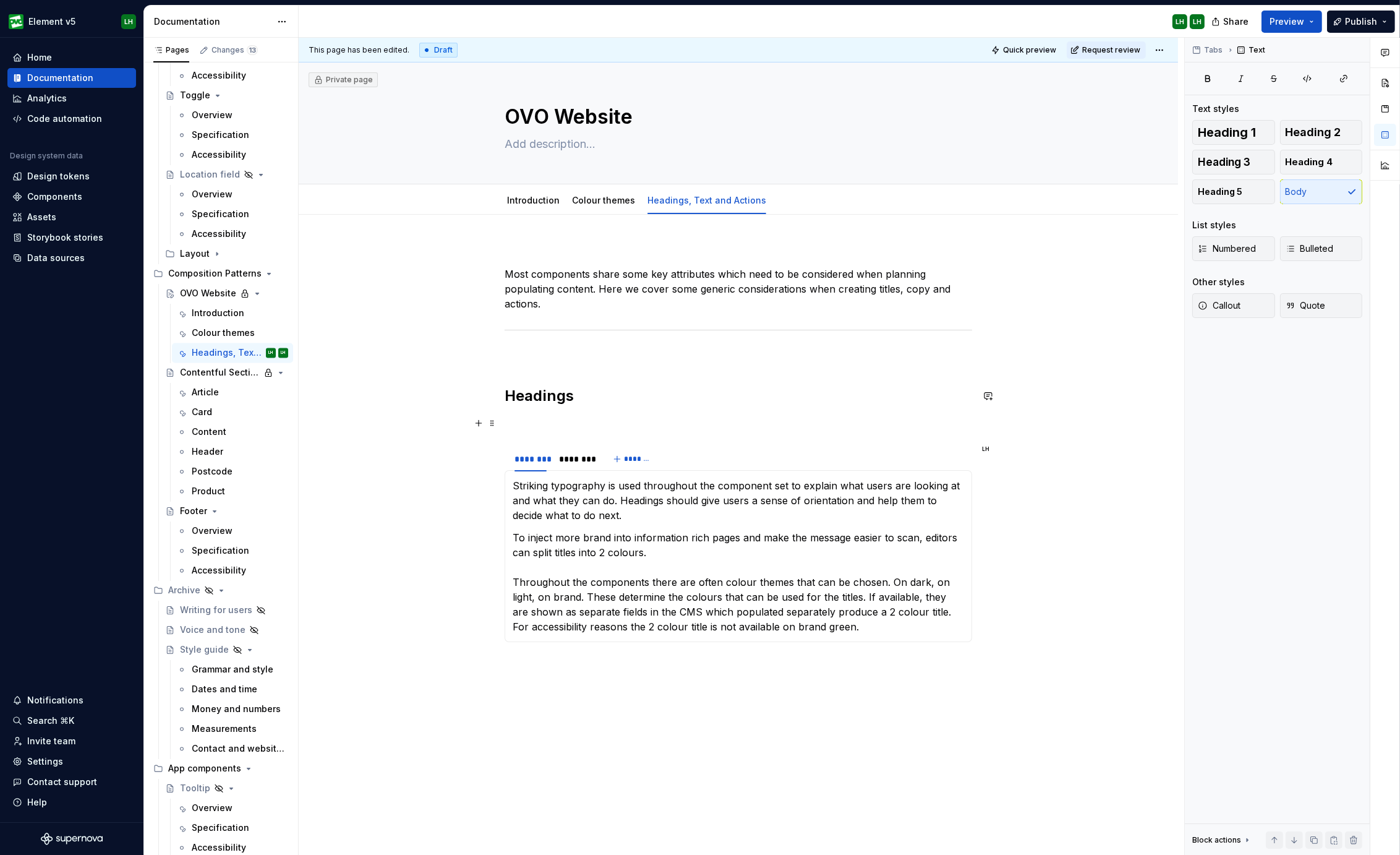
click at [515, 426] on p at bounding box center [738, 423] width 468 height 15
click at [491, 426] on span at bounding box center [491, 423] width 10 height 18
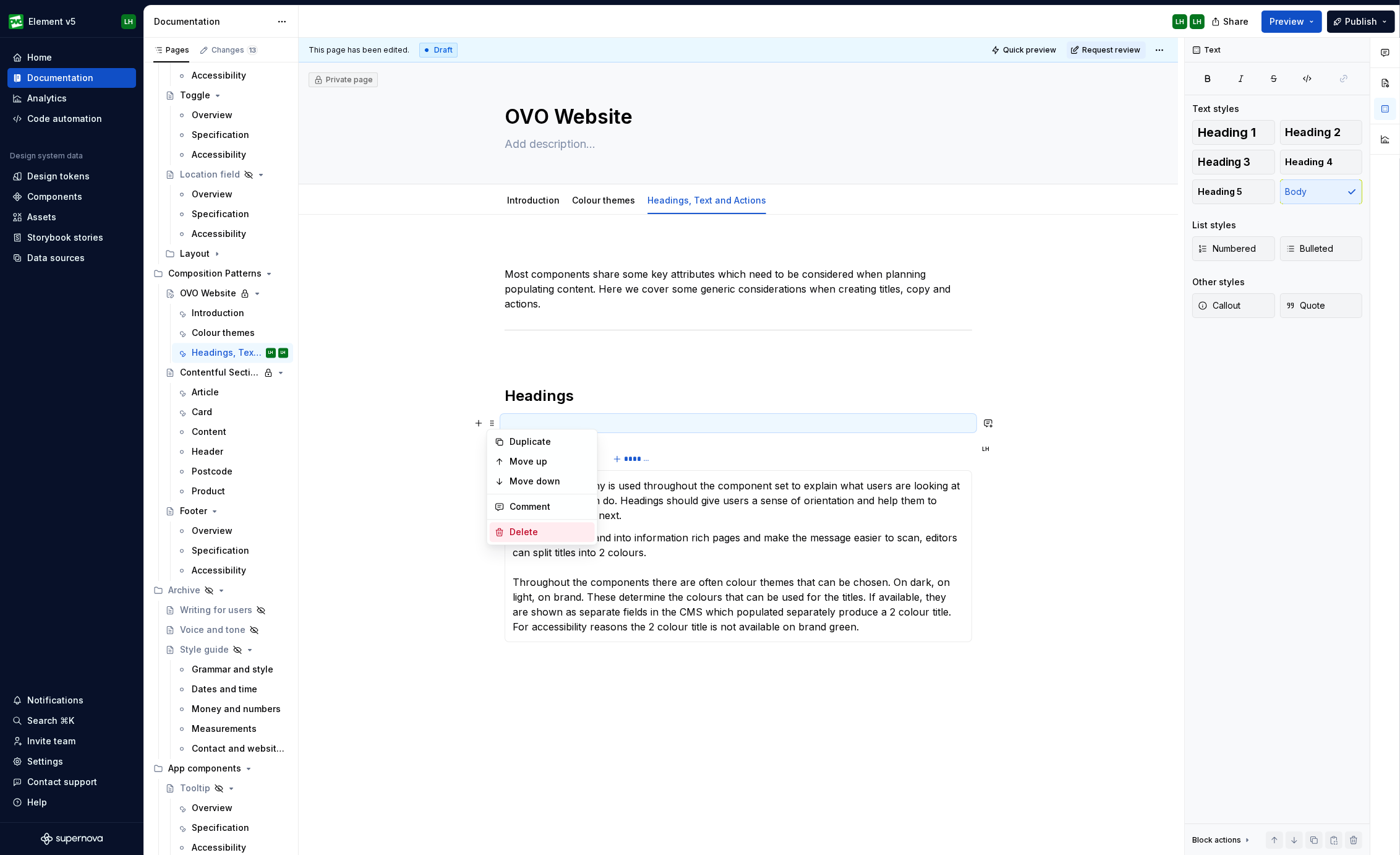
click at [521, 524] on div "Delete" at bounding box center [542, 532] width 105 height 20
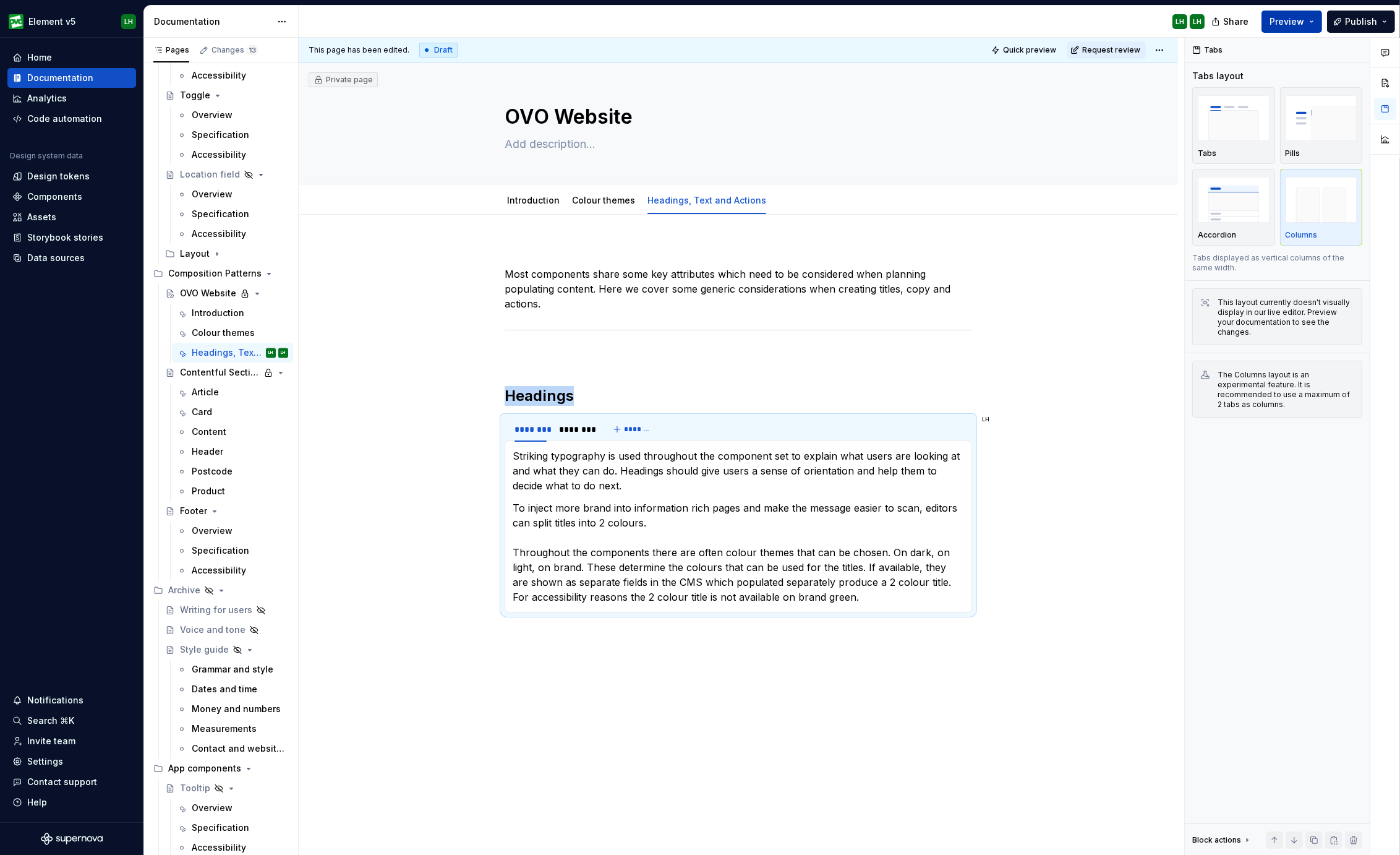
click at [1290, 23] on span "Preview" at bounding box center [1286, 22] width 35 height 12
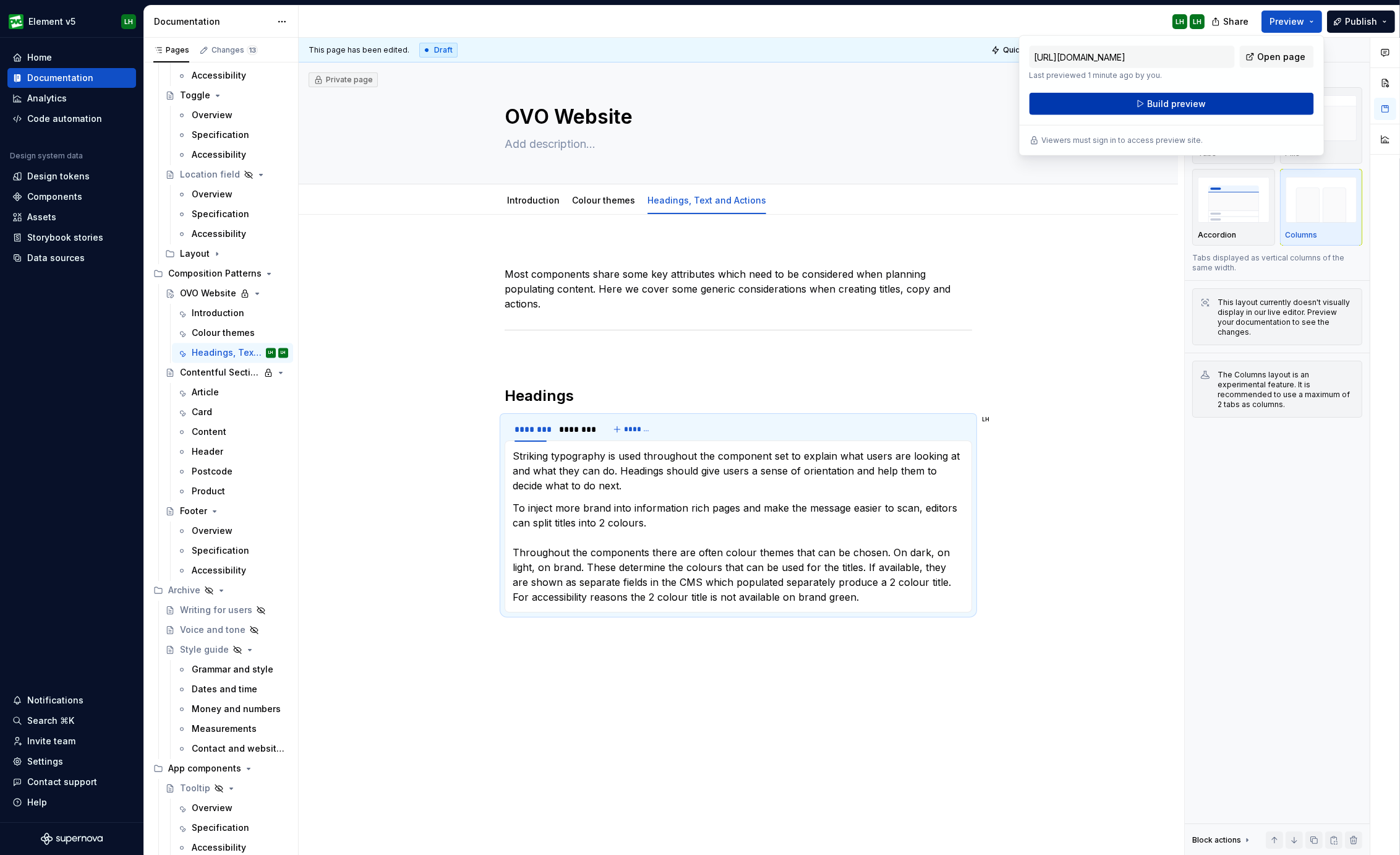
click at [1215, 102] on button "Build preview" at bounding box center [1171, 104] width 284 height 22
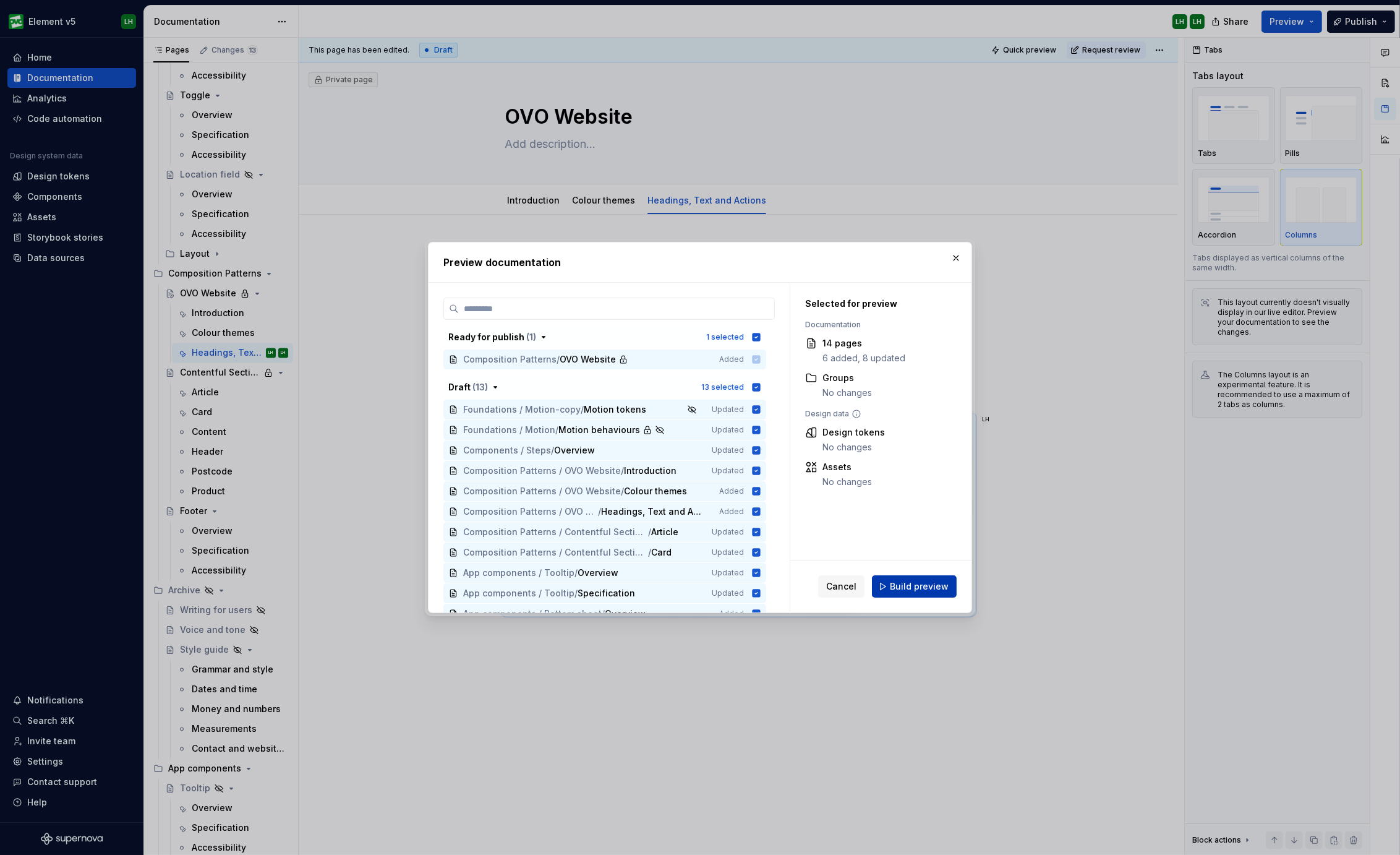
click at [892, 584] on button "Build preview" at bounding box center [914, 586] width 84 height 22
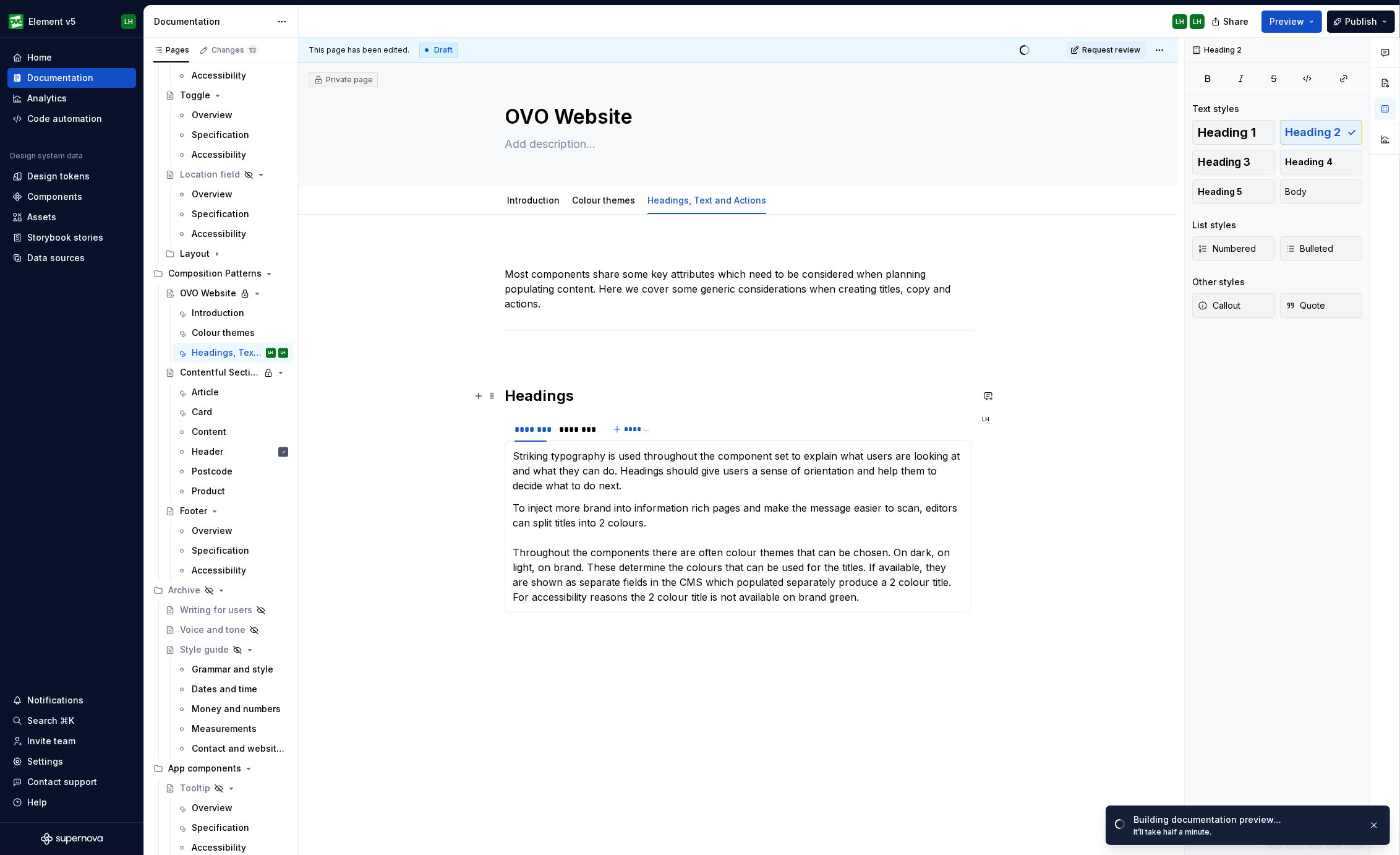
click at [532, 394] on h2 "Headings" at bounding box center [738, 396] width 468 height 20
click at [478, 450] on button "button" at bounding box center [478, 456] width 18 height 18
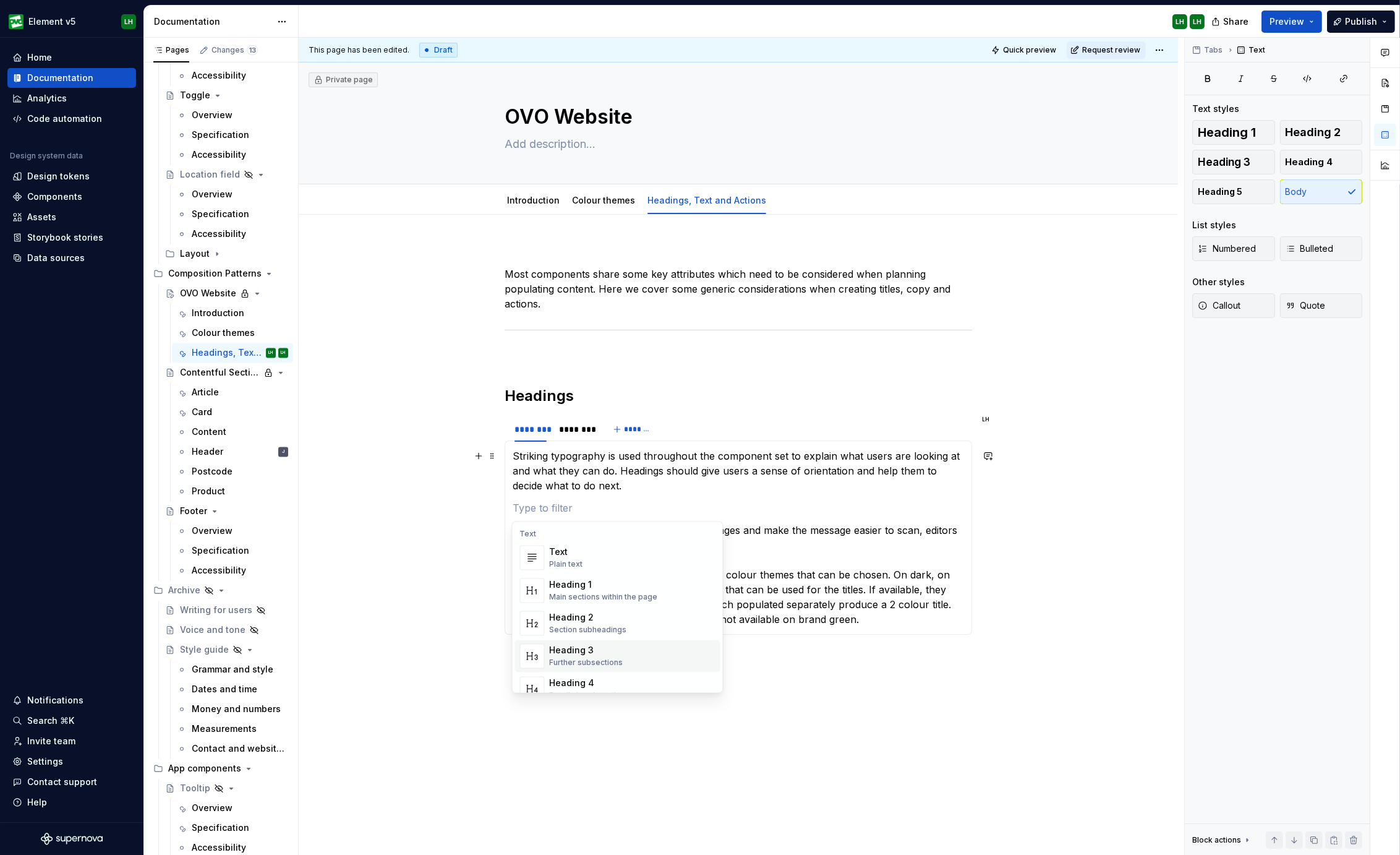
click at [600, 626] on div "Section subheadings" at bounding box center [588, 630] width 78 height 10
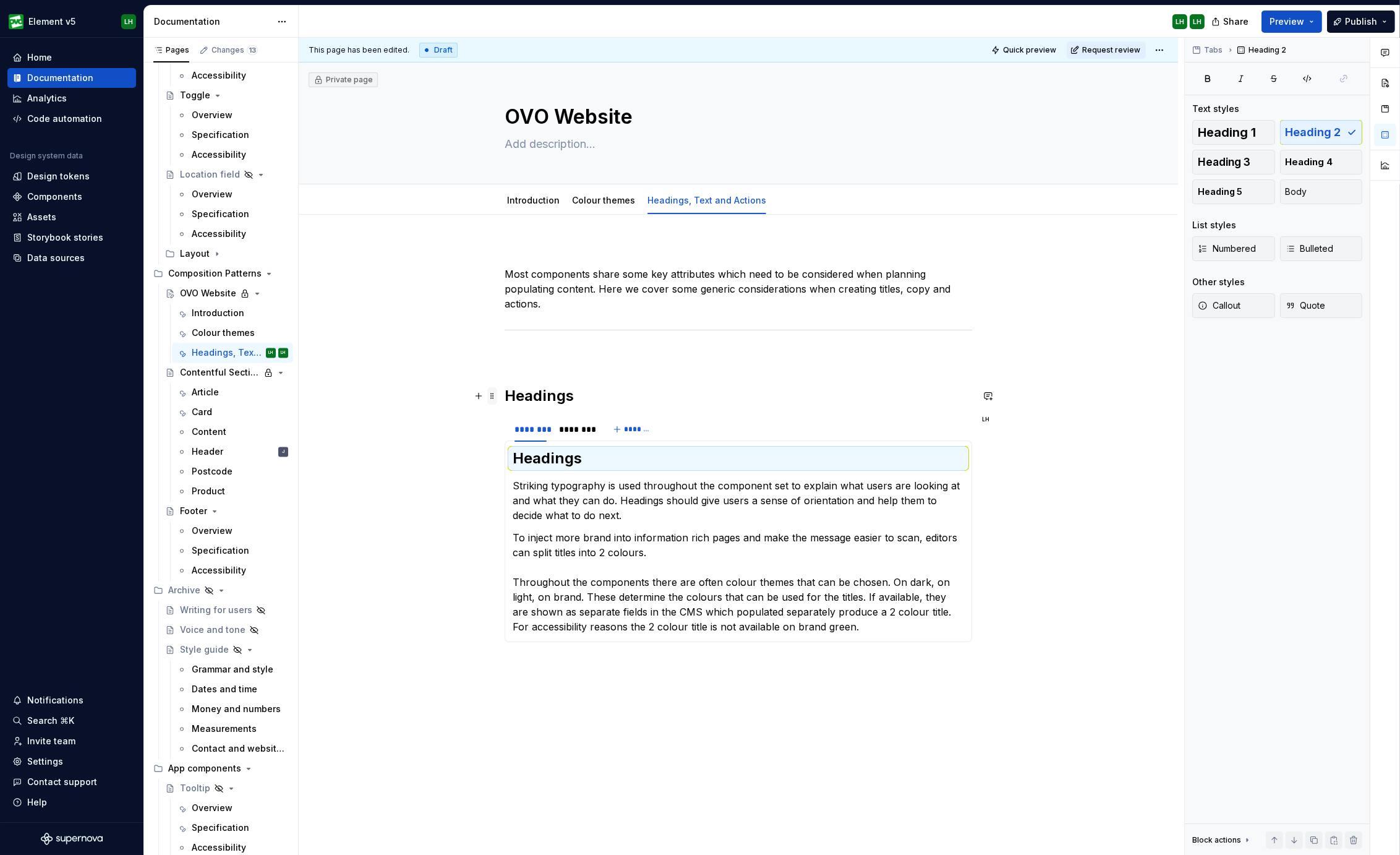
click at [488, 391] on span at bounding box center [491, 396] width 10 height 18
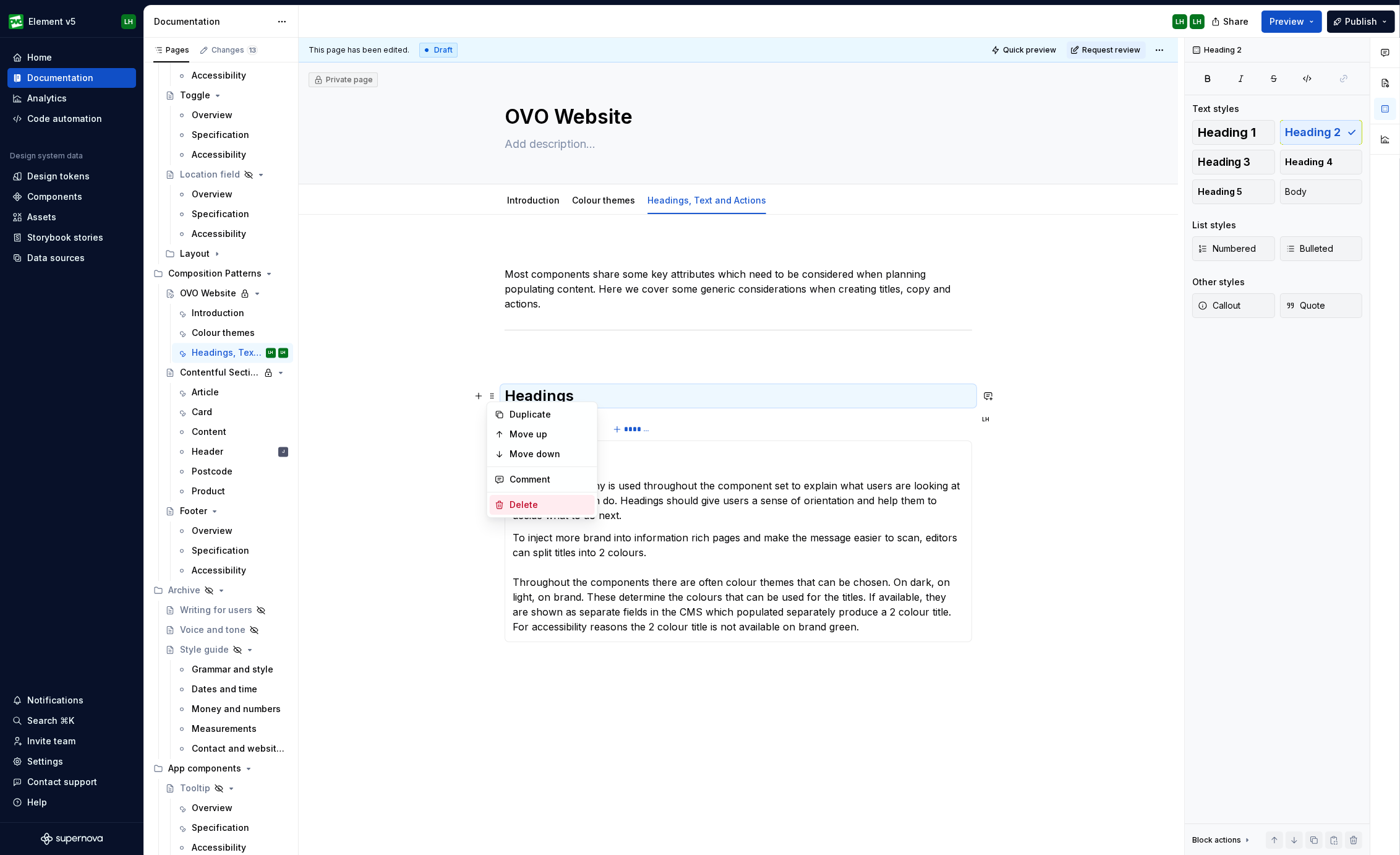
click at [541, 497] on div "Delete" at bounding box center [542, 505] width 105 height 20
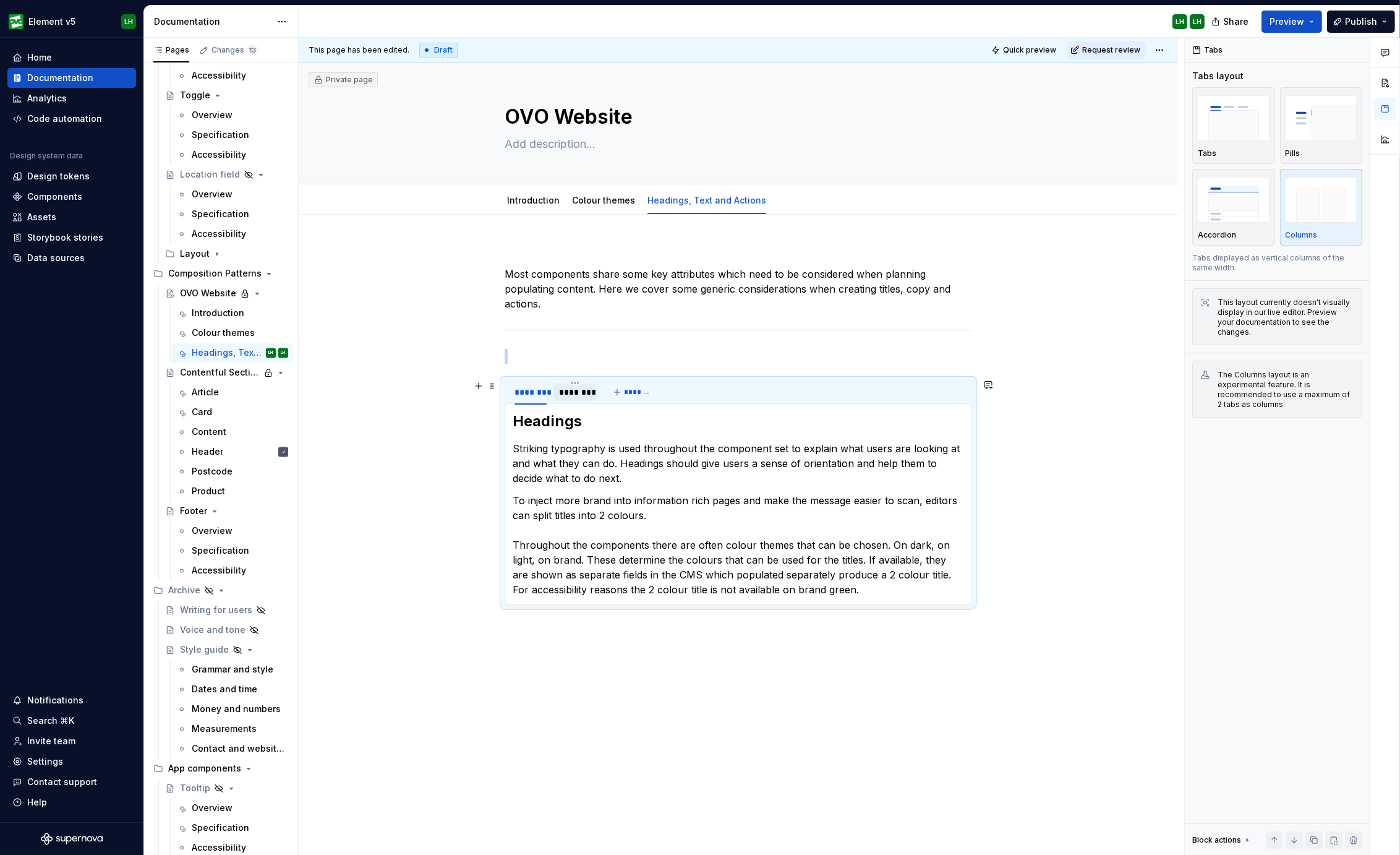
click at [578, 394] on div "********" at bounding box center [575, 392] width 32 height 12
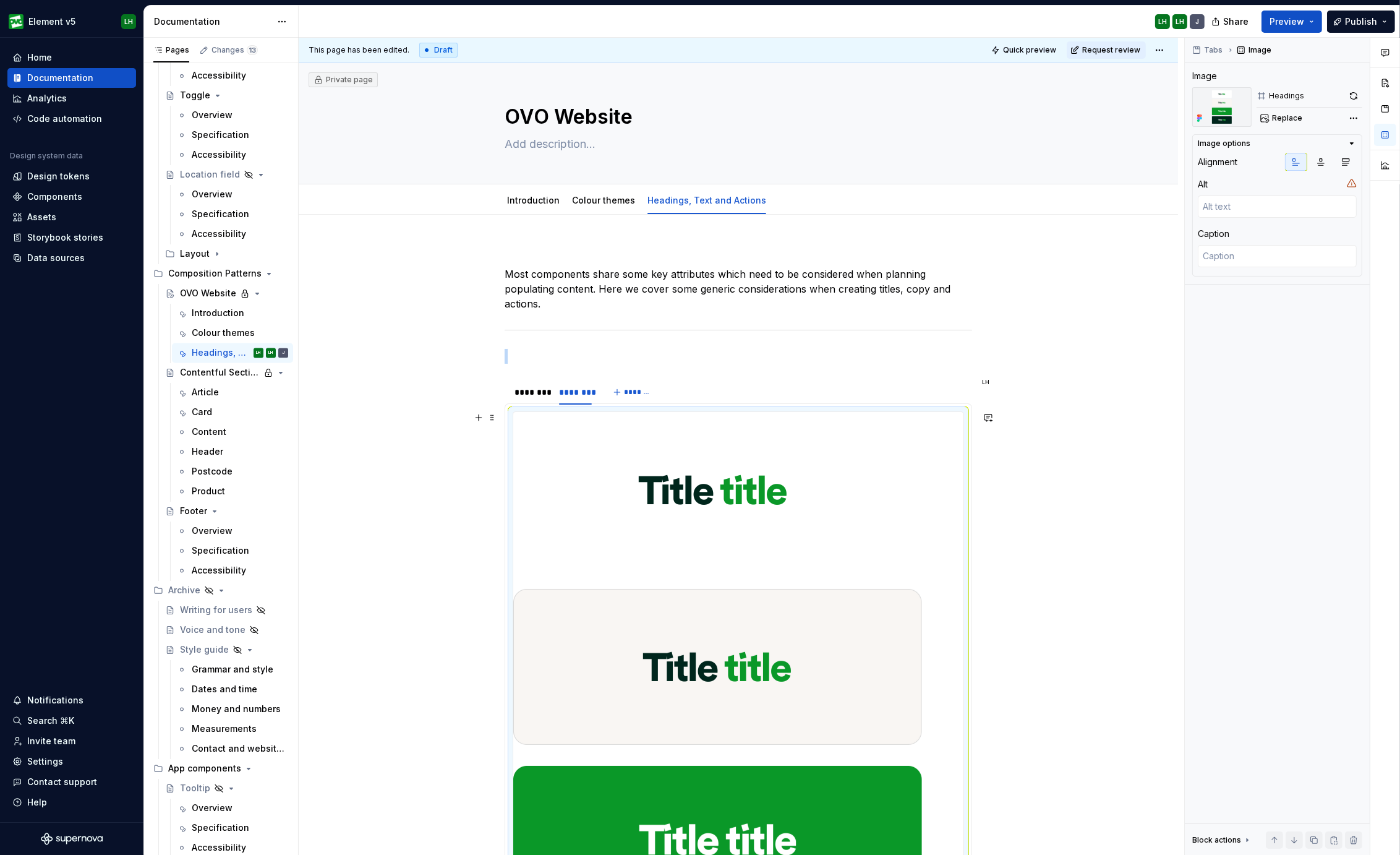
click at [615, 511] on img at bounding box center [717, 755] width 409 height 687
click at [674, 678] on img at bounding box center [717, 755] width 409 height 687
click at [604, 459] on img at bounding box center [717, 755] width 409 height 687
click at [489, 419] on span at bounding box center [491, 417] width 10 height 18
click at [686, 459] on img at bounding box center [717, 755] width 409 height 687
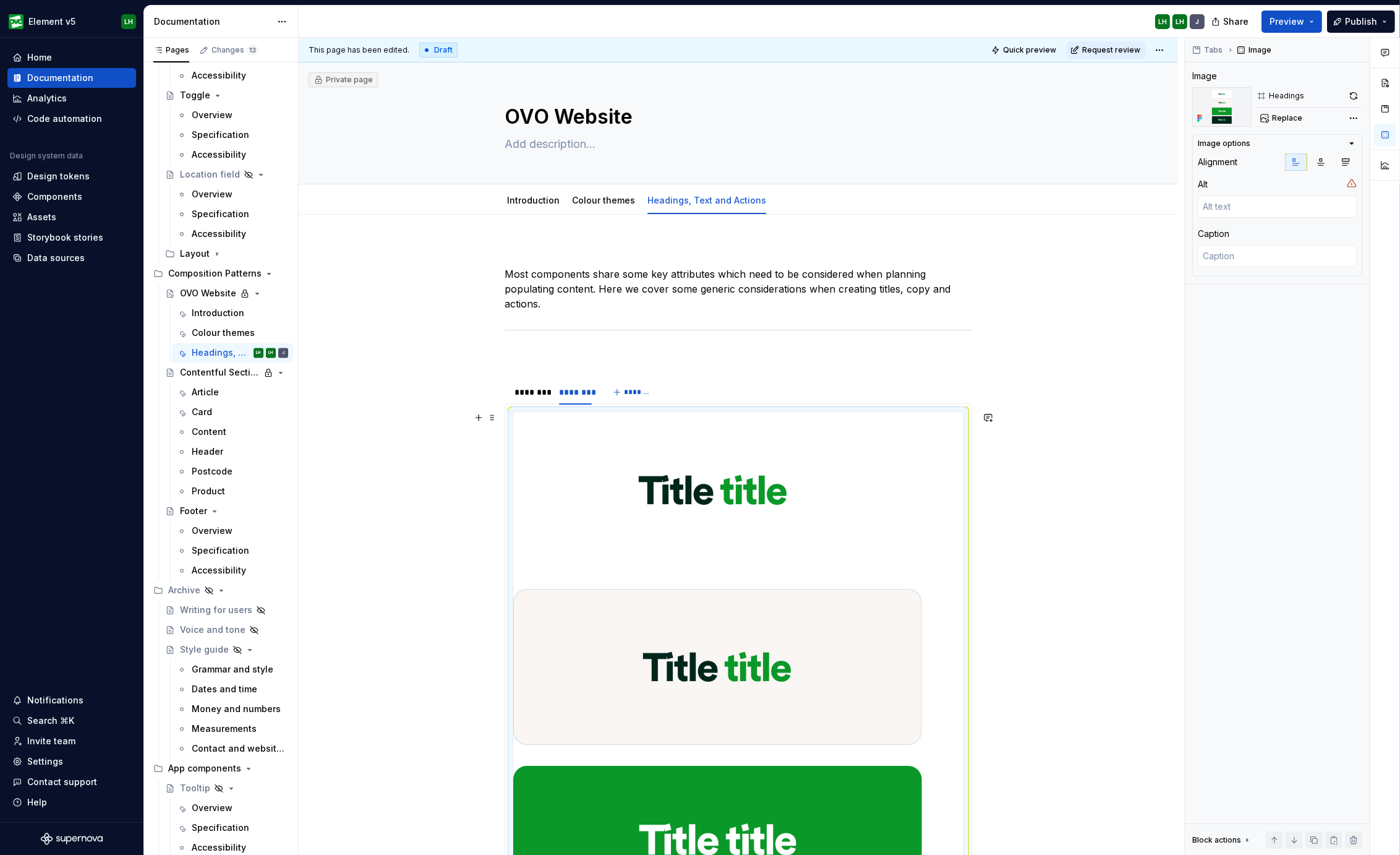
click at [686, 459] on img at bounding box center [717, 755] width 409 height 687
click at [1354, 96] on button "button" at bounding box center [1353, 96] width 18 height 18
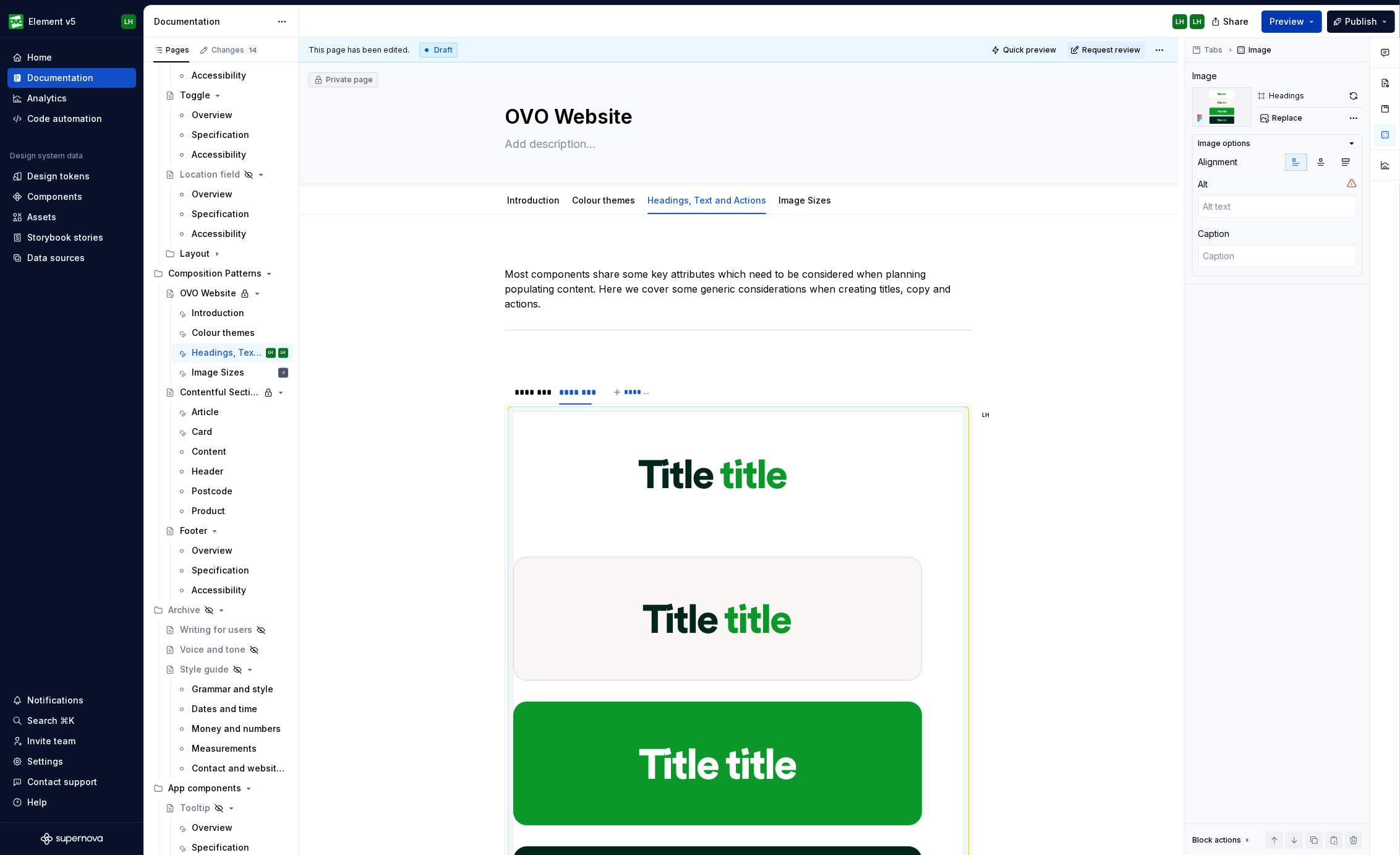
click at [1309, 18] on button "Preview" at bounding box center [1291, 22] width 61 height 22
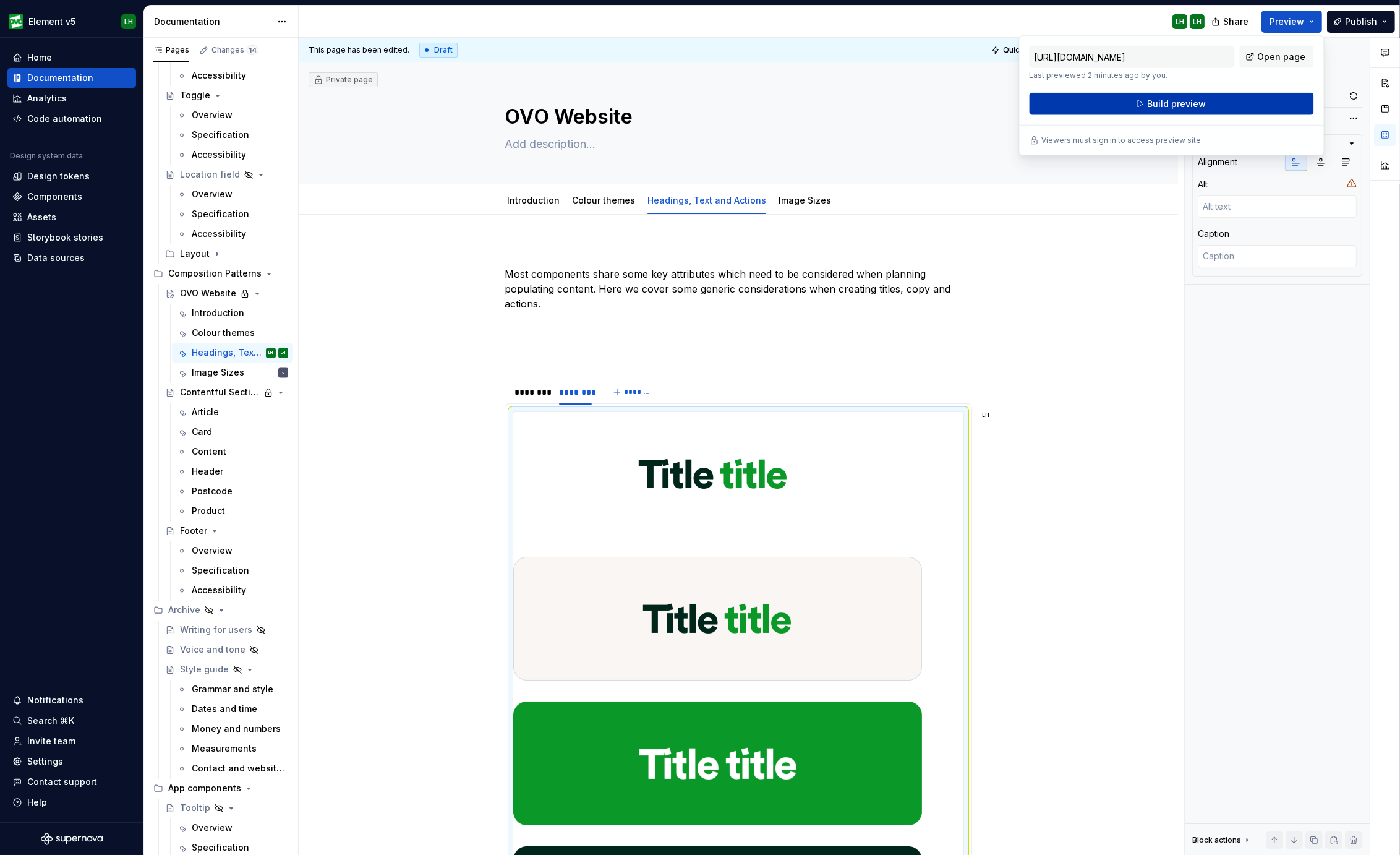
click at [1215, 104] on button "Build preview" at bounding box center [1171, 104] width 284 height 22
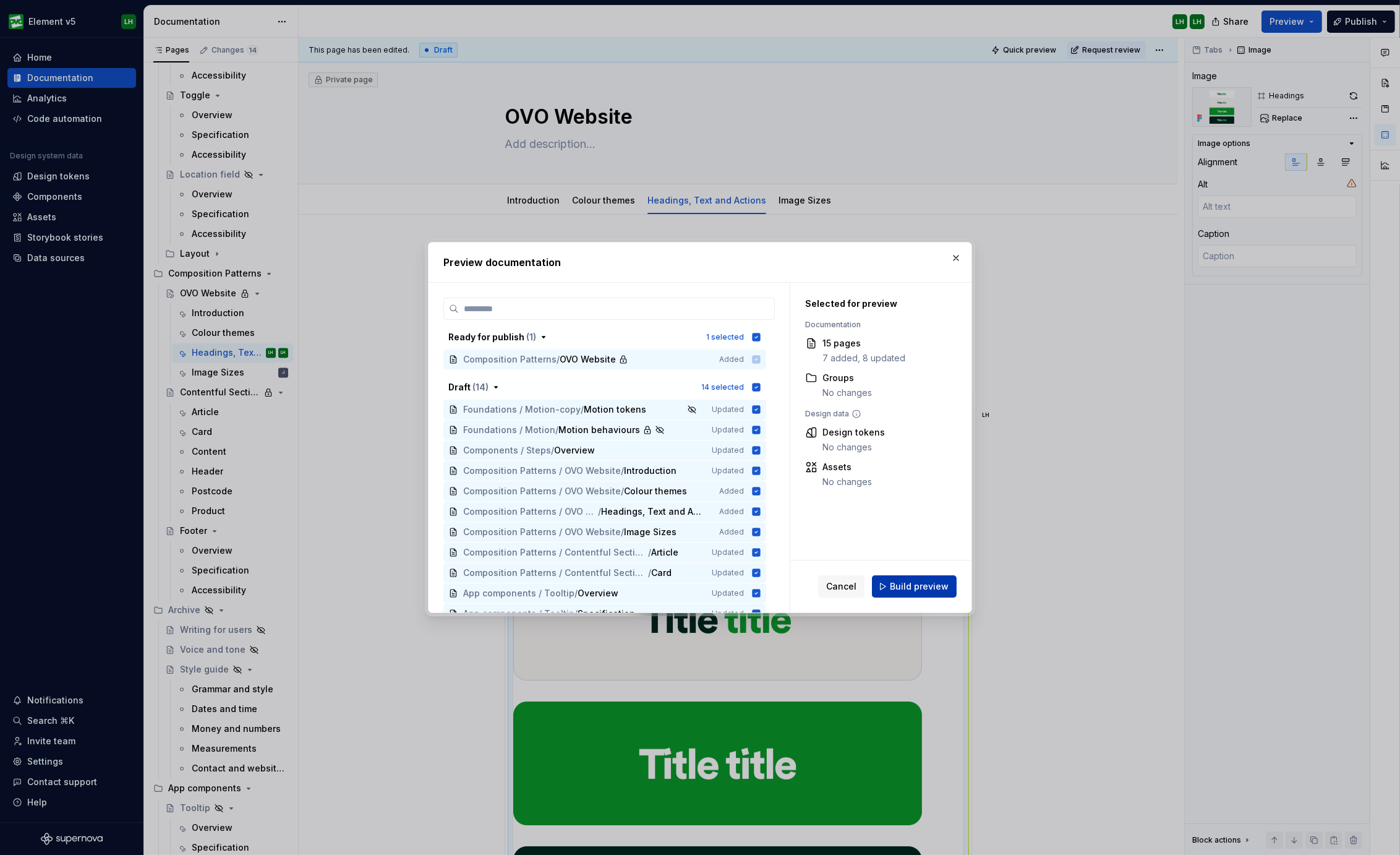
click at [909, 578] on button "Build preview" at bounding box center [914, 586] width 84 height 22
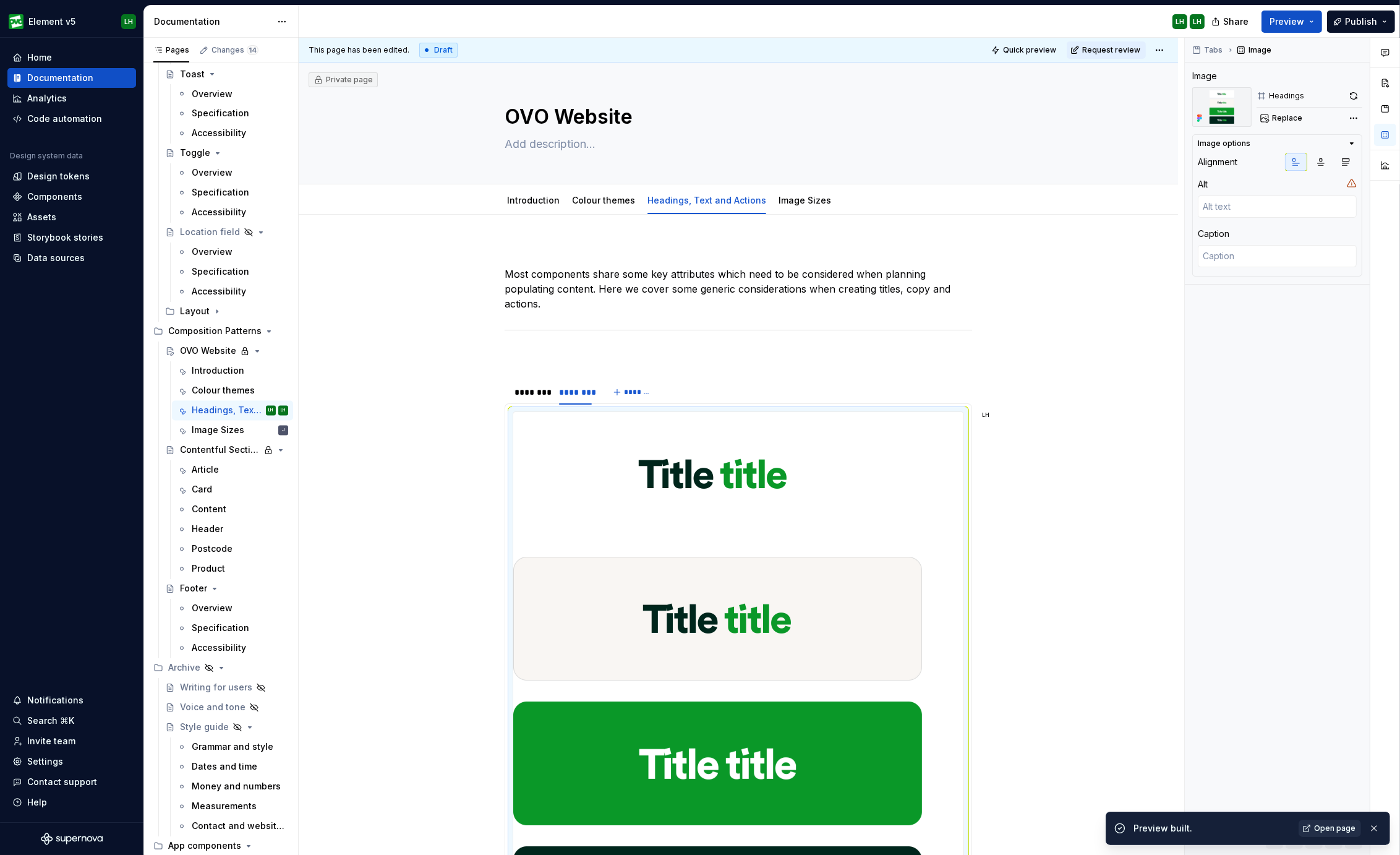
click at [1335, 823] on span "Open page" at bounding box center [1335, 827] width 41 height 10
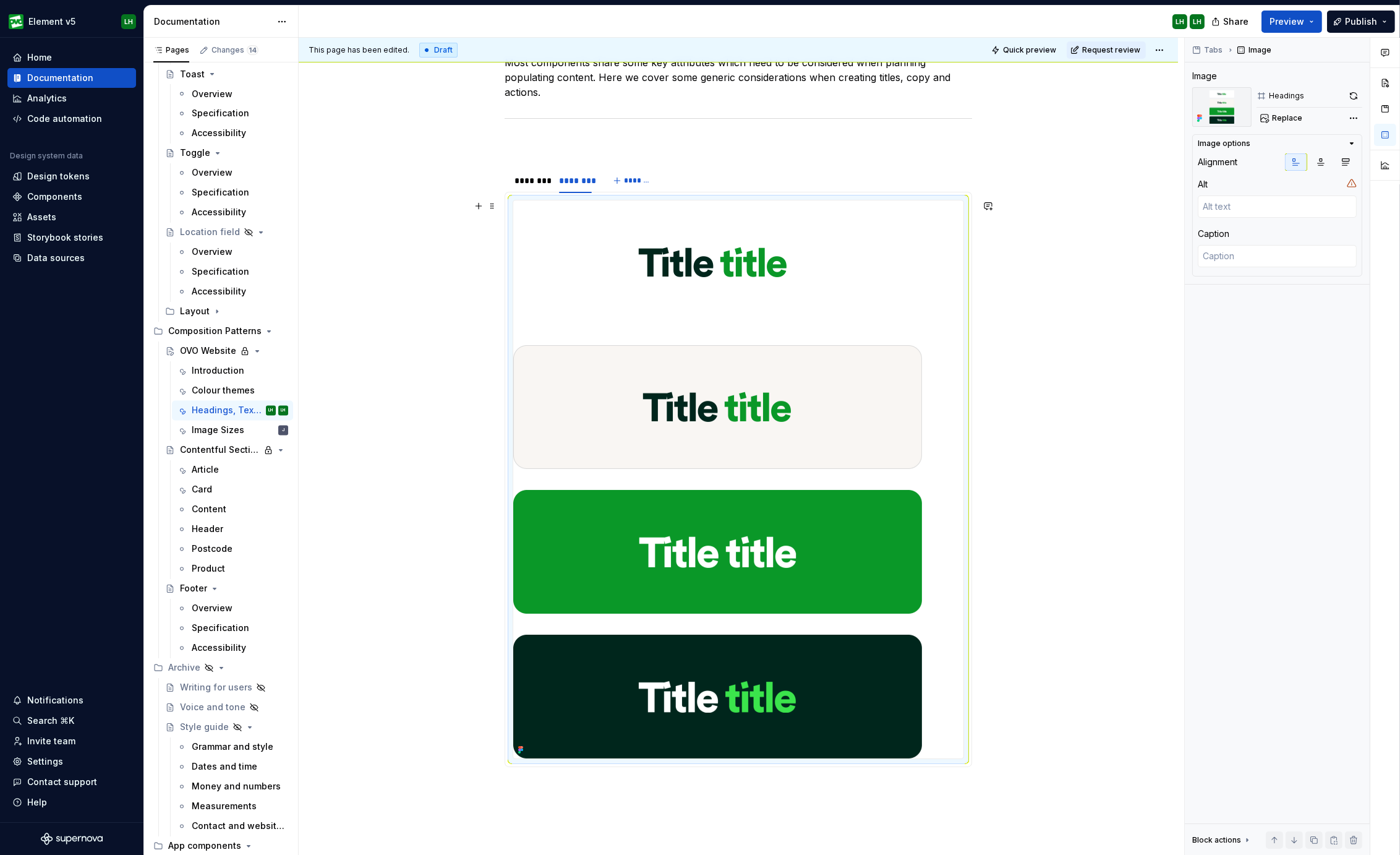
scroll to position [460, 0]
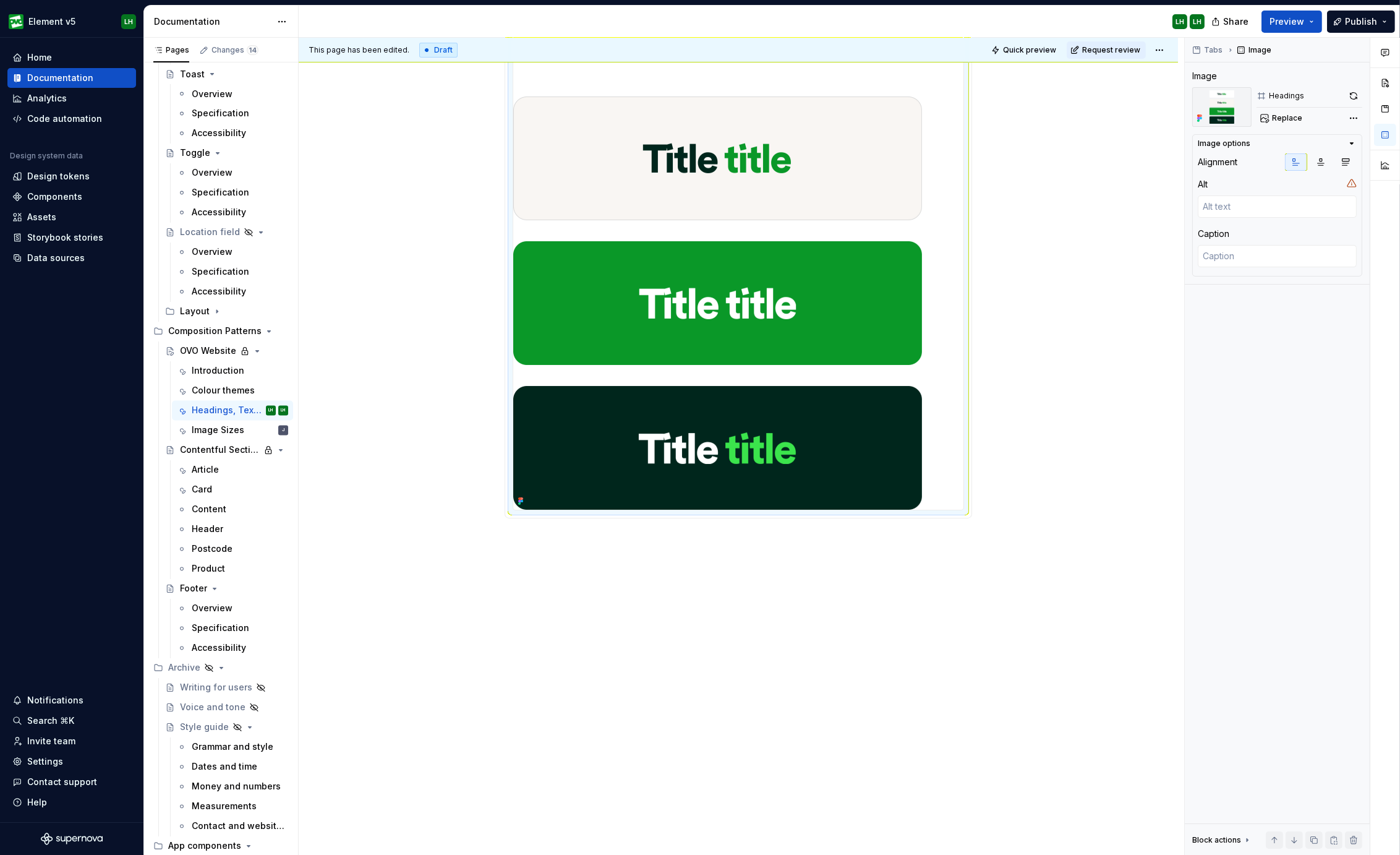
click at [333, 13] on div "LH LH" at bounding box center [756, 22] width 915 height 32
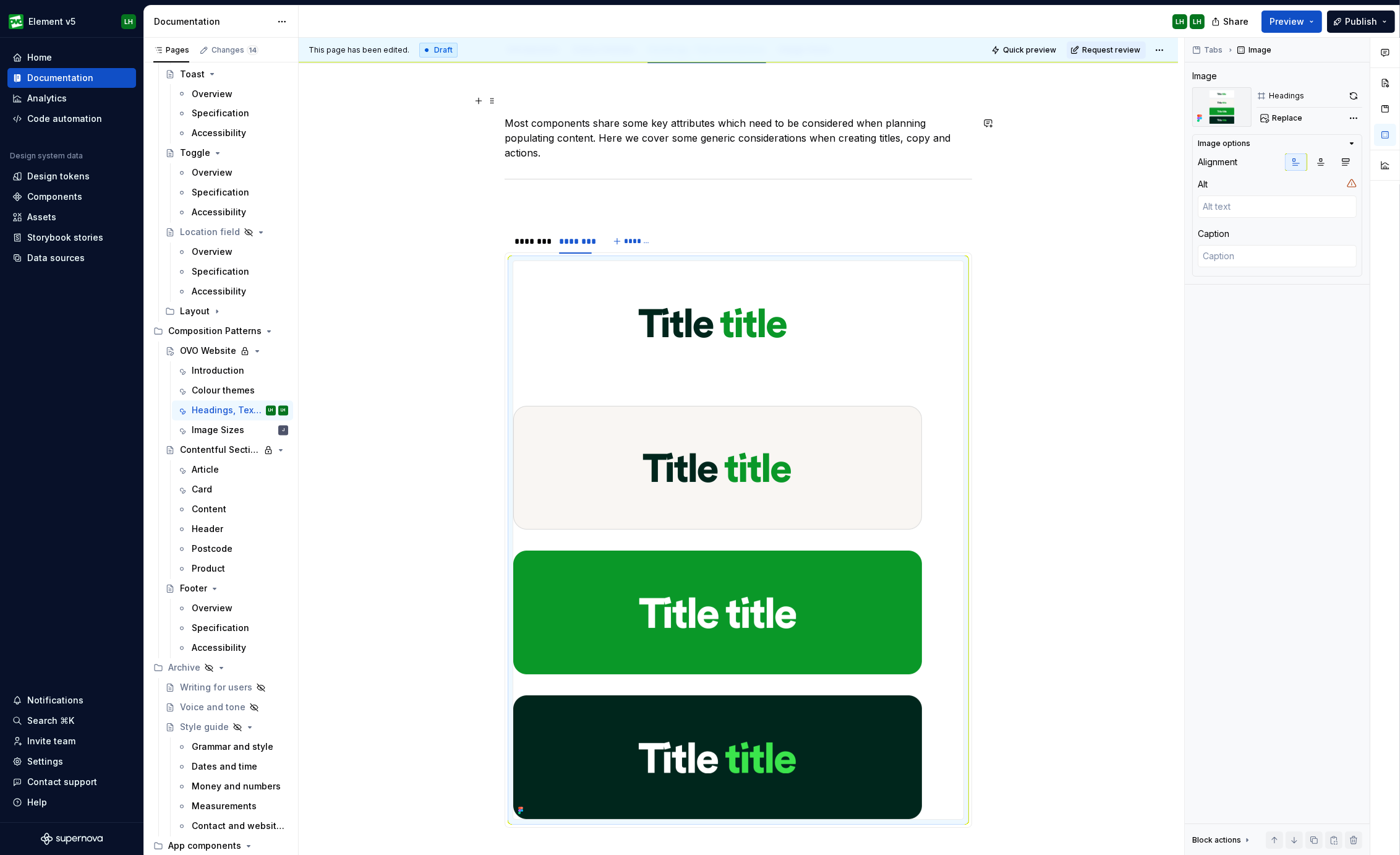
scroll to position [0, 0]
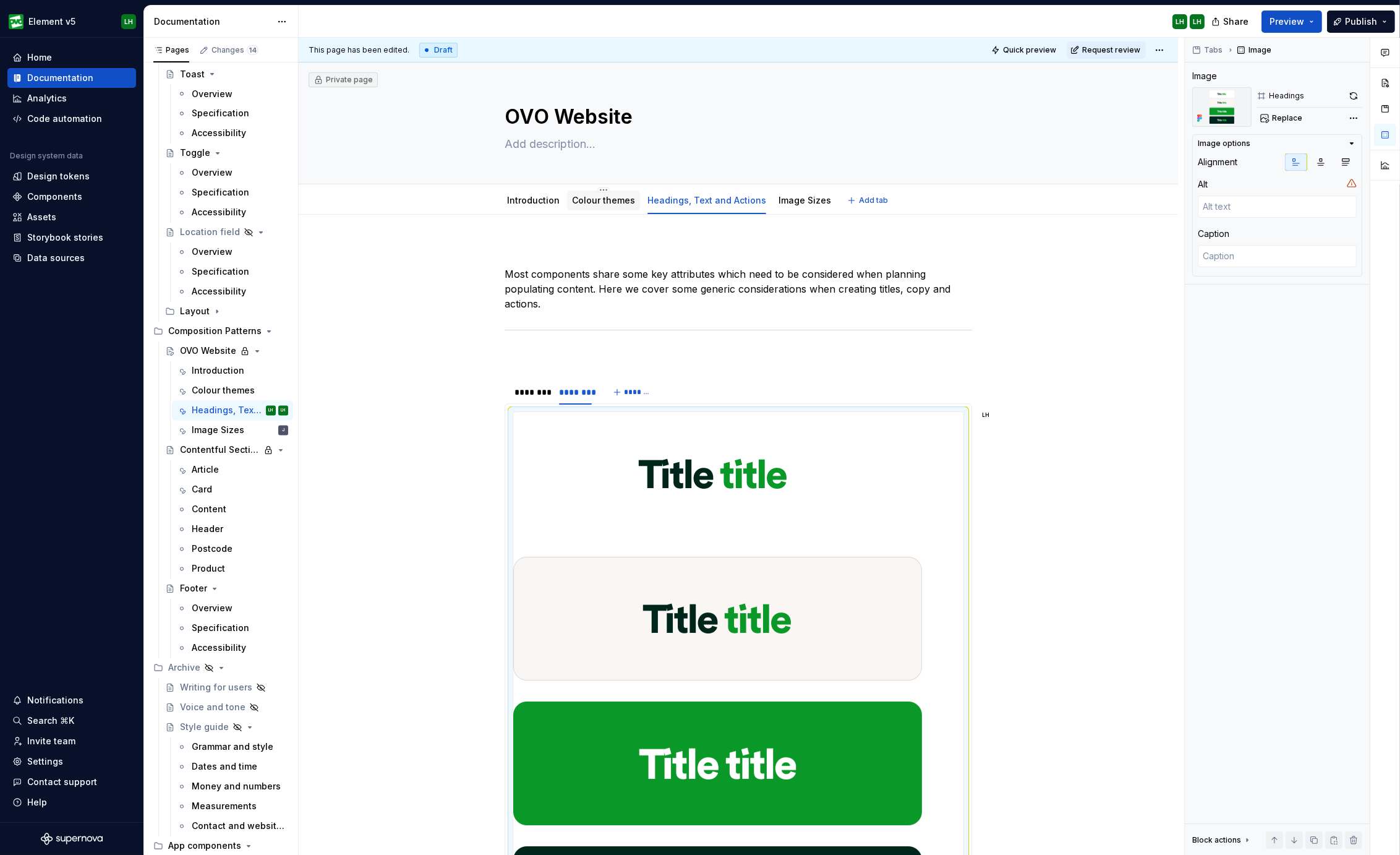
click at [591, 199] on link "Colour themes" at bounding box center [604, 200] width 63 height 11
click at [596, 187] on html "Element v5 LH Home Documentation Analytics Code automation Design system data D…" at bounding box center [700, 427] width 1400 height 855
click at [609, 204] on icon at bounding box center [605, 207] width 10 height 10
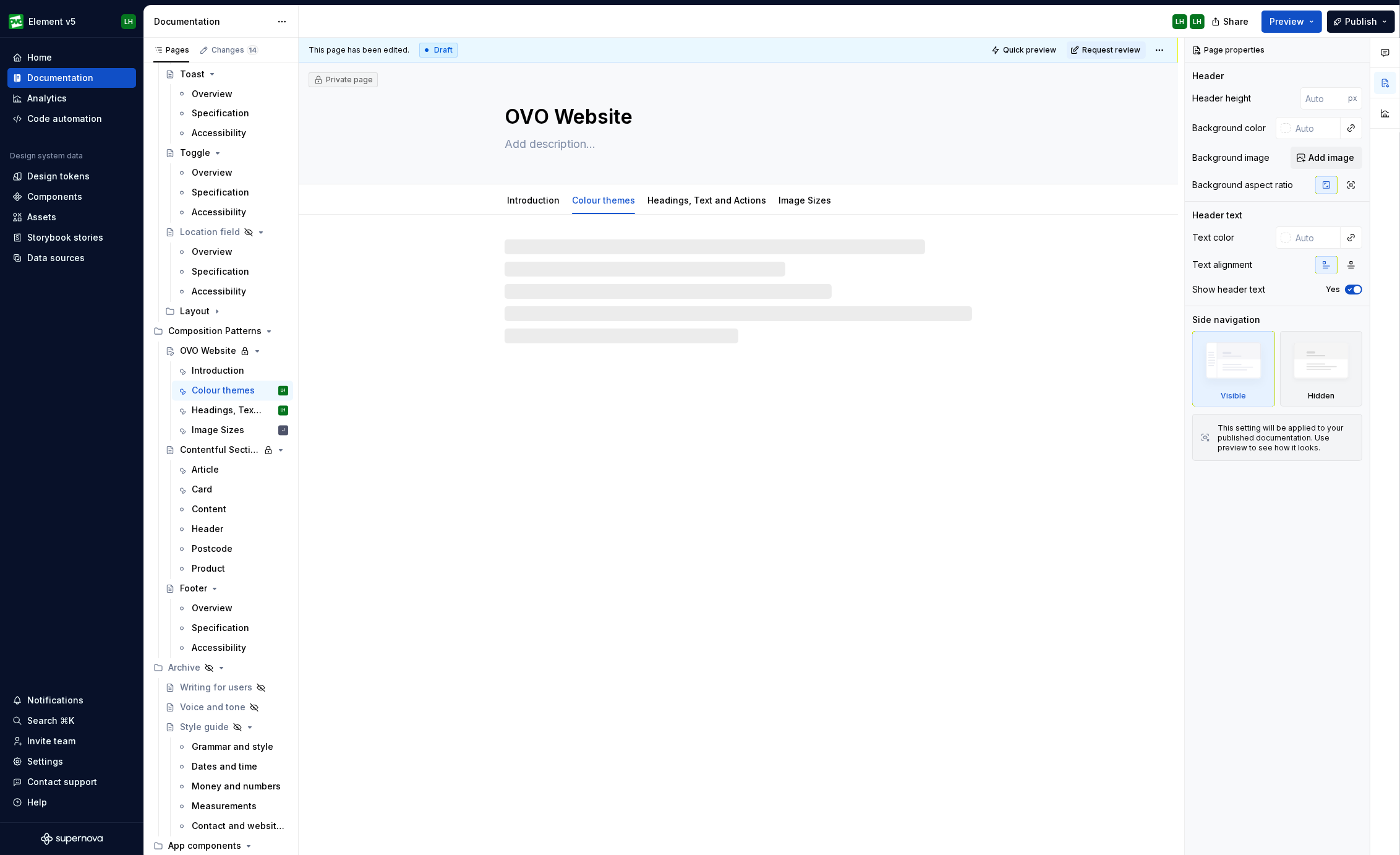
click at [623, 423] on div "Private page OVO Website Introduction Colour themes Headings, Text and Actions …" at bounding box center [738, 459] width 879 height 793
click at [595, 187] on html "Element v5 LH Home Documentation Analytics Code automation Design system data D…" at bounding box center [700, 427] width 1400 height 855
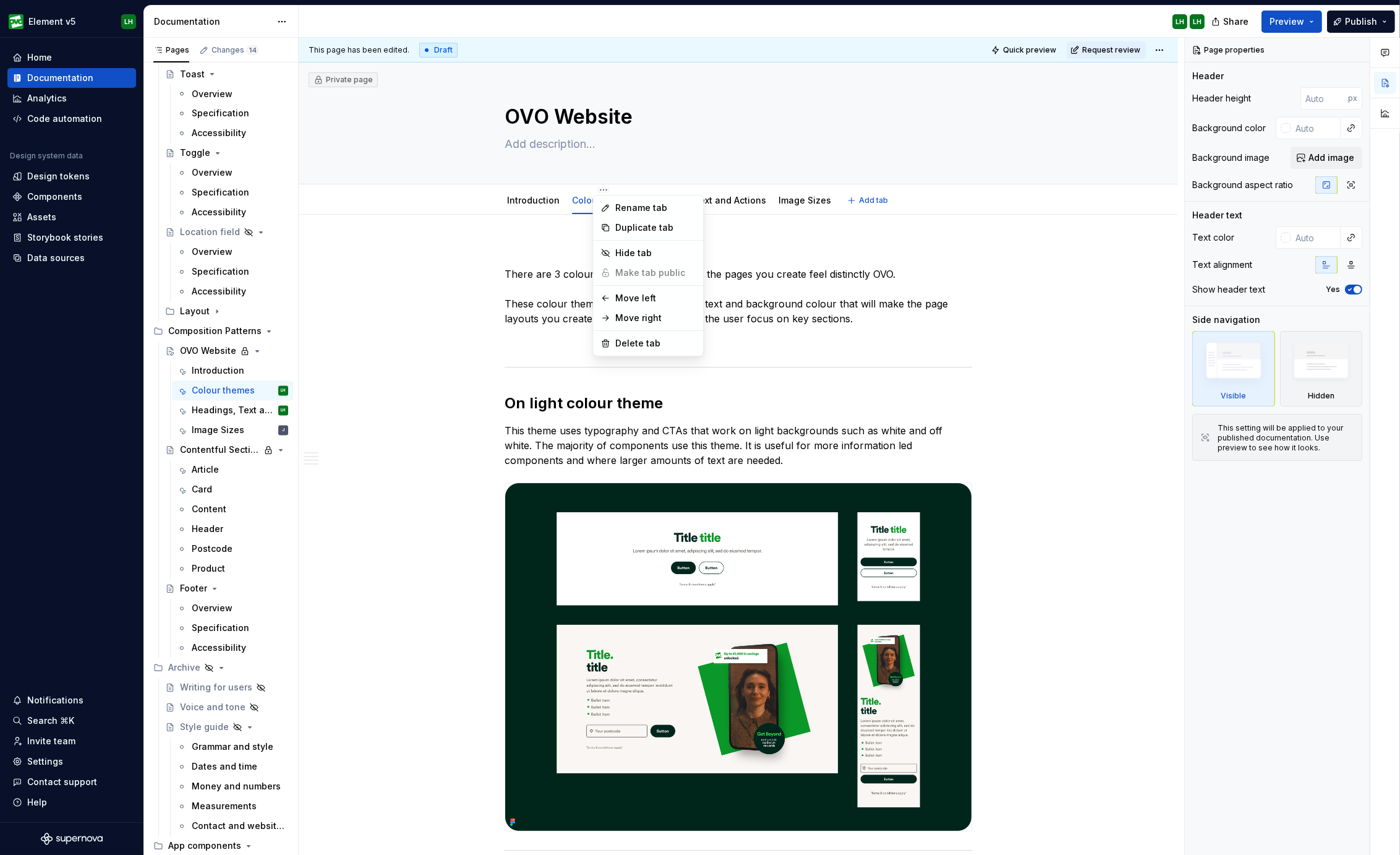
type textarea "*"
click at [612, 204] on div "Rename tab" at bounding box center [647, 208] width 105 height 20
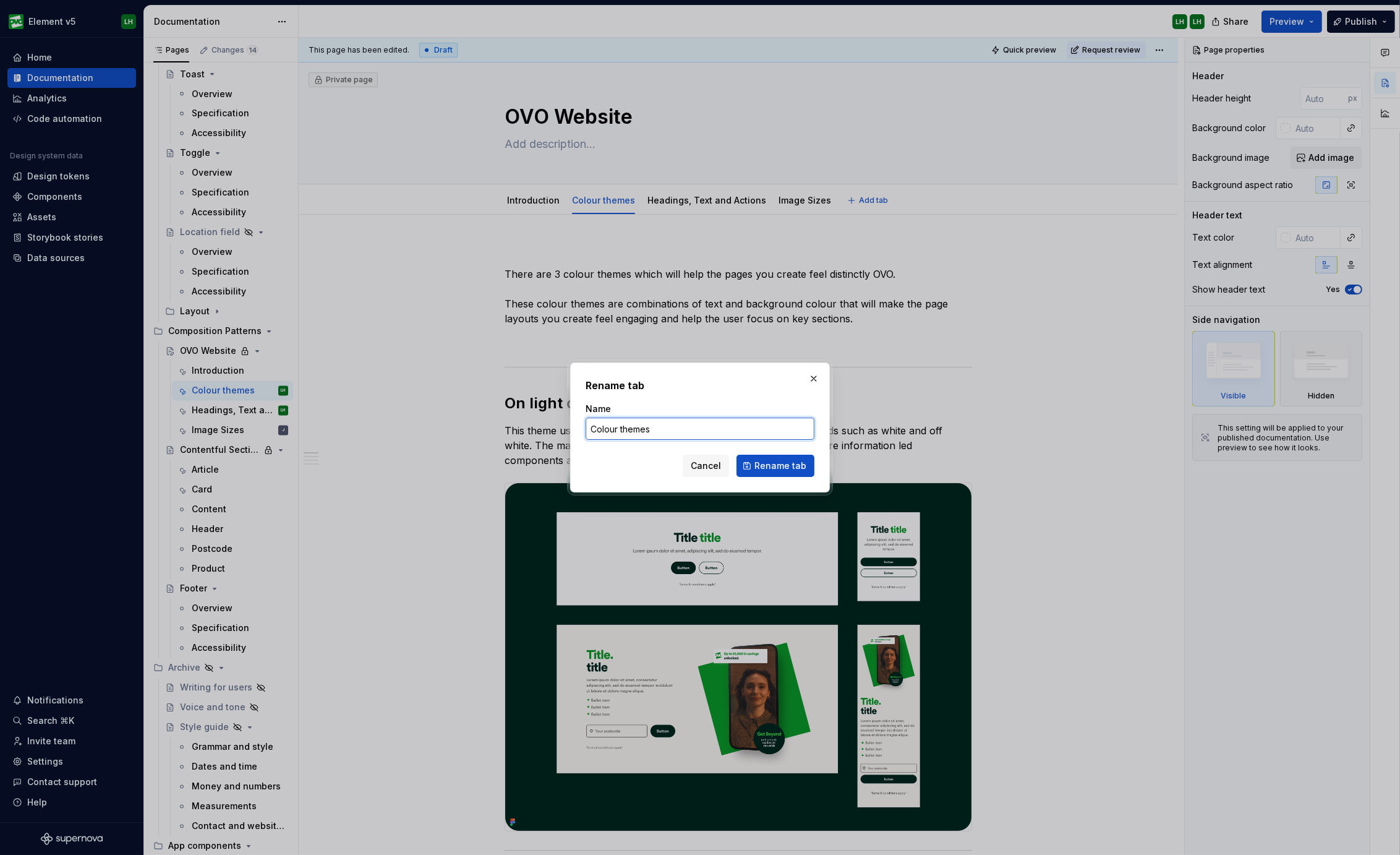
click at [619, 422] on input "Colour themes" at bounding box center [700, 428] width 229 height 22
click at [623, 426] on input "Colour themes" at bounding box center [700, 428] width 229 height 22
type input "Colour Themes"
click at [748, 462] on button "Rename tab" at bounding box center [775, 466] width 78 height 22
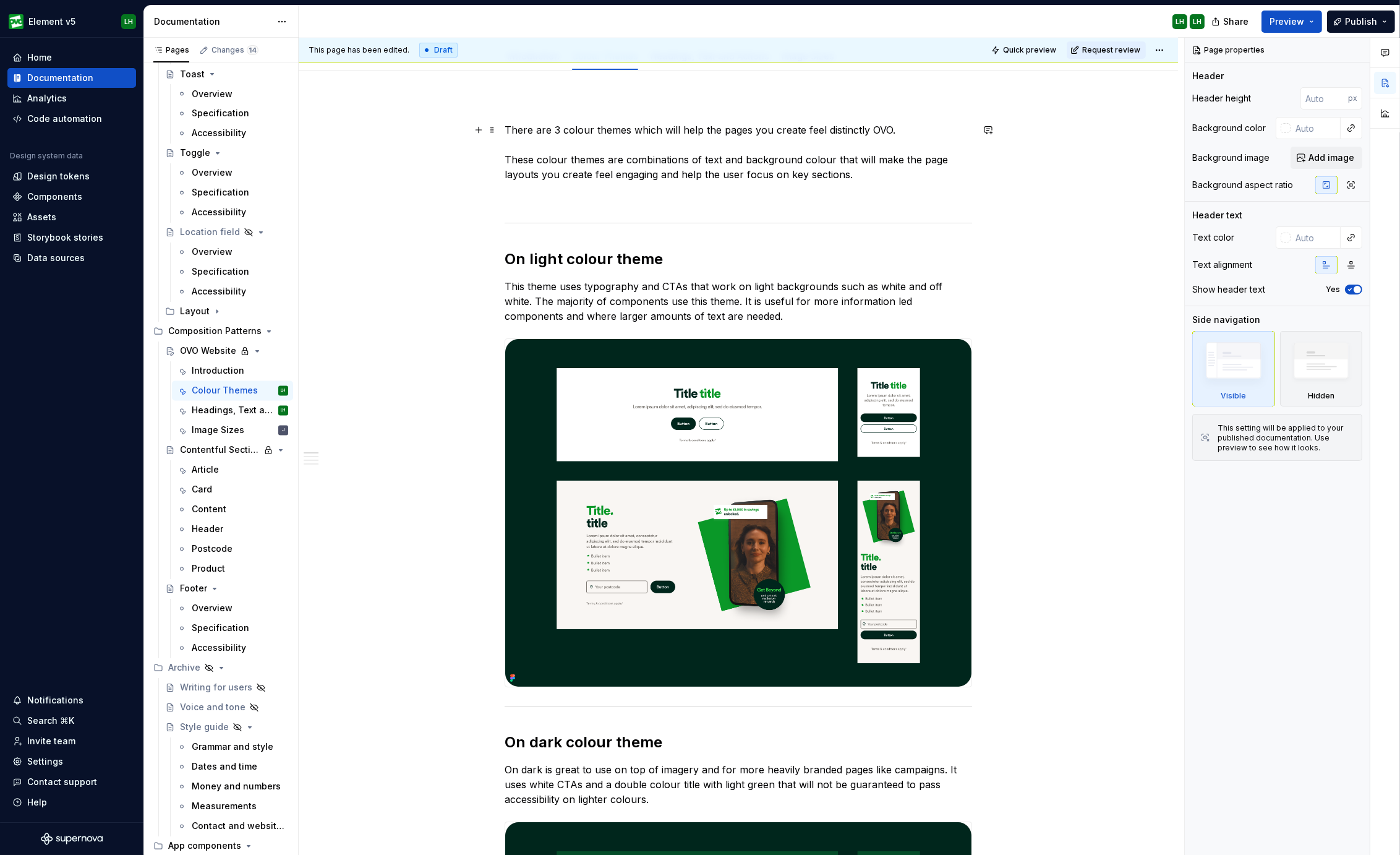
scroll to position [309, 0]
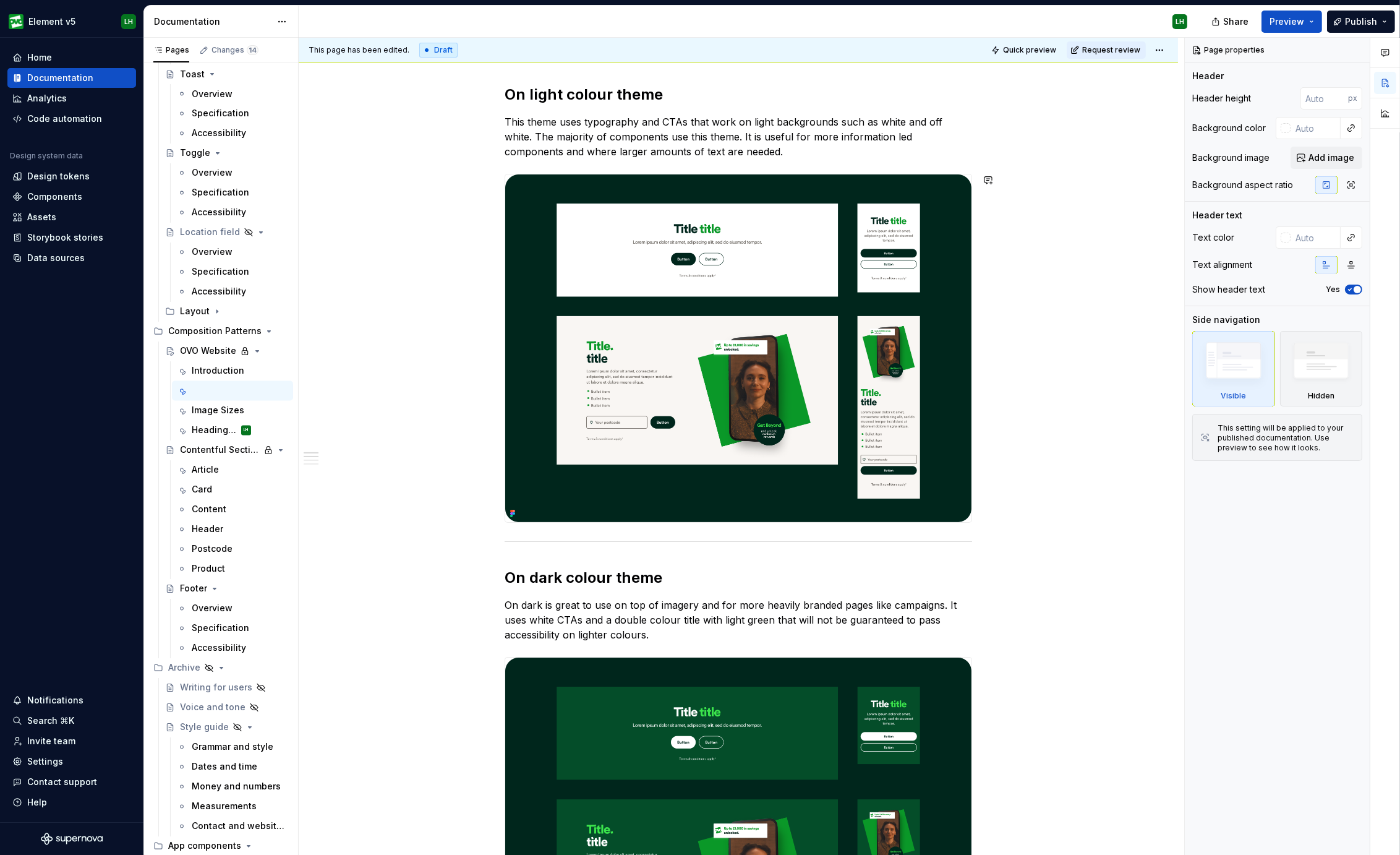
type textarea "*"
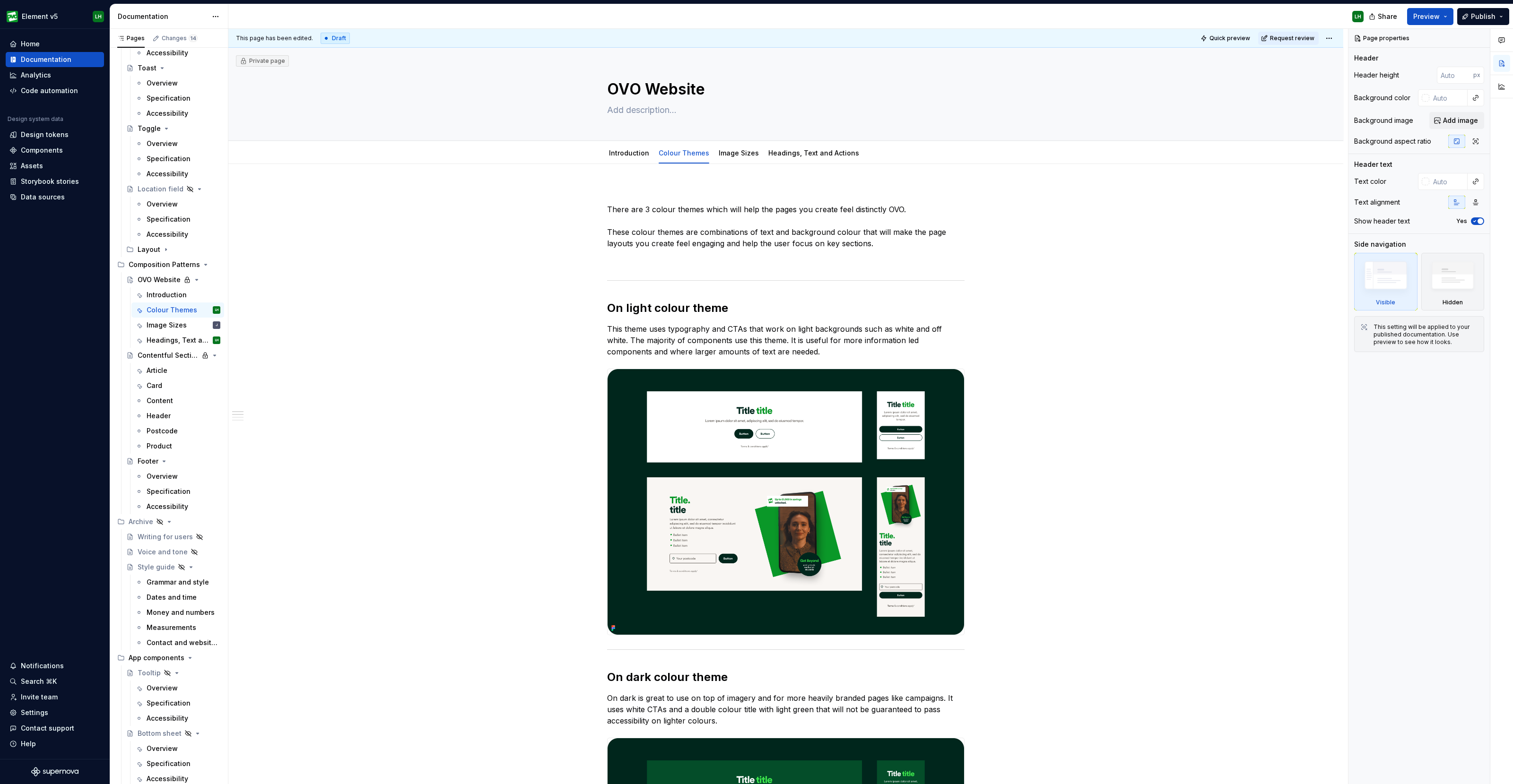
scroll to position [3168, 0]
type textarea "*"
